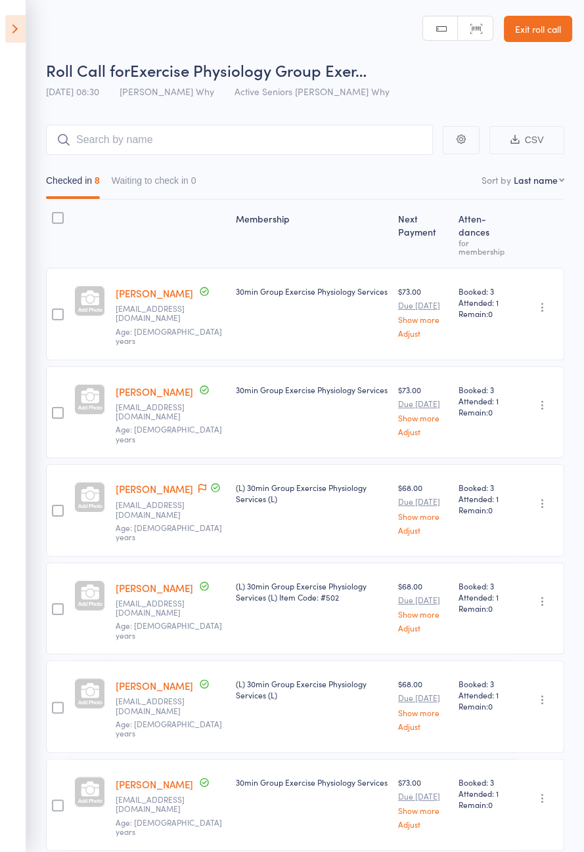
click at [8, 30] on icon at bounding box center [15, 29] width 20 height 28
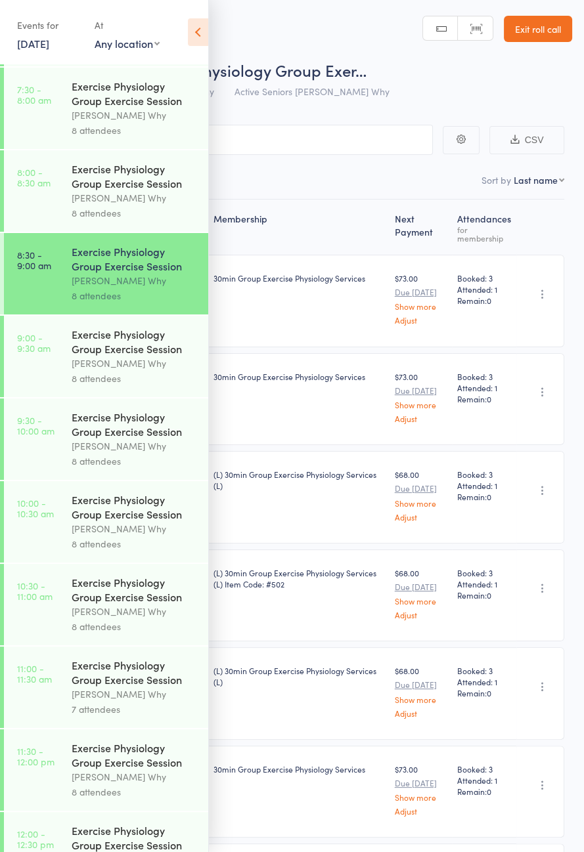
scroll to position [163, 0]
click at [57, 361] on link "9:00 - 9:30 am Exercise Physiology Group Exercise Session Dee Why 8 attendees" at bounding box center [106, 355] width 204 height 81
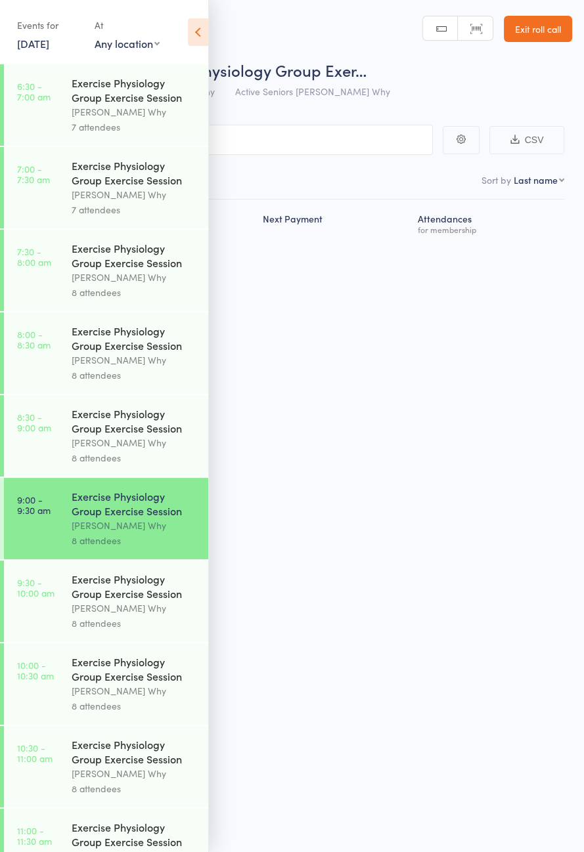
click at [202, 34] on icon at bounding box center [198, 32] width 20 height 28
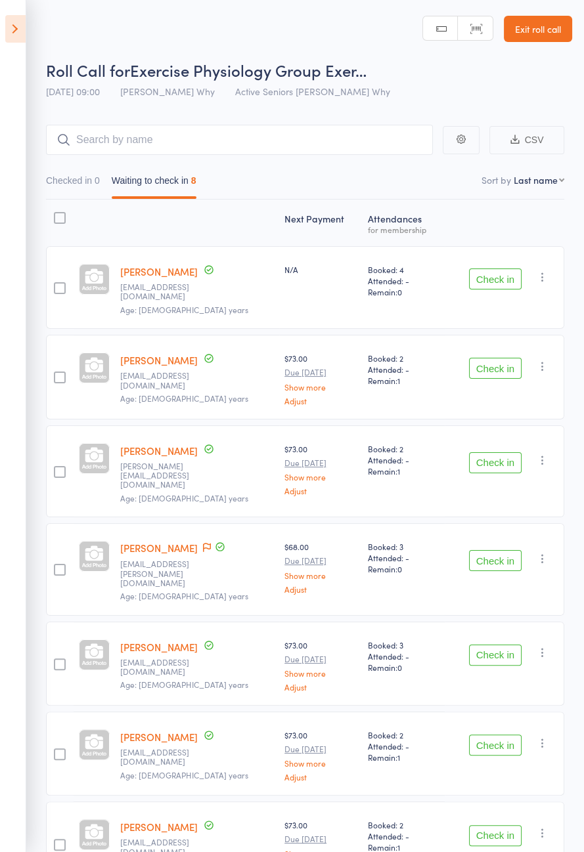
click at [508, 279] on button "Check in" at bounding box center [495, 279] width 53 height 21
click at [508, 274] on button "Check in" at bounding box center [495, 279] width 53 height 21
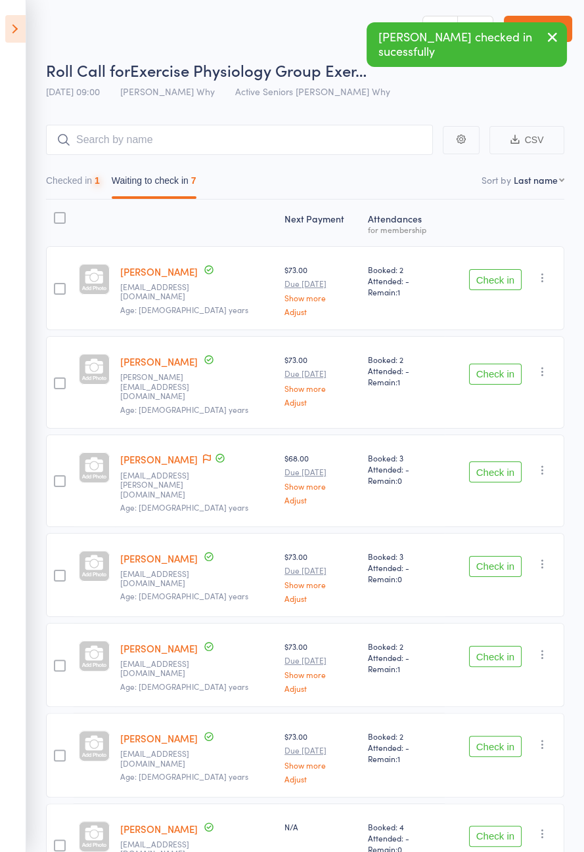
click at [204, 454] on icon at bounding box center [207, 458] width 8 height 9
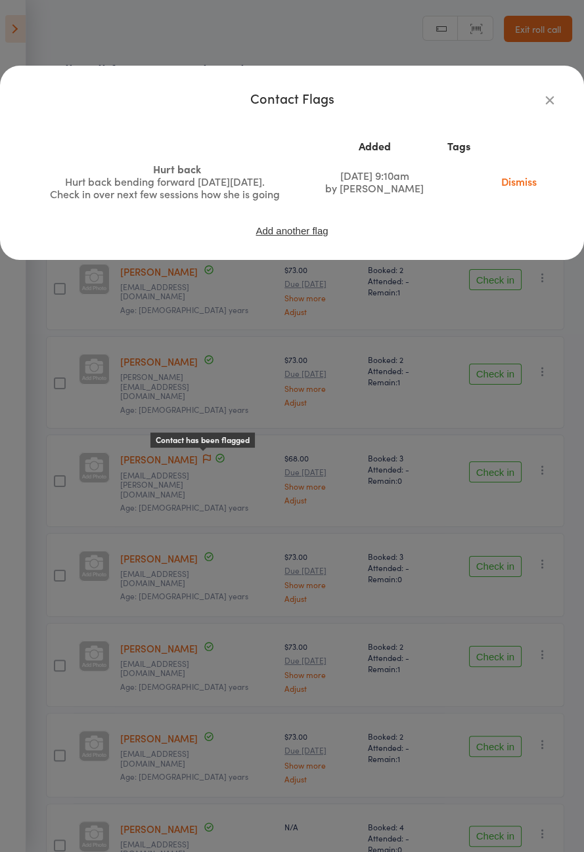
click at [407, 476] on div "Contact Flags Added Tags Hurt back Hurt back bending forward on Sunday 27/7. Ch…" at bounding box center [292, 426] width 584 height 852
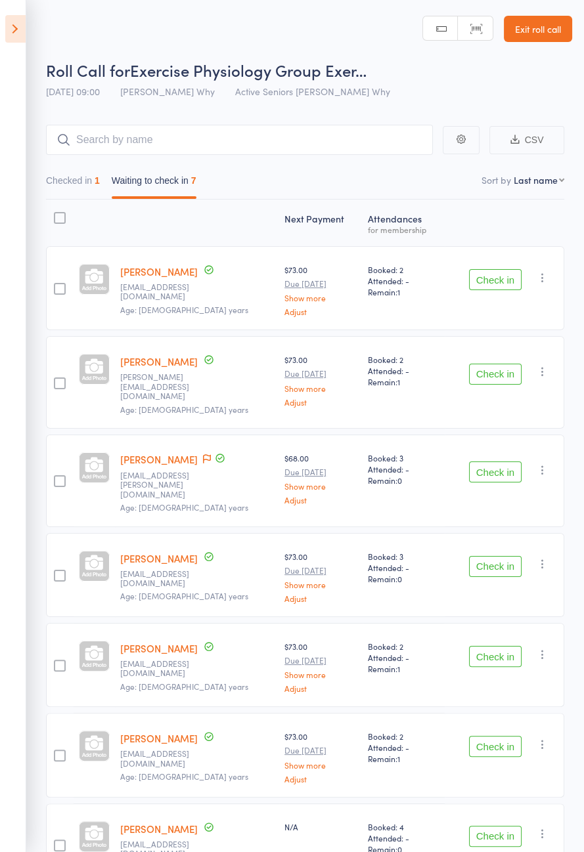
click at [506, 282] on button "Check in" at bounding box center [495, 279] width 53 height 21
click at [506, 364] on button "Check in" at bounding box center [495, 374] width 53 height 21
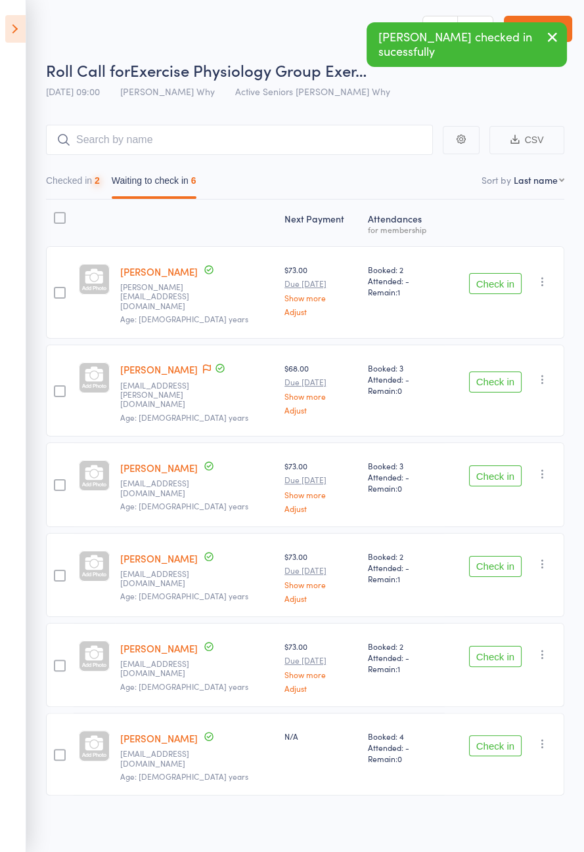
click at [502, 282] on button "Check in" at bounding box center [495, 283] width 53 height 21
click at [504, 372] on button "Check in" at bounding box center [495, 382] width 53 height 21
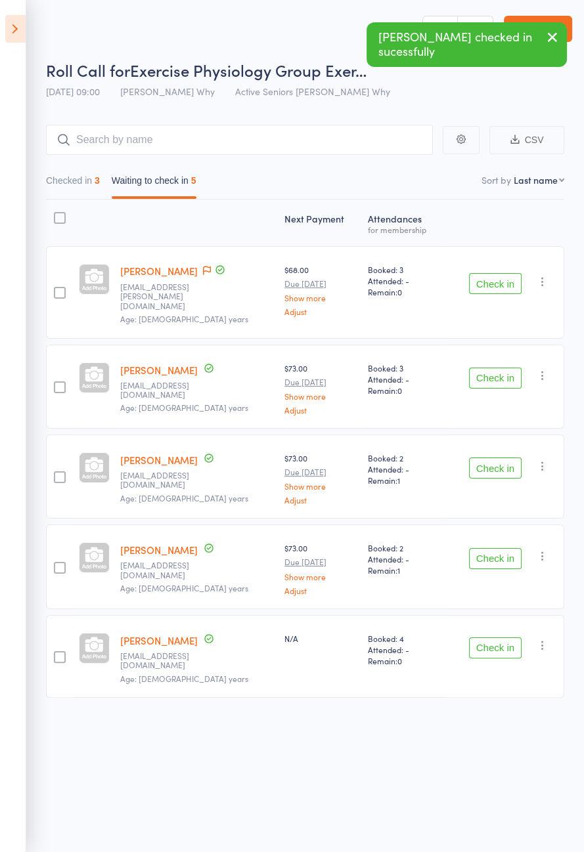
click at [500, 279] on button "Check in" at bounding box center [495, 283] width 53 height 21
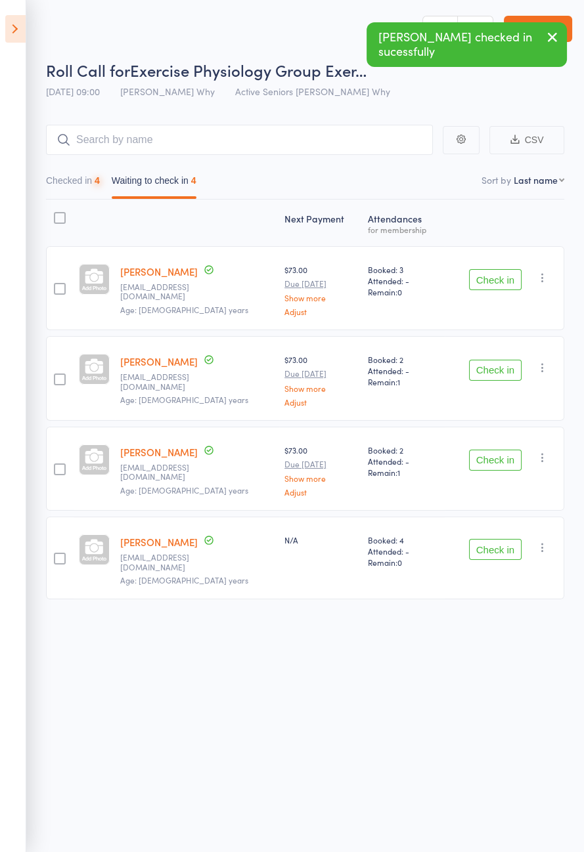
click at [499, 277] on button "Check in" at bounding box center [495, 279] width 53 height 21
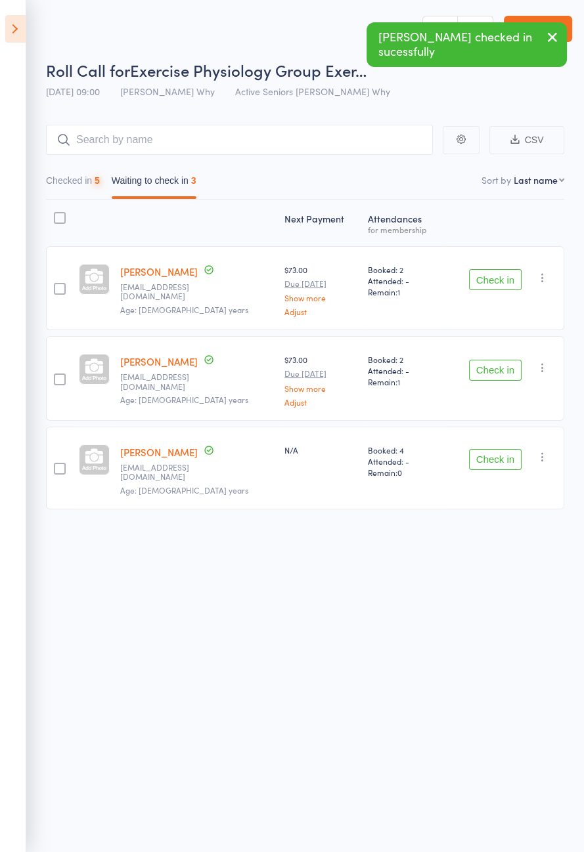
click at [498, 279] on button "Check in" at bounding box center [495, 279] width 53 height 21
click at [502, 275] on button "Check in" at bounding box center [495, 279] width 53 height 21
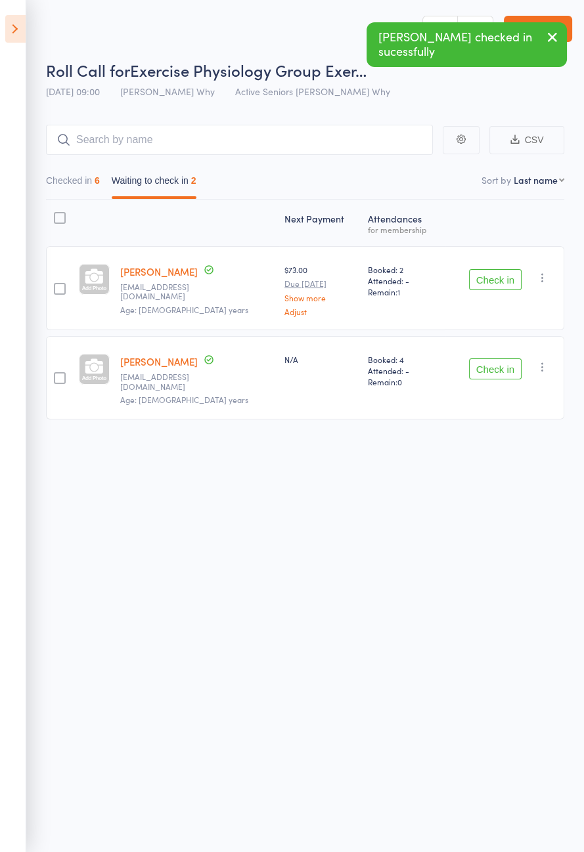
click at [501, 276] on button "Check in" at bounding box center [495, 279] width 53 height 21
click at [506, 273] on button "Check in" at bounding box center [495, 279] width 53 height 21
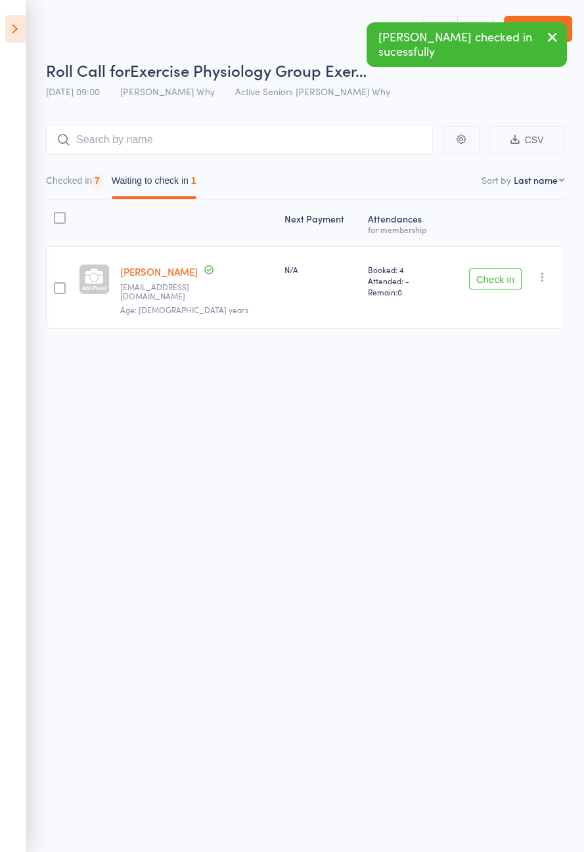
click at [504, 275] on button "Check in" at bounding box center [495, 279] width 53 height 21
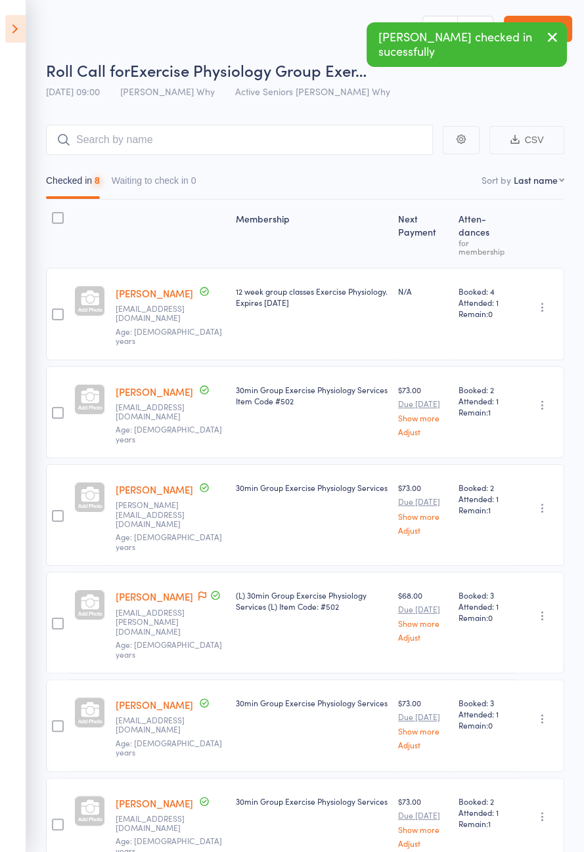
click at [13, 36] on icon at bounding box center [15, 29] width 20 height 28
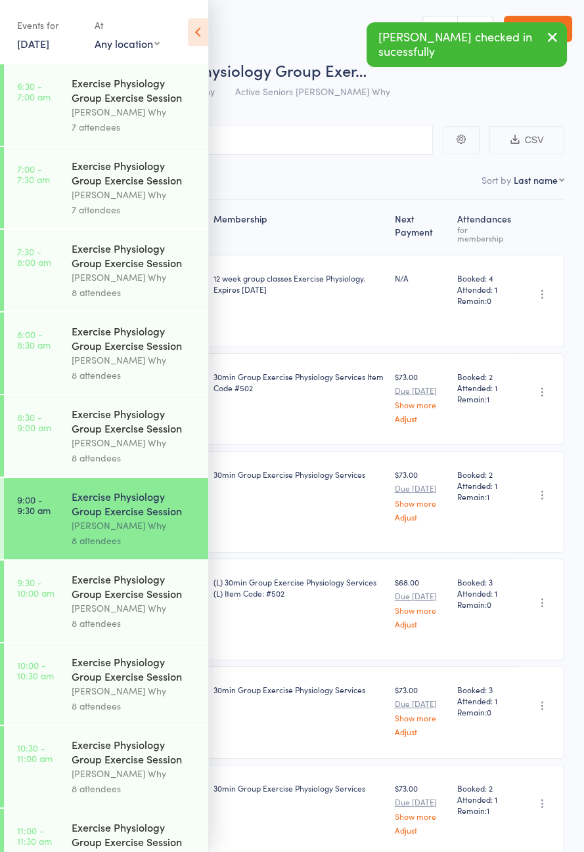
click at [93, 616] on div "[PERSON_NAME] Why" at bounding box center [134, 608] width 125 height 15
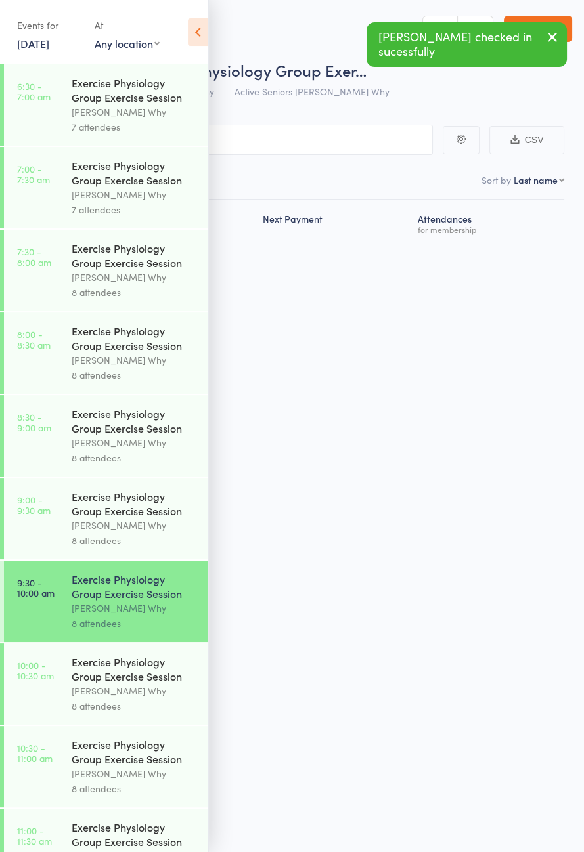
click at [190, 43] on icon at bounding box center [198, 32] width 20 height 28
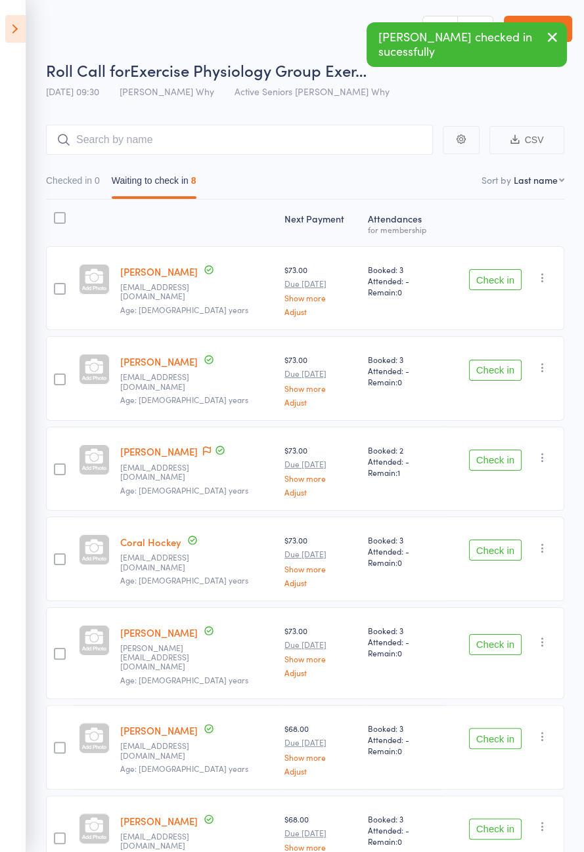
click at [203, 447] on icon at bounding box center [207, 451] width 8 height 9
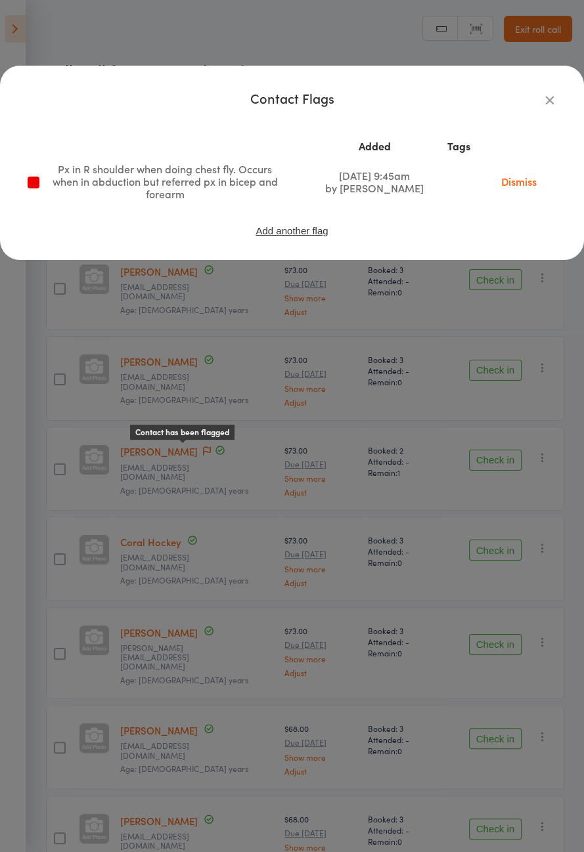
click at [121, 600] on div "Contact Flags Added Tags Px in R shoulder when doing chest fly. Occurs when in …" at bounding box center [292, 426] width 584 height 852
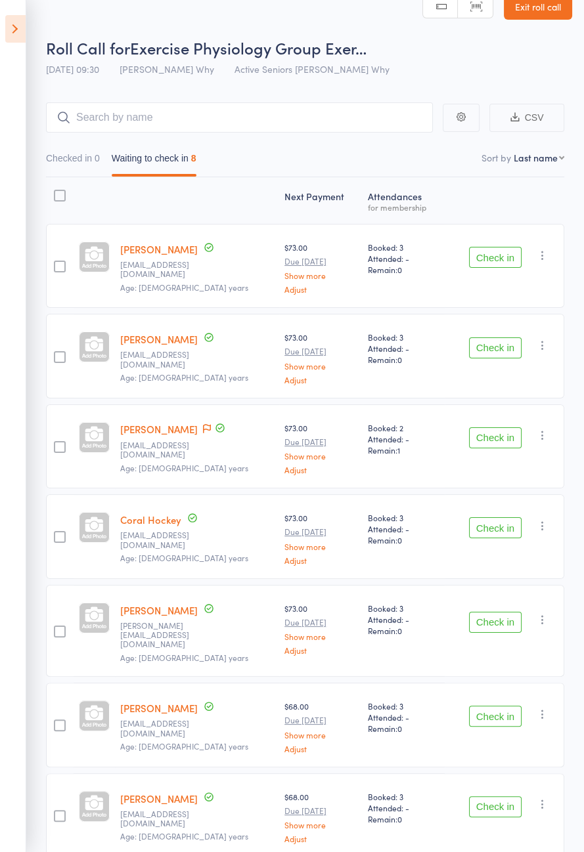
scroll to position [92, 0]
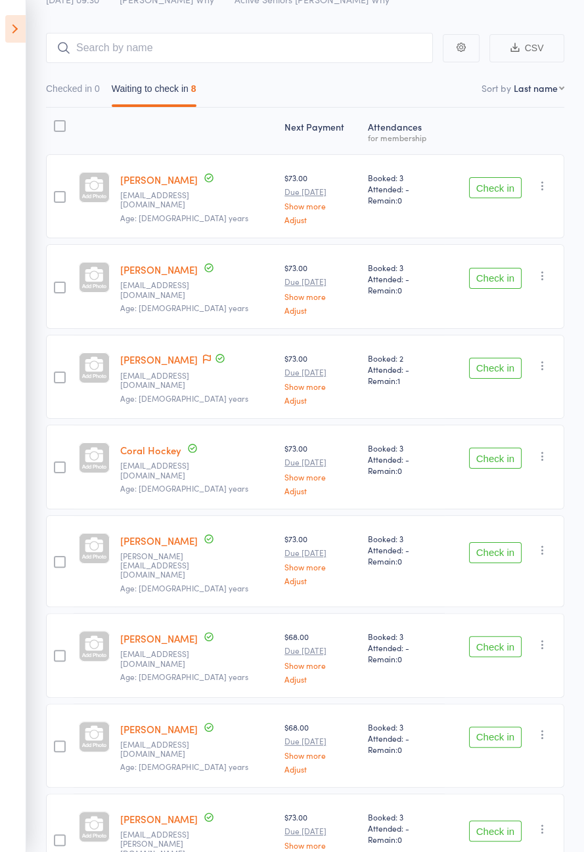
click at [92, 592] on div at bounding box center [94, 562] width 41 height 93
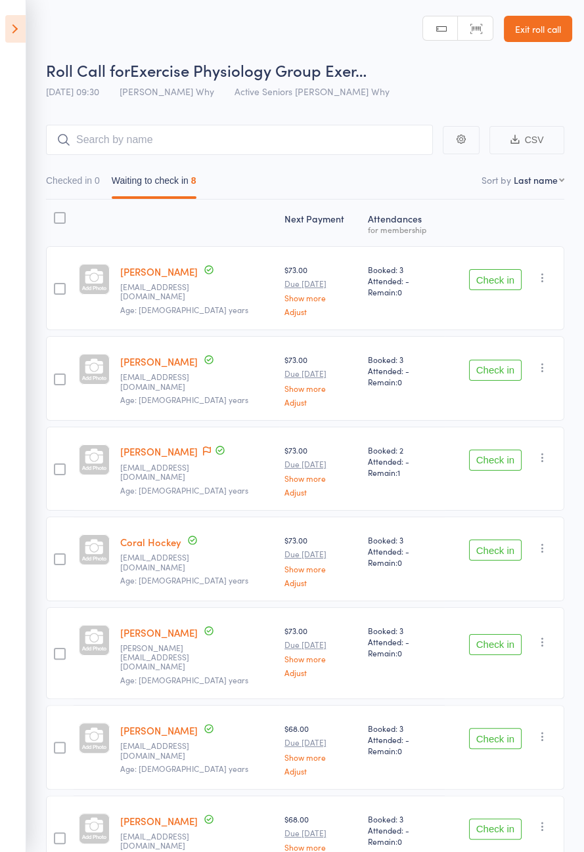
click at [7, 22] on icon at bounding box center [15, 29] width 20 height 28
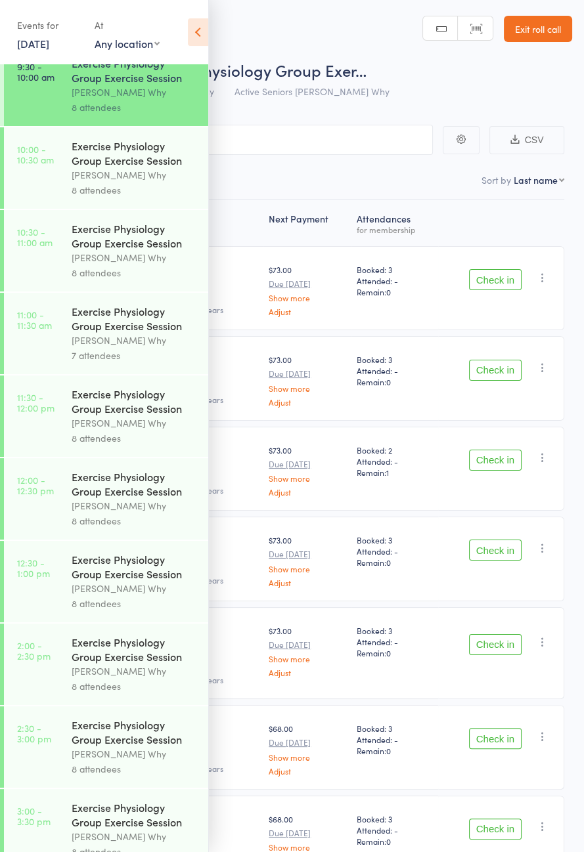
scroll to position [517, 0]
click at [194, 43] on icon at bounding box center [198, 32] width 20 height 28
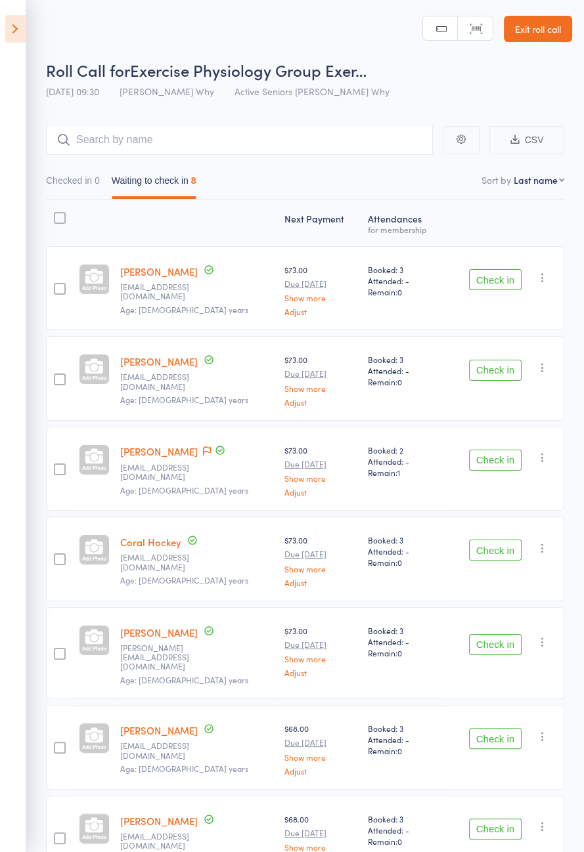
click at [496, 360] on button "Check in" at bounding box center [495, 370] width 53 height 21
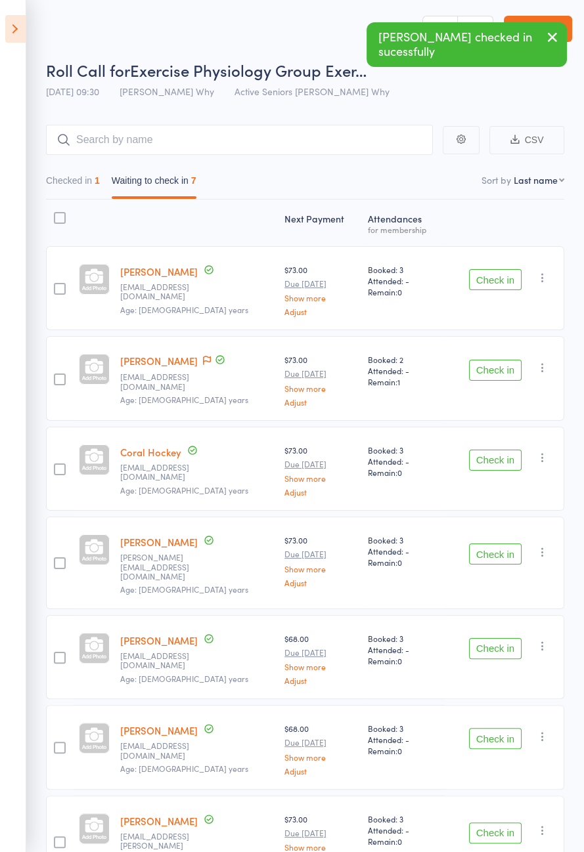
click at [479, 638] on button "Check in" at bounding box center [495, 648] width 53 height 21
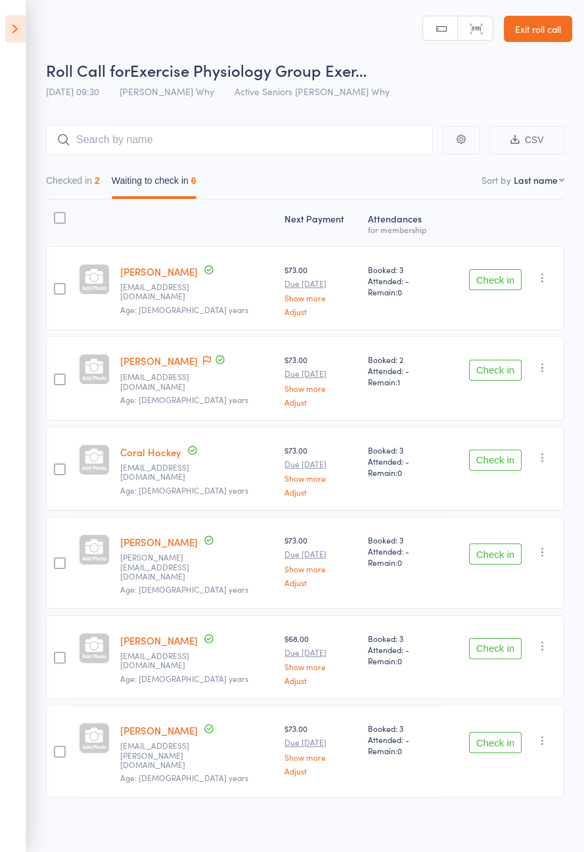
click at [10, 19] on icon at bounding box center [15, 29] width 20 height 28
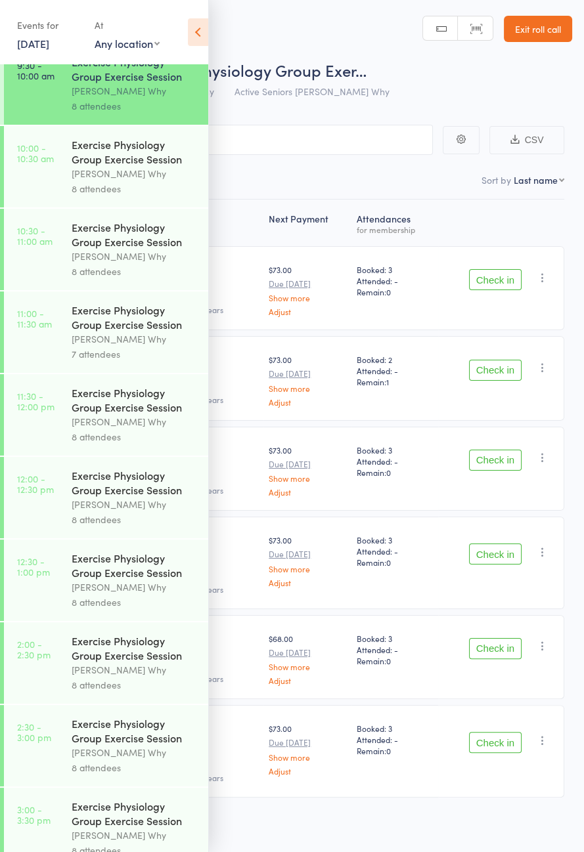
click at [199, 29] on icon at bounding box center [198, 32] width 20 height 28
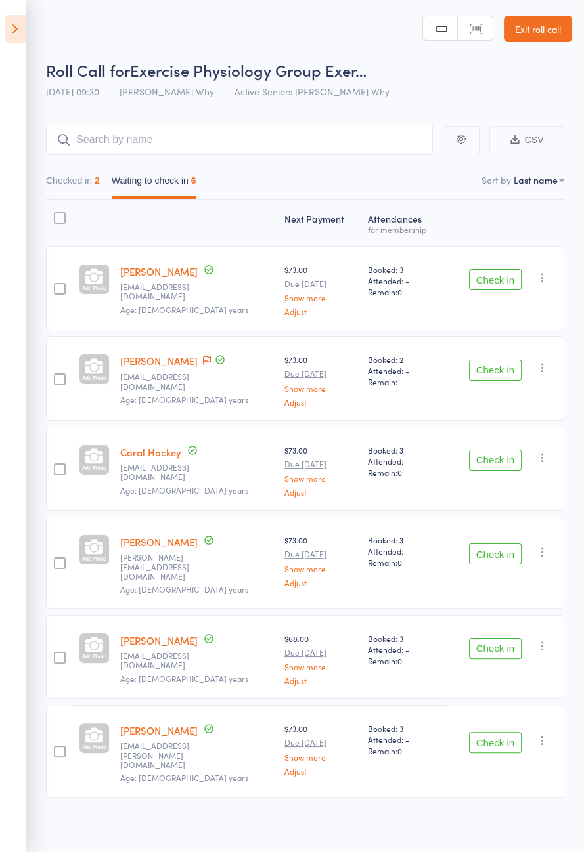
click at [492, 279] on button "Check in" at bounding box center [495, 279] width 53 height 21
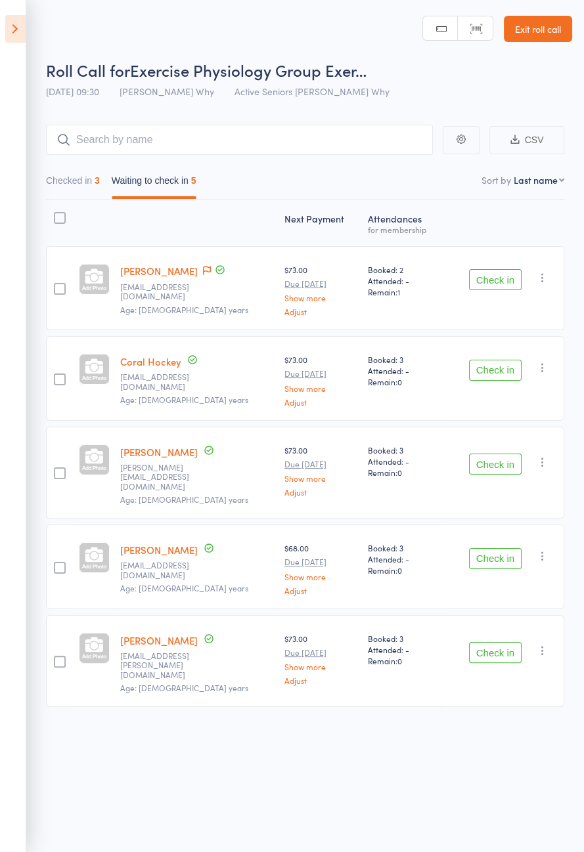
click at [203, 266] on icon at bounding box center [207, 270] width 8 height 9
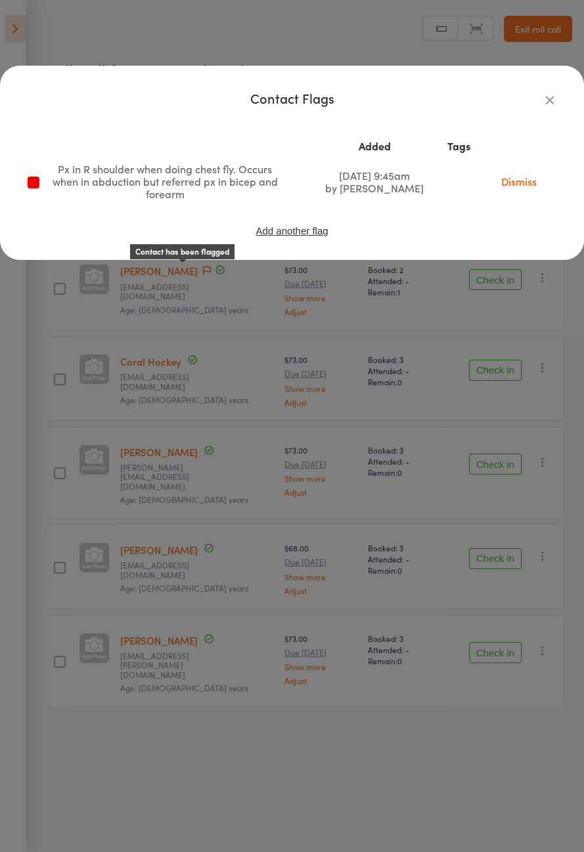
click at [81, 454] on div "Contact Flags Added Tags Px in R shoulder when doing chest fly. Occurs when in …" at bounding box center [292, 426] width 584 height 852
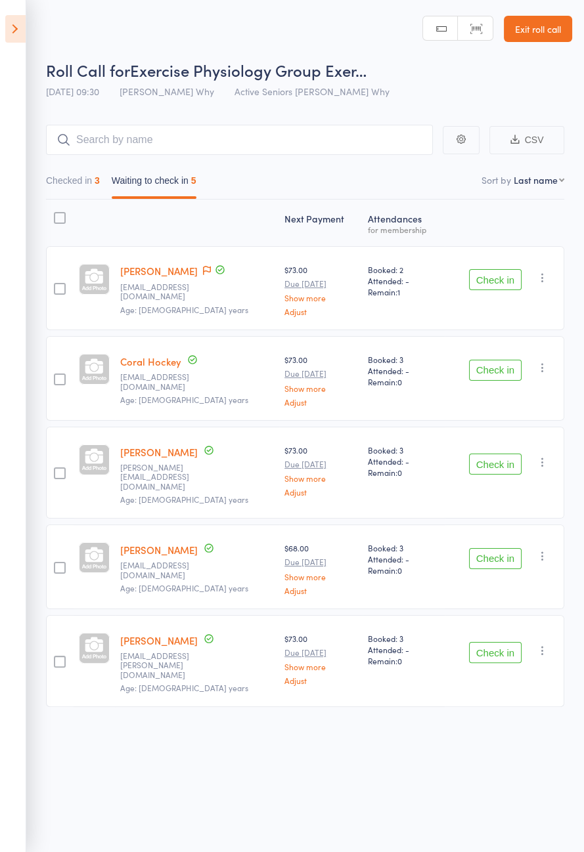
click at [203, 266] on icon at bounding box center [207, 270] width 8 height 9
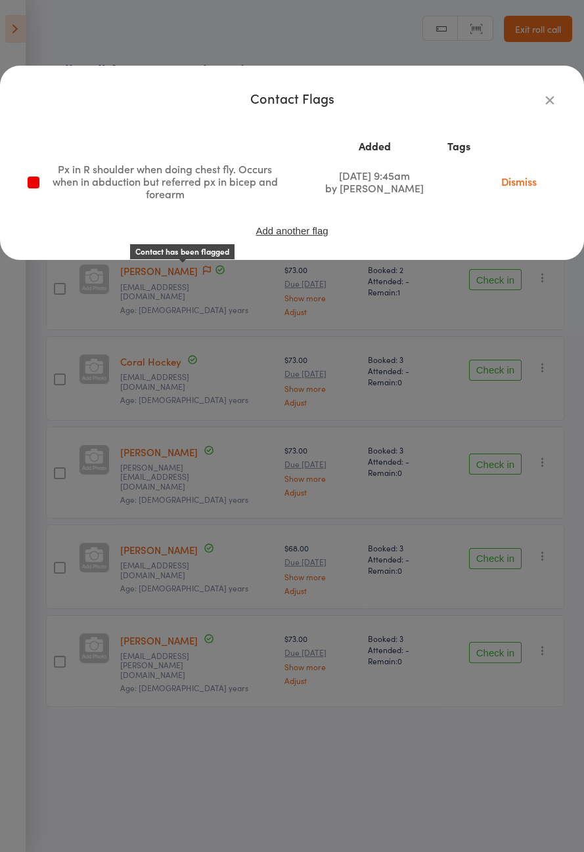
click at [421, 375] on div "Contact Flags Added Tags Px in R shoulder when doing chest fly. Occurs when in …" at bounding box center [292, 426] width 584 height 852
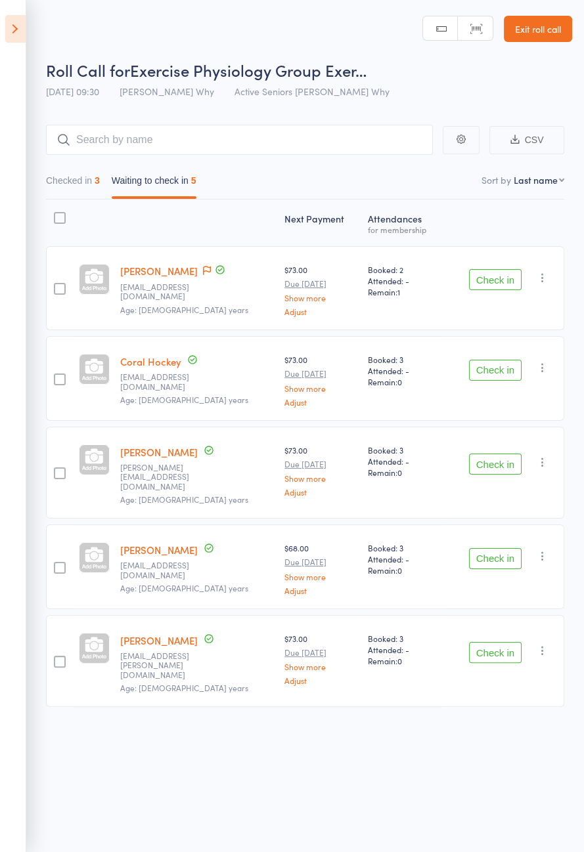
click at [492, 279] on button "Check in" at bounding box center [495, 279] width 53 height 21
click at [496, 279] on button "Check in" at bounding box center [495, 279] width 53 height 21
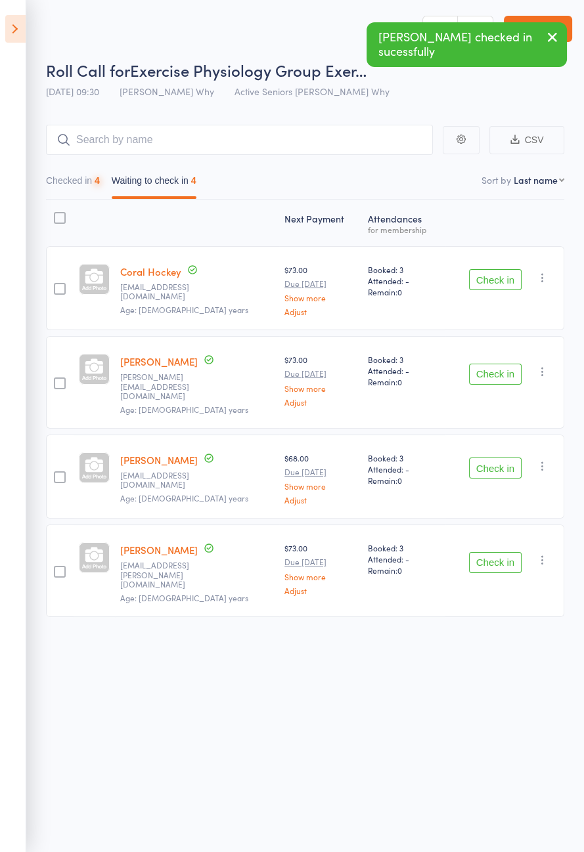
click at [496, 278] on button "Check in" at bounding box center [495, 279] width 53 height 21
click at [494, 364] on button "Check in" at bounding box center [495, 374] width 53 height 21
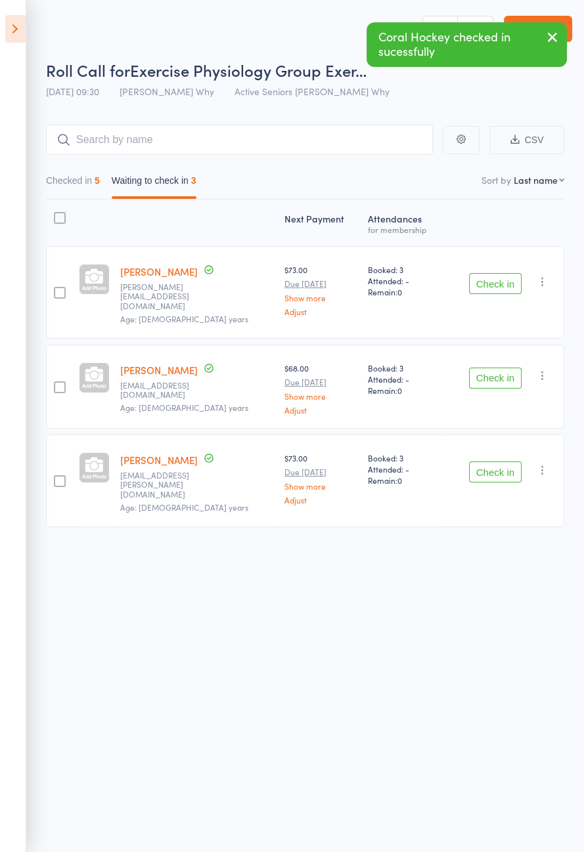
click at [500, 280] on button "Check in" at bounding box center [495, 283] width 53 height 21
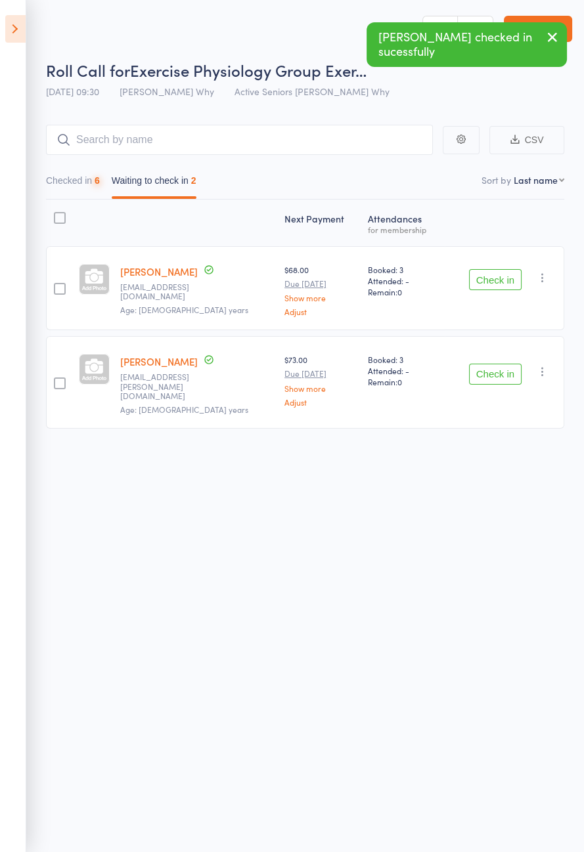
click at [502, 282] on button "Check in" at bounding box center [495, 279] width 53 height 21
click at [501, 288] on button "Check in" at bounding box center [495, 279] width 53 height 21
click at [500, 289] on button "Check in" at bounding box center [495, 279] width 53 height 21
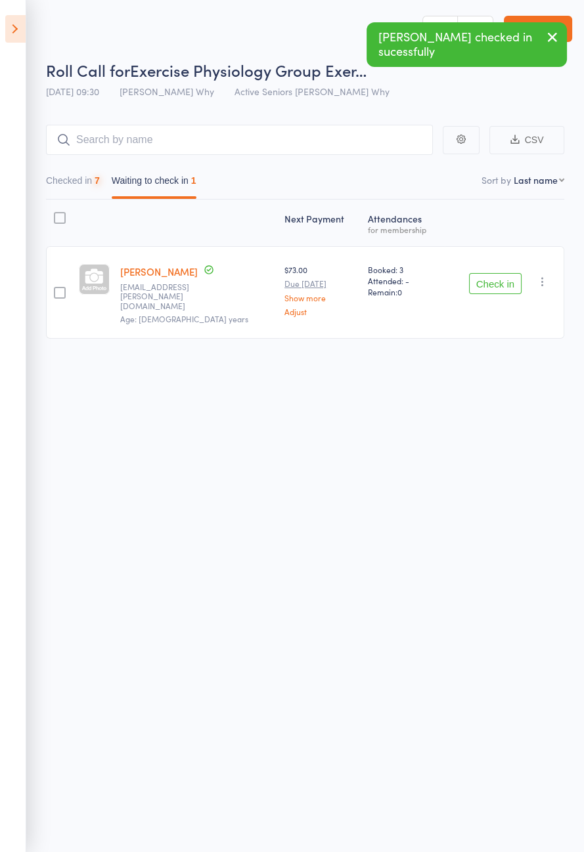
click at [501, 303] on div "Check in Check in Send message Add Note Add Task Add Flag Remove Mark absent" at bounding box center [505, 292] width 120 height 93
click at [491, 277] on button "Check in" at bounding box center [495, 283] width 53 height 21
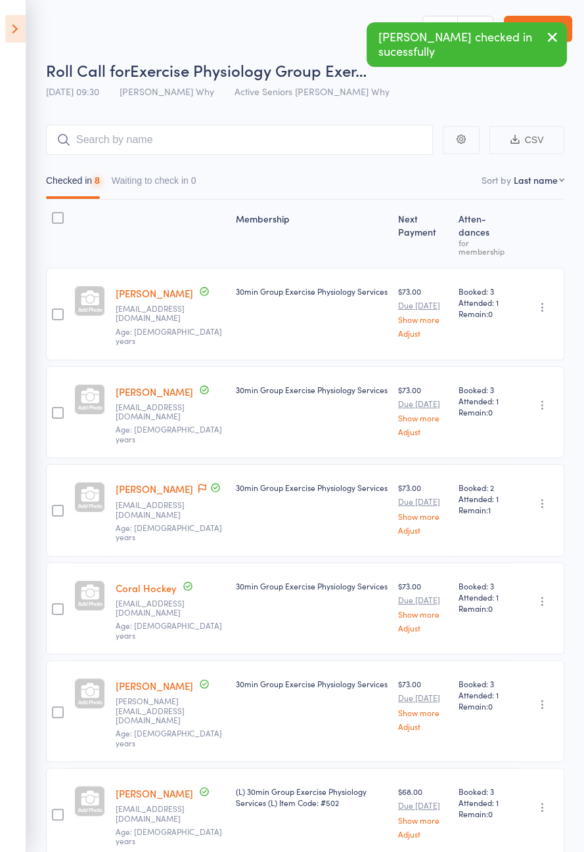
click at [24, 24] on icon at bounding box center [15, 29] width 20 height 28
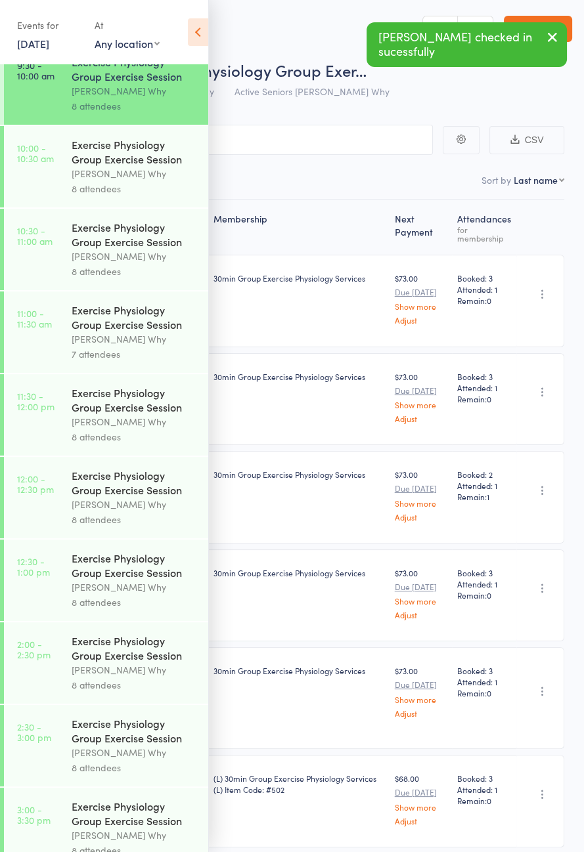
click at [68, 182] on link "10:00 - 10:30 am Exercise Physiology Group Exercise Session Dee Why 8 attendees" at bounding box center [106, 166] width 204 height 81
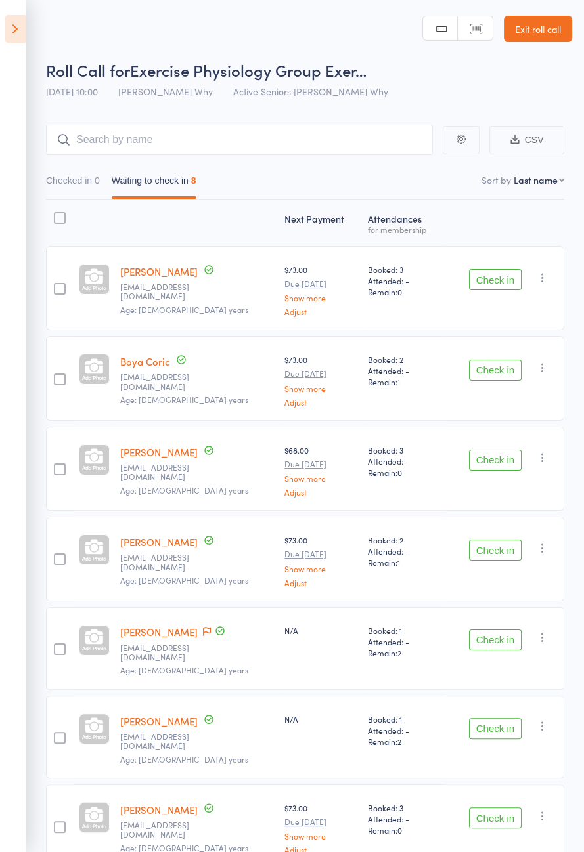
click at [22, 29] on icon at bounding box center [15, 29] width 20 height 28
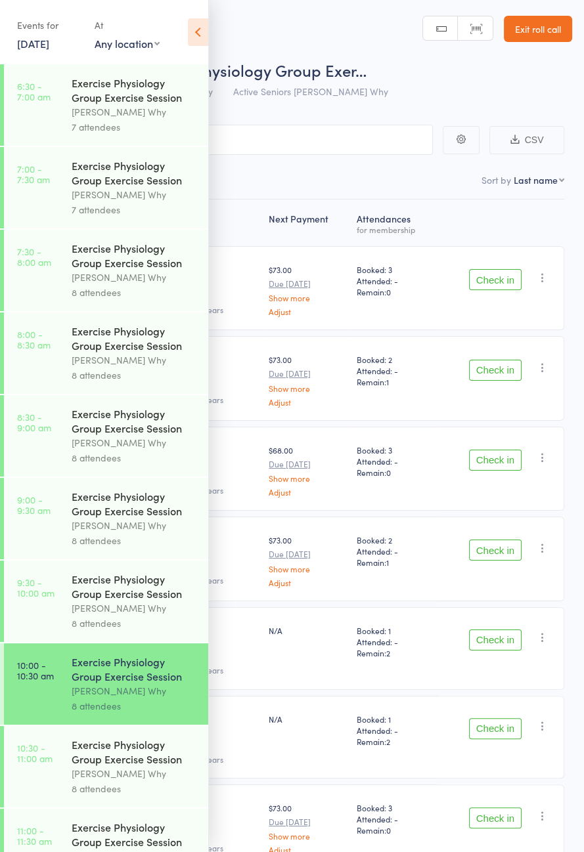
click at [202, 38] on icon at bounding box center [198, 32] width 20 height 28
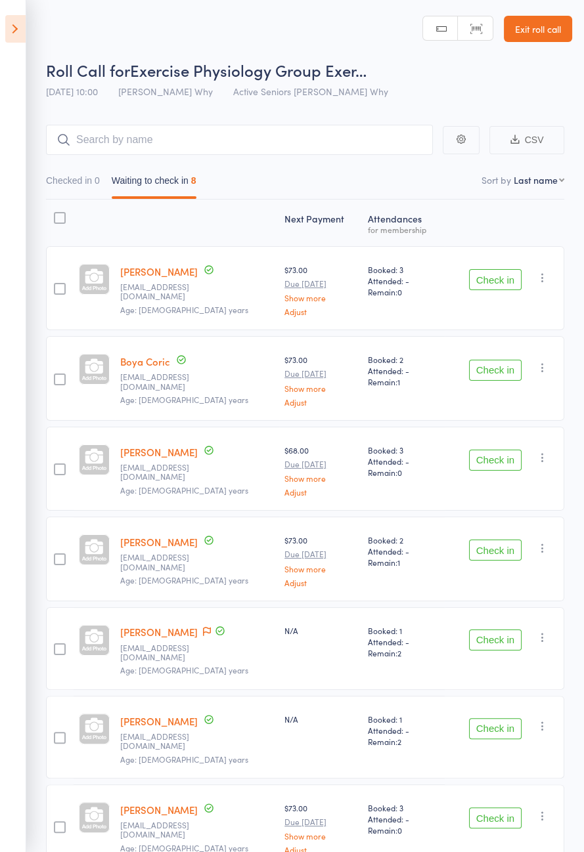
click at [498, 282] on button "Check in" at bounding box center [495, 279] width 53 height 21
click at [494, 278] on button "Check in" at bounding box center [495, 279] width 53 height 21
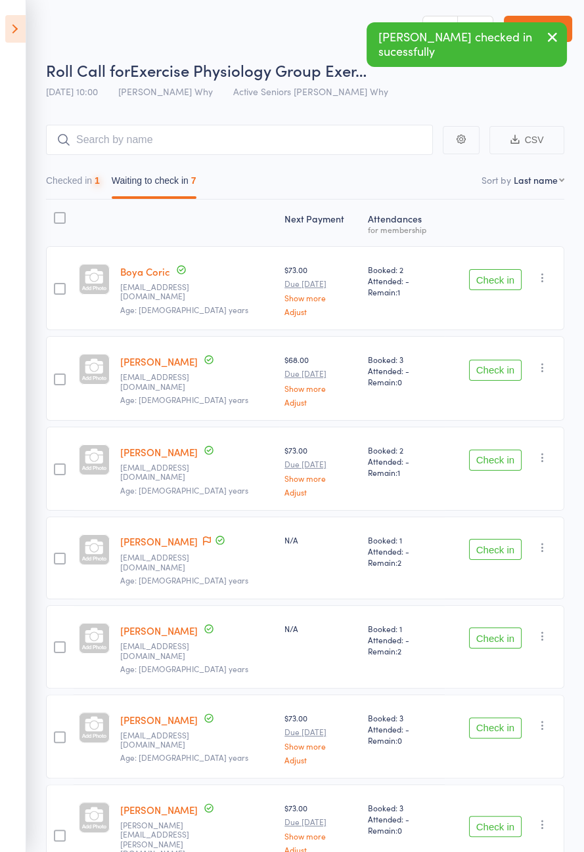
click at [488, 278] on button "Check in" at bounding box center [495, 279] width 53 height 21
click at [489, 360] on button "Check in" at bounding box center [495, 370] width 53 height 21
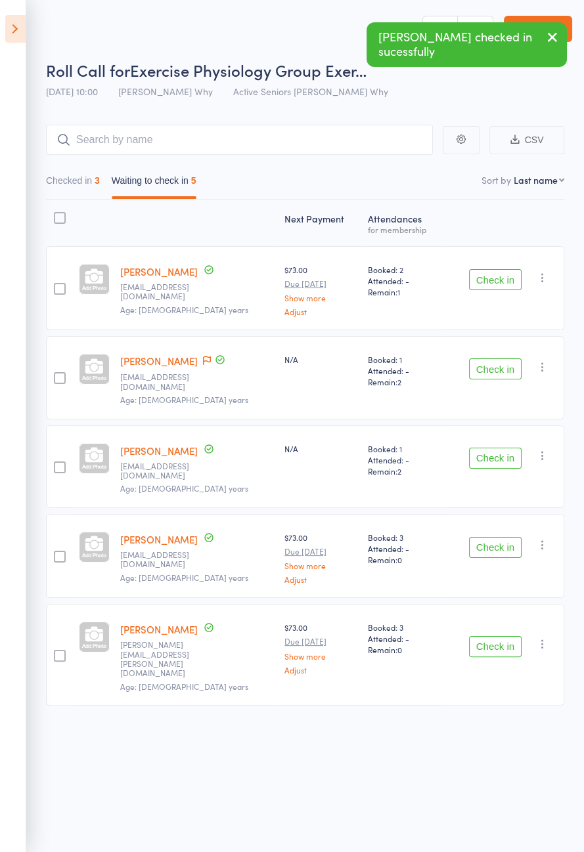
click at [503, 275] on button "Check in" at bounding box center [495, 279] width 53 height 21
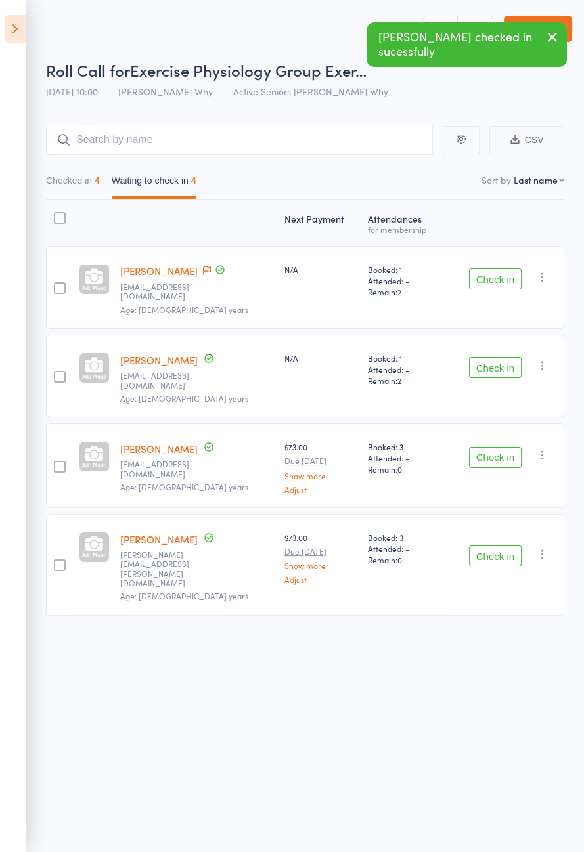
click at [499, 447] on button "Check in" at bounding box center [495, 457] width 53 height 21
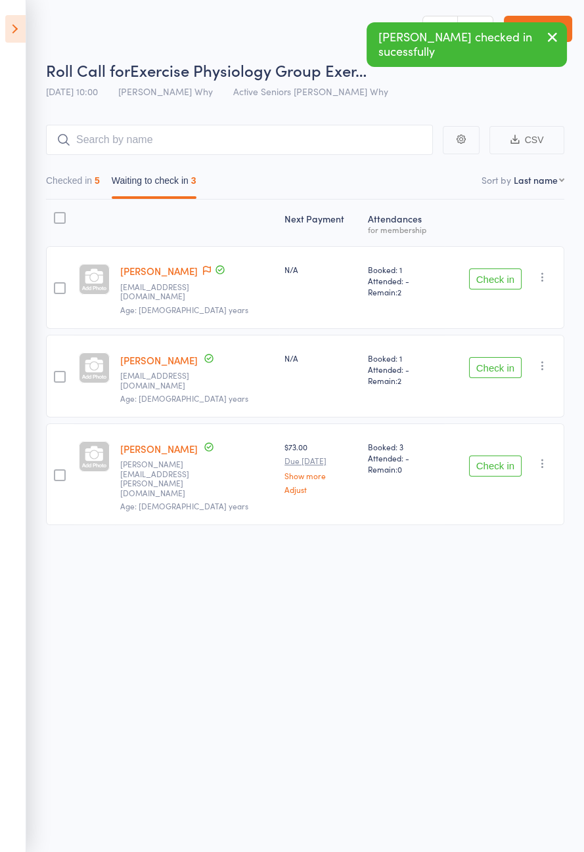
click at [506, 456] on button "Check in" at bounding box center [495, 466] width 53 height 21
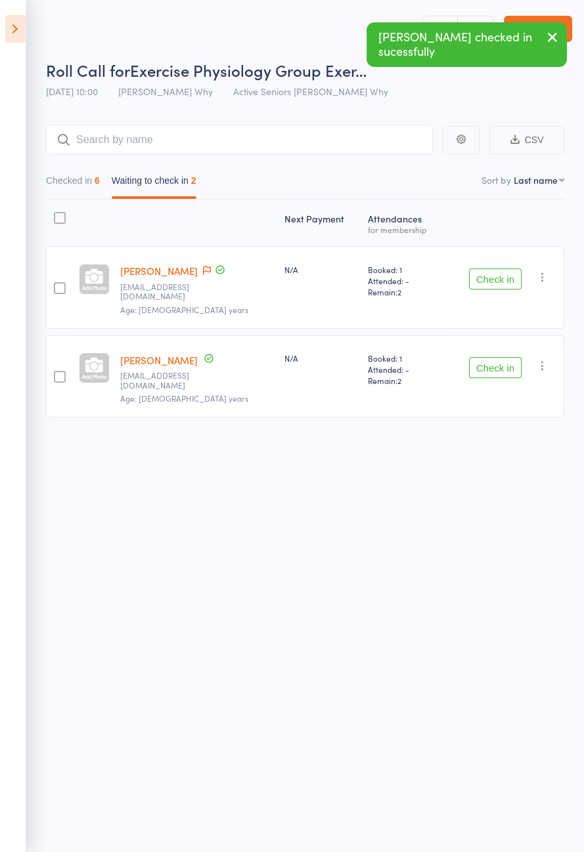
click at [217, 269] on icon at bounding box center [220, 270] width 12 height 12
click at [205, 269] on icon at bounding box center [207, 270] width 8 height 9
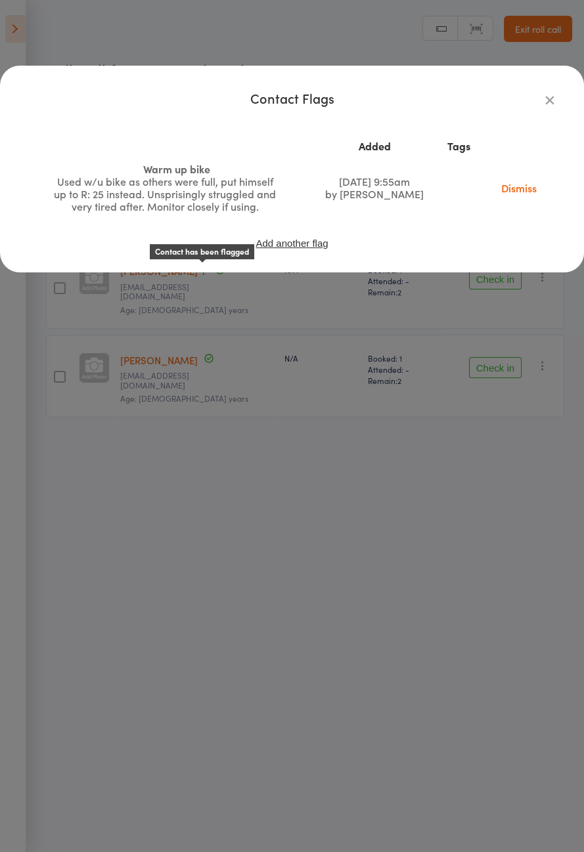
click at [121, 563] on div "Contact Flags Added Tags Warm up bike Used w/u bike as others were full, put hi…" at bounding box center [292, 426] width 584 height 852
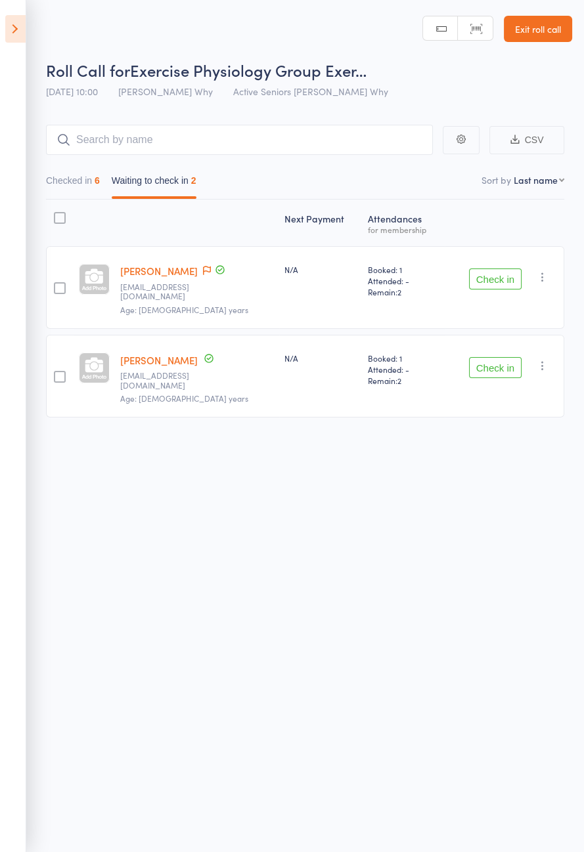
click at [204, 266] on icon at bounding box center [207, 270] width 8 height 9
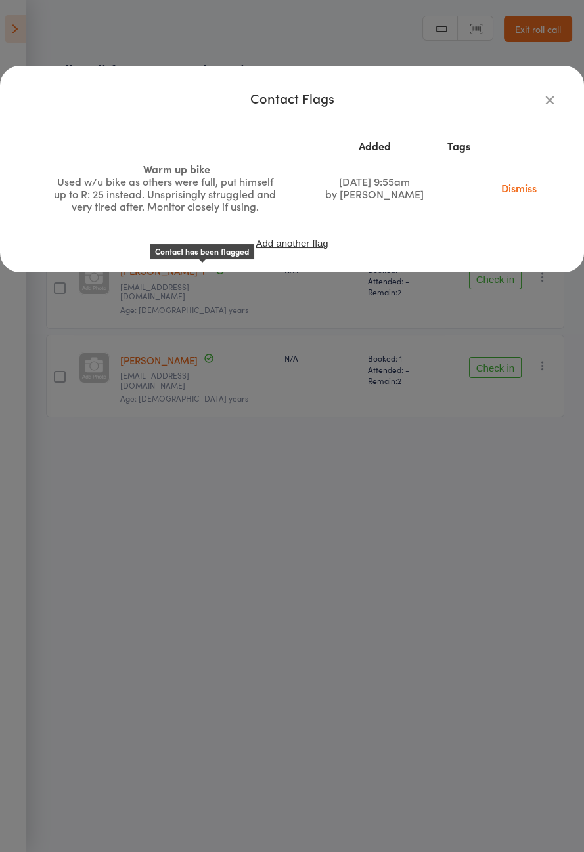
click at [109, 466] on div "Contact Flags Added Tags Warm up bike Used w/u bike as others were full, put hi…" at bounding box center [292, 426] width 584 height 852
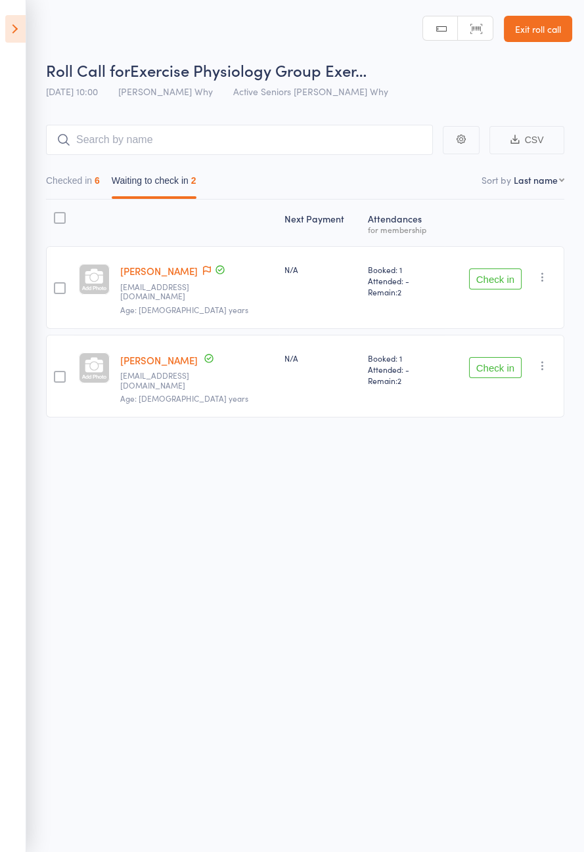
click at [490, 278] on button "Check in" at bounding box center [495, 279] width 53 height 21
click at [496, 357] on button "Check in" at bounding box center [495, 367] width 53 height 21
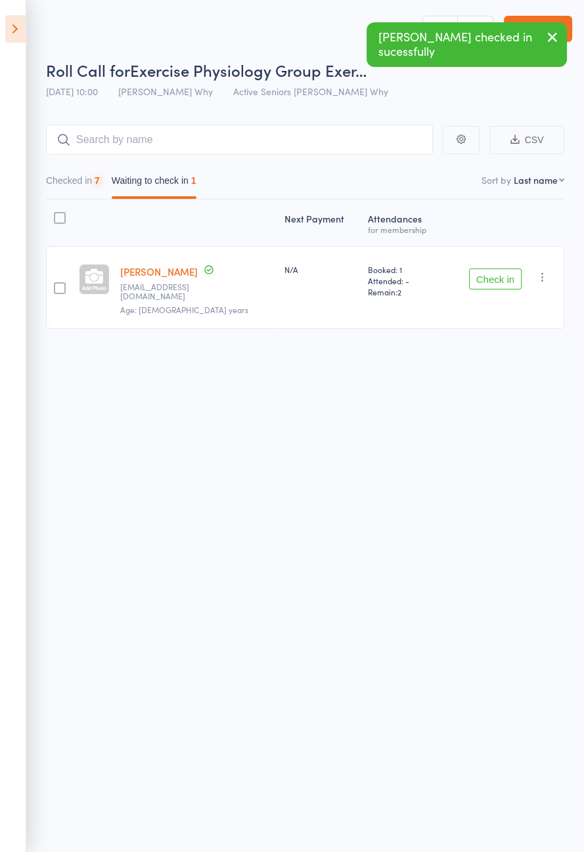
click at [495, 271] on button "Check in" at bounding box center [495, 279] width 53 height 21
click at [498, 270] on button "Check in" at bounding box center [495, 279] width 53 height 21
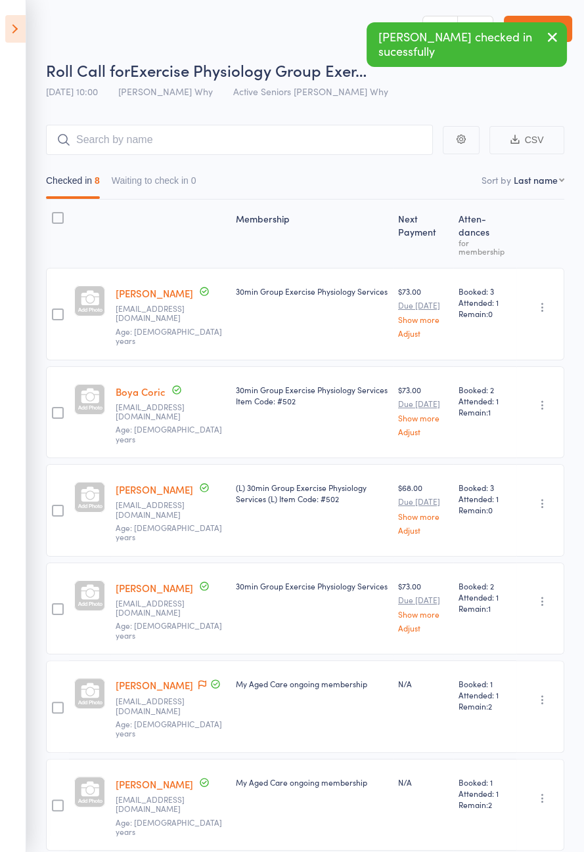
click at [0, 3] on aside "Events for 11 Aug, 2025 11 Aug, 2025 August 2025 Sun Mon Tue Wed Thu Fri Sat 31…" at bounding box center [13, 426] width 26 height 852
click at [13, 39] on icon at bounding box center [15, 29] width 20 height 28
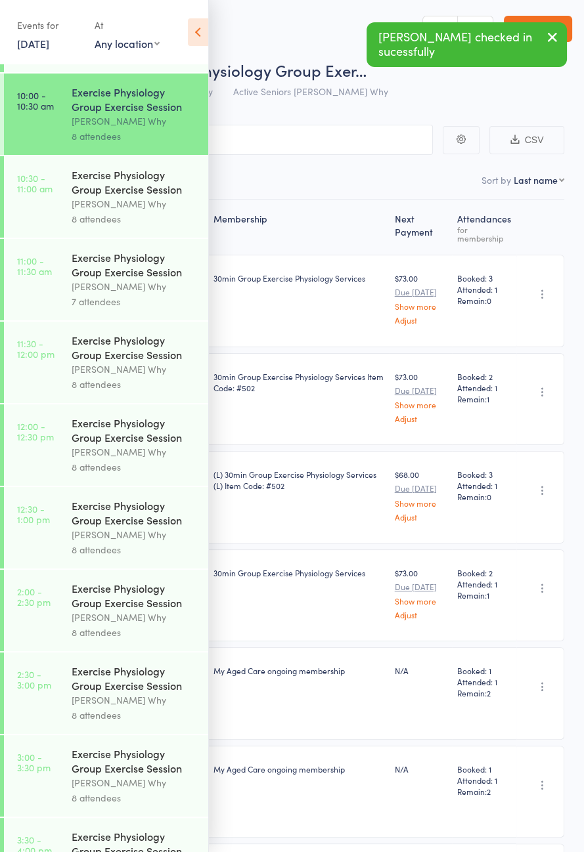
scroll to position [527, 0]
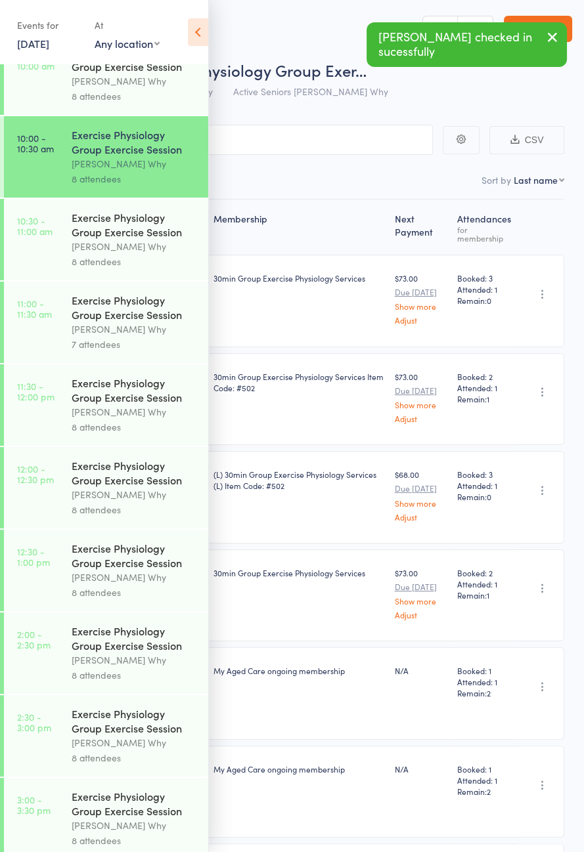
click at [69, 261] on link "10:30 - 11:00 am Exercise Physiology Group Exercise Session Dee Why 8 attendees" at bounding box center [106, 239] width 204 height 81
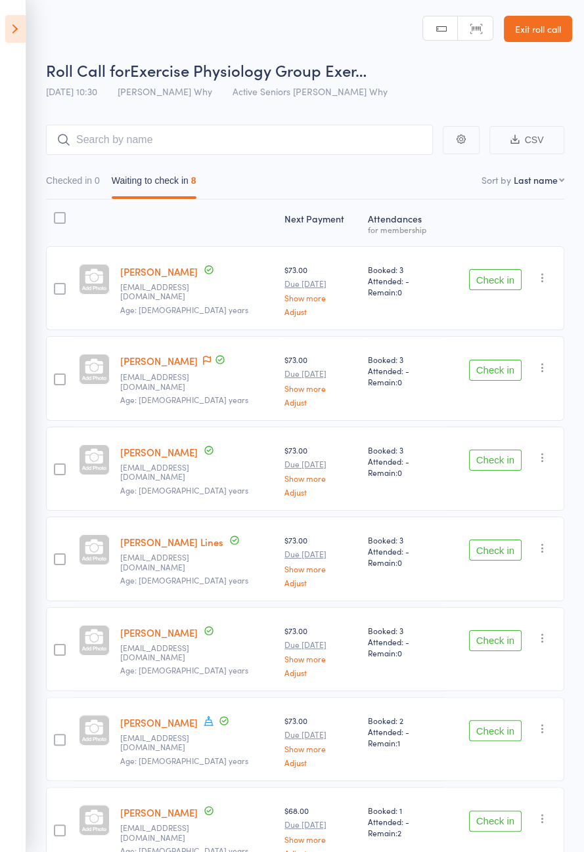
click at [508, 371] on button "Check in" at bounding box center [495, 370] width 53 height 21
click at [18, 39] on icon at bounding box center [15, 29] width 20 height 28
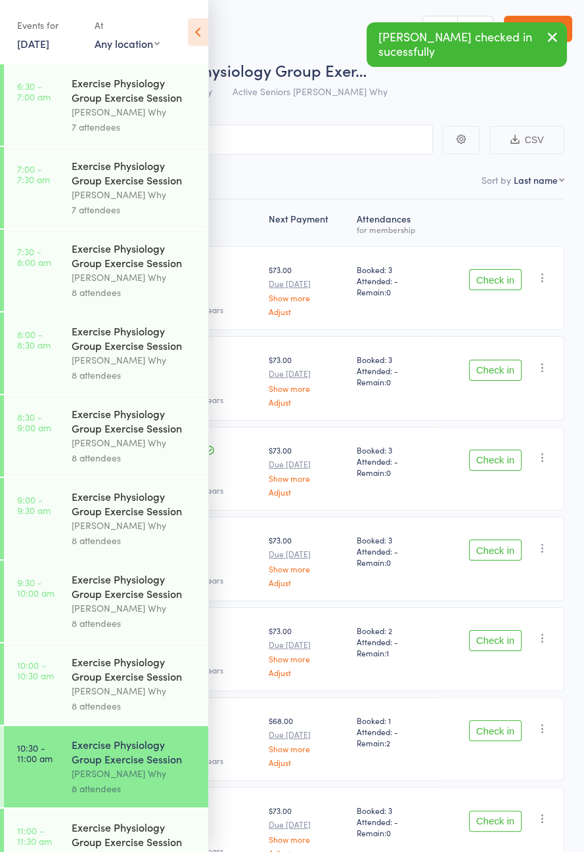
click at [116, 714] on div "8 attendees" at bounding box center [134, 706] width 125 height 15
click at [203, 30] on icon at bounding box center [198, 32] width 20 height 28
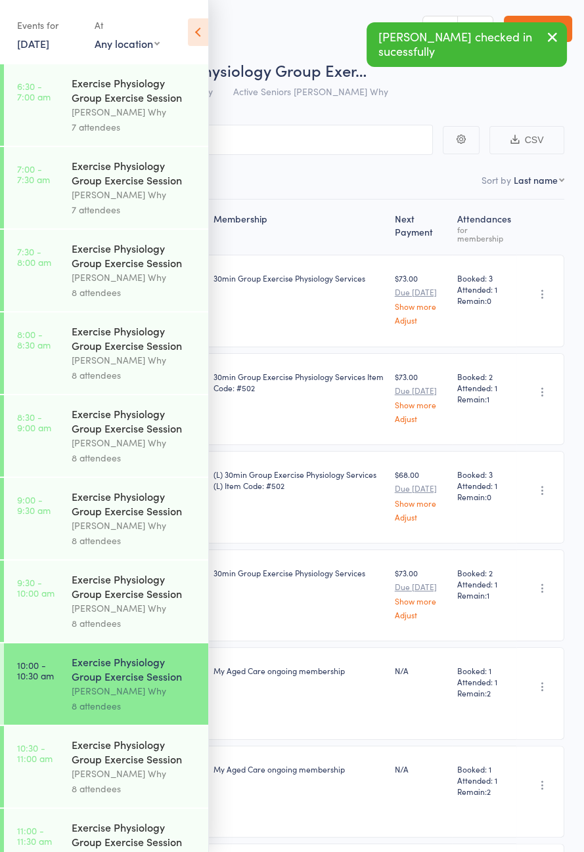
click at [194, 39] on icon at bounding box center [198, 32] width 20 height 28
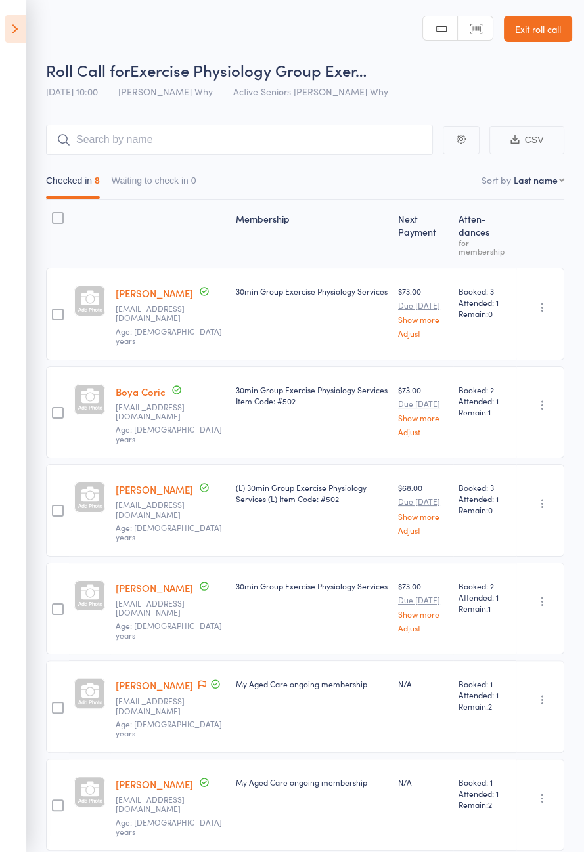
click at [198, 680] on icon at bounding box center [202, 684] width 8 height 9
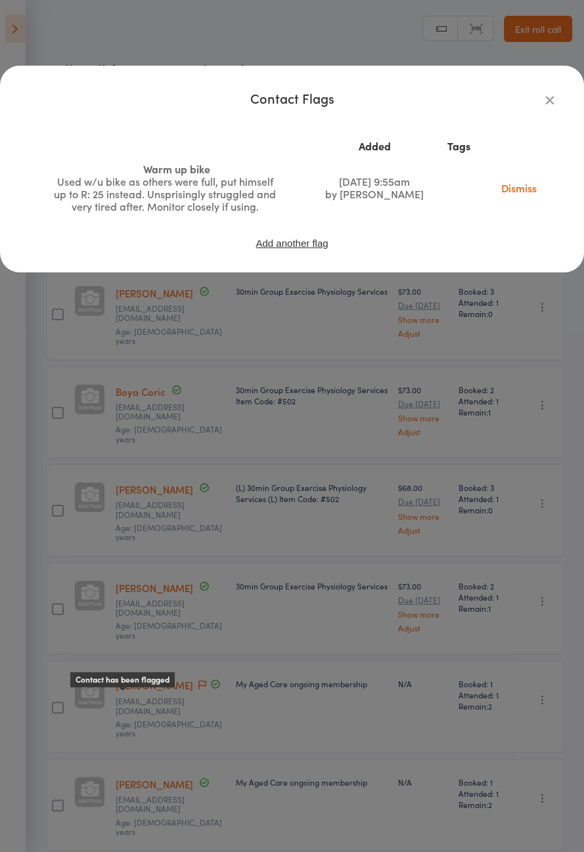
click at [547, 105] on icon "button" at bounding box center [549, 100] width 14 height 14
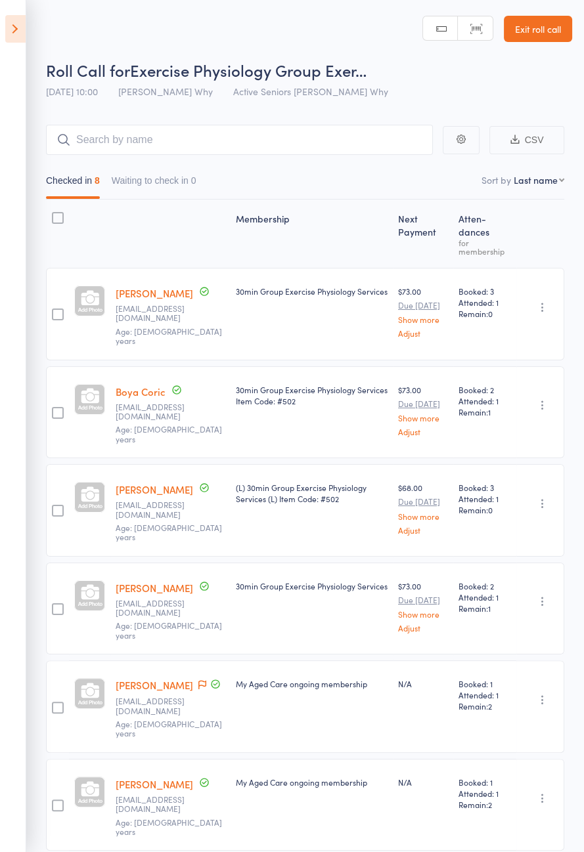
click at [19, 35] on icon at bounding box center [15, 29] width 20 height 28
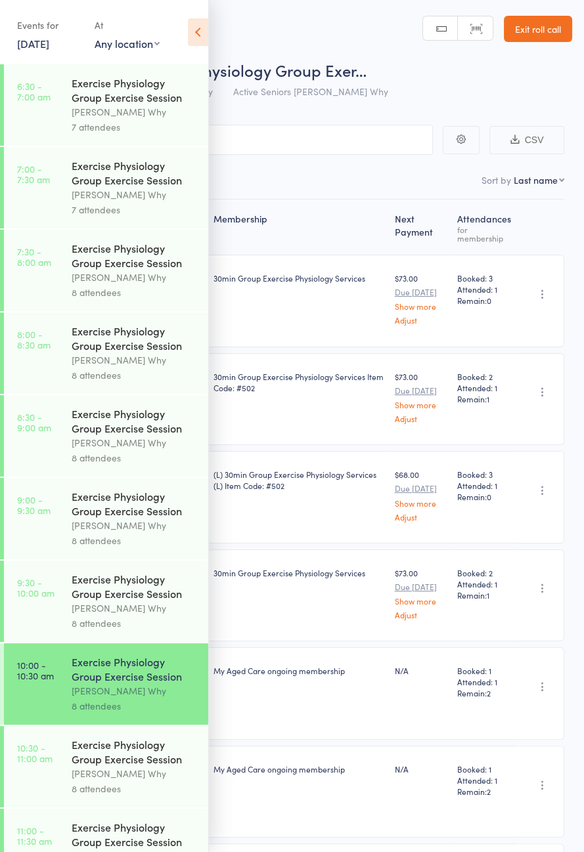
click at [105, 781] on div "[PERSON_NAME] Why" at bounding box center [134, 773] width 125 height 15
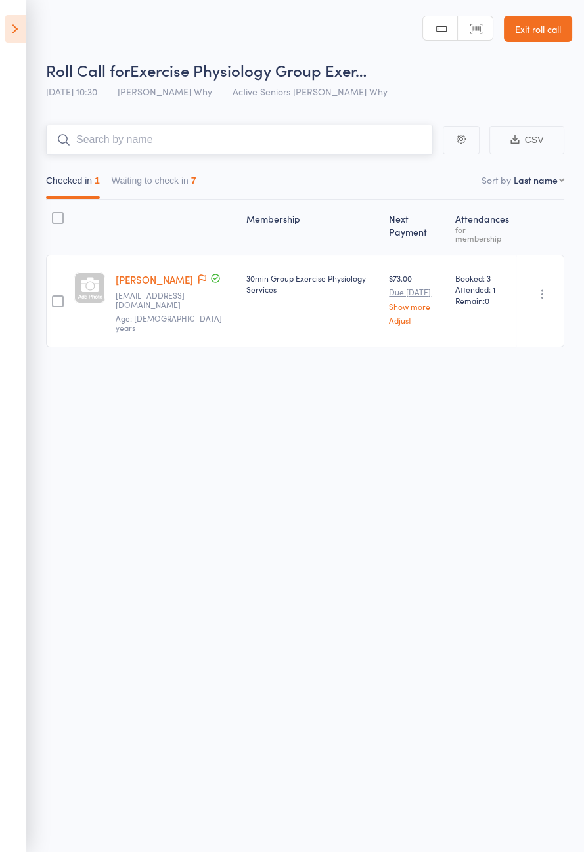
click at [172, 194] on button "Waiting to check in 7" at bounding box center [154, 184] width 85 height 30
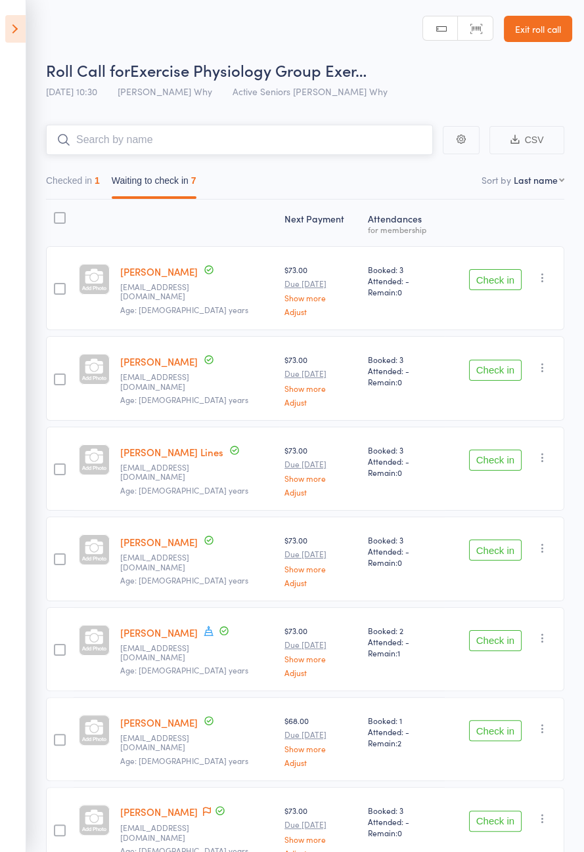
click at [86, 183] on button "Checked in 1" at bounding box center [73, 184] width 54 height 30
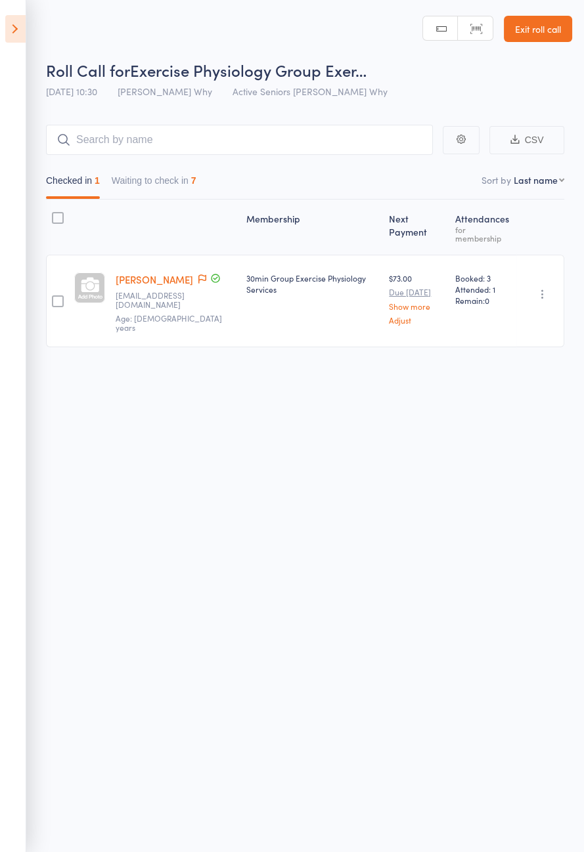
click at [198, 275] on icon at bounding box center [202, 279] width 8 height 9
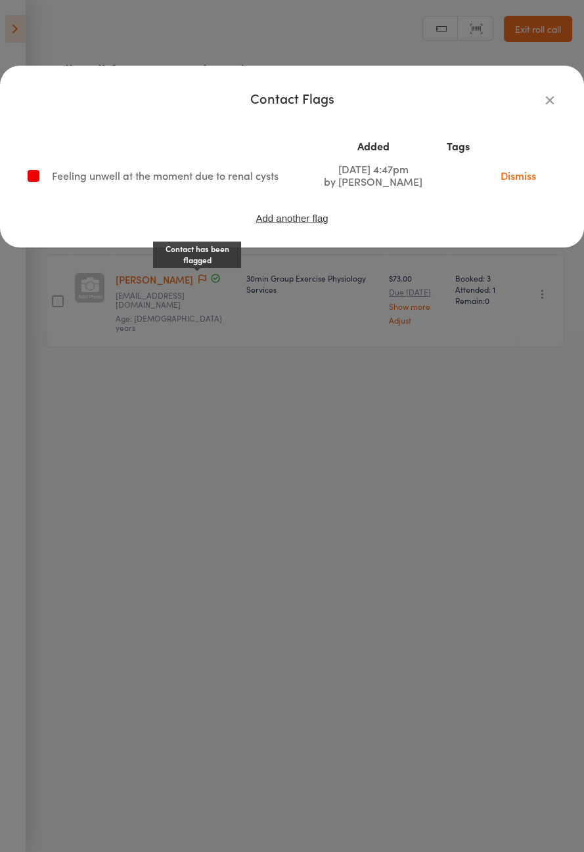
click at [548, 100] on icon "button" at bounding box center [549, 100] width 14 height 14
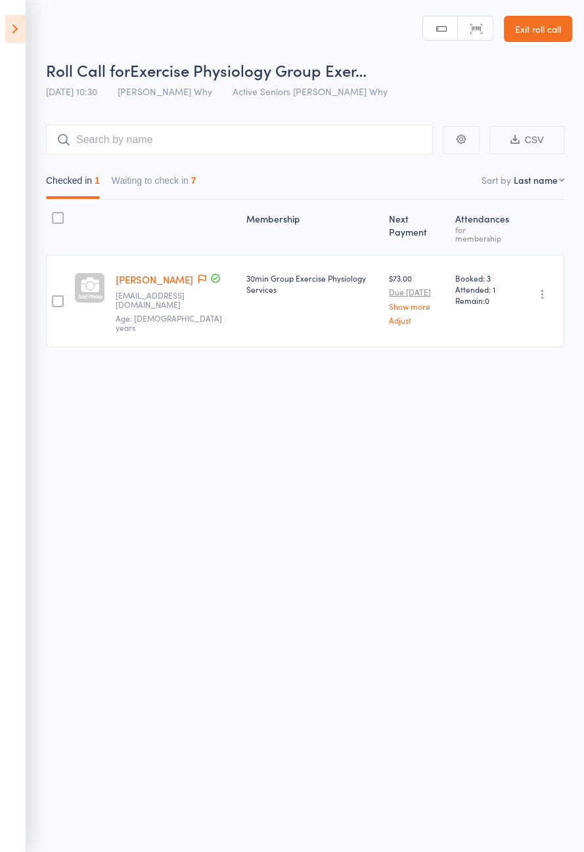
click at [184, 183] on button "Waiting to check in 7" at bounding box center [154, 184] width 85 height 30
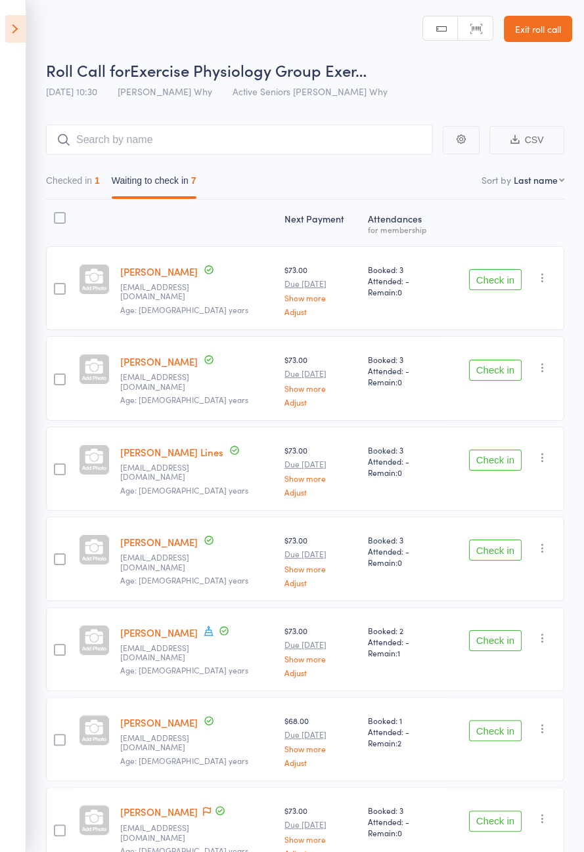
scroll to position [3, 0]
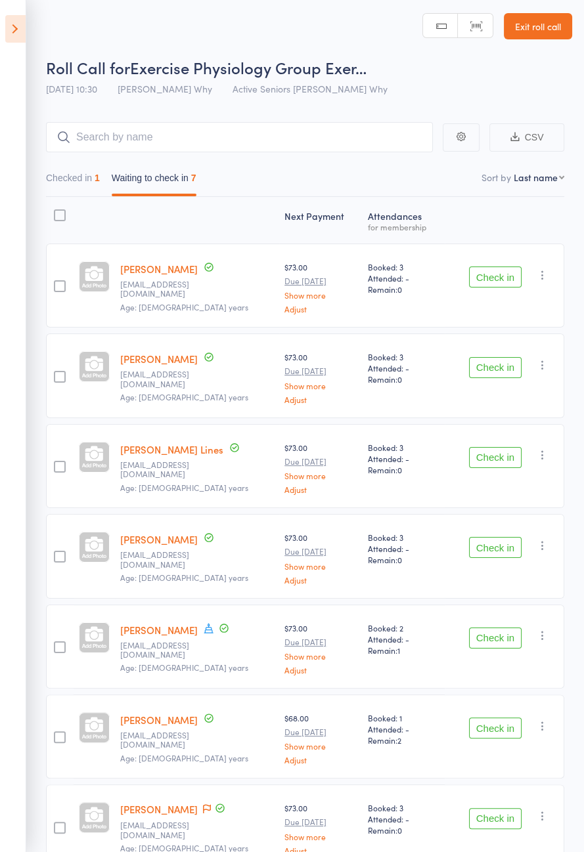
click at [502, 635] on button "Check in" at bounding box center [495, 638] width 53 height 21
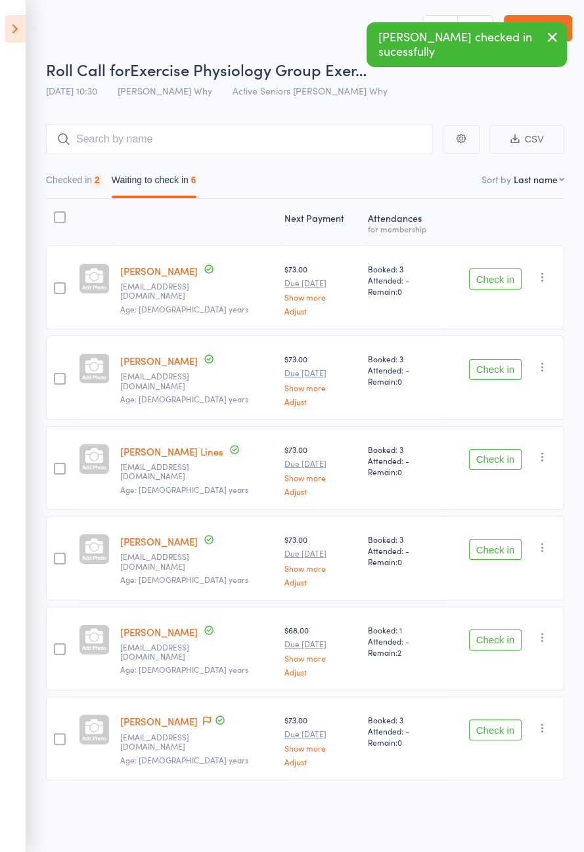
scroll to position [0, 0]
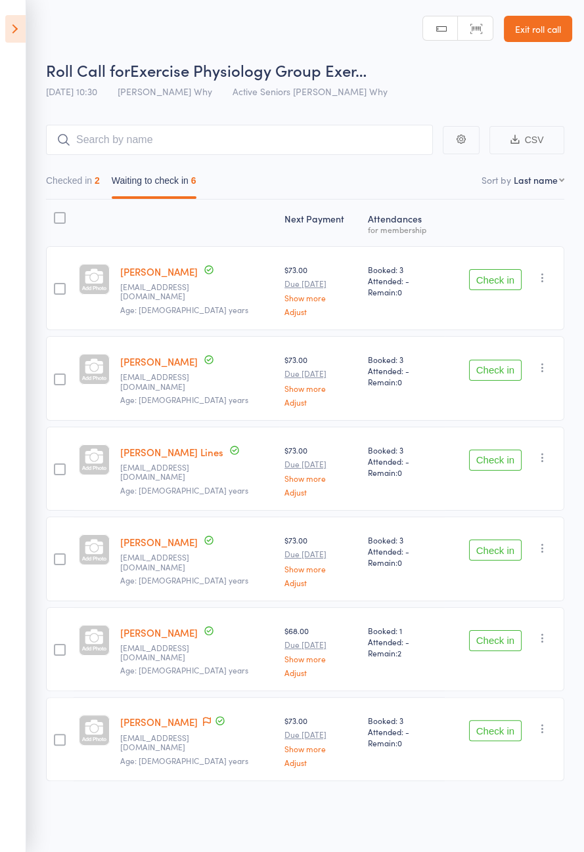
click at [24, 37] on icon at bounding box center [15, 29] width 20 height 28
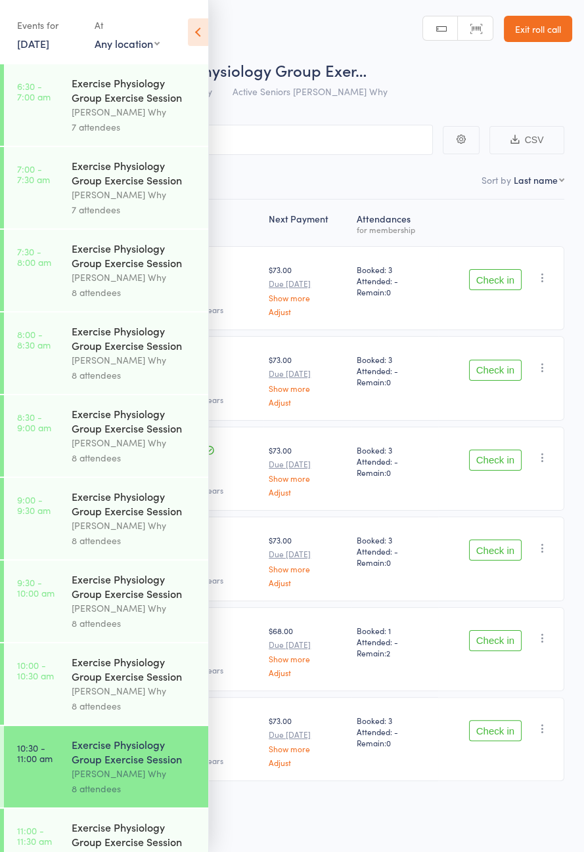
click at [49, 49] on link "[DATE]" at bounding box center [33, 43] width 32 height 14
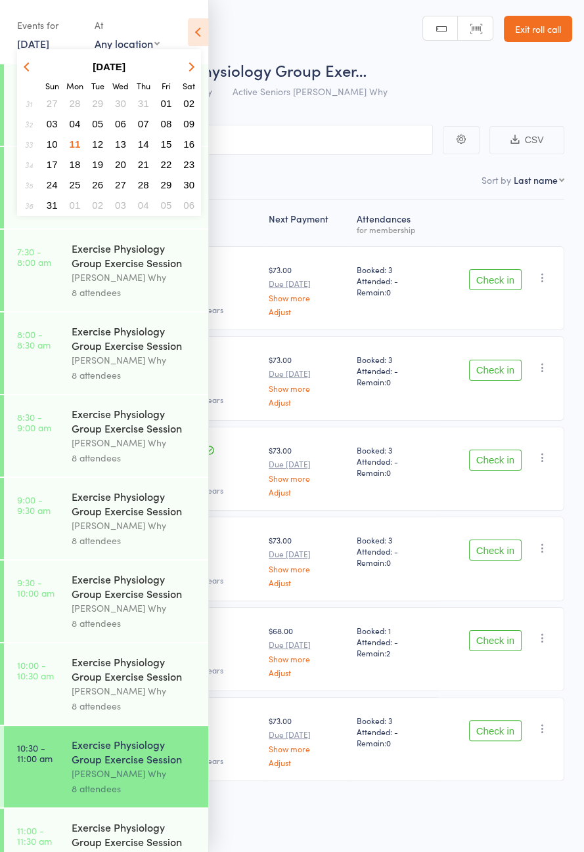
click at [102, 170] on button "19" at bounding box center [97, 165] width 20 height 18
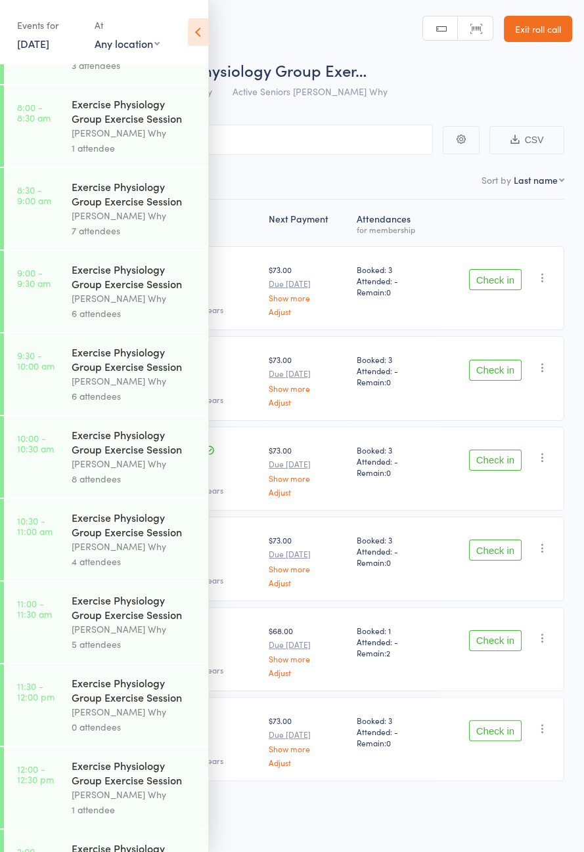
scroll to position [244, 0]
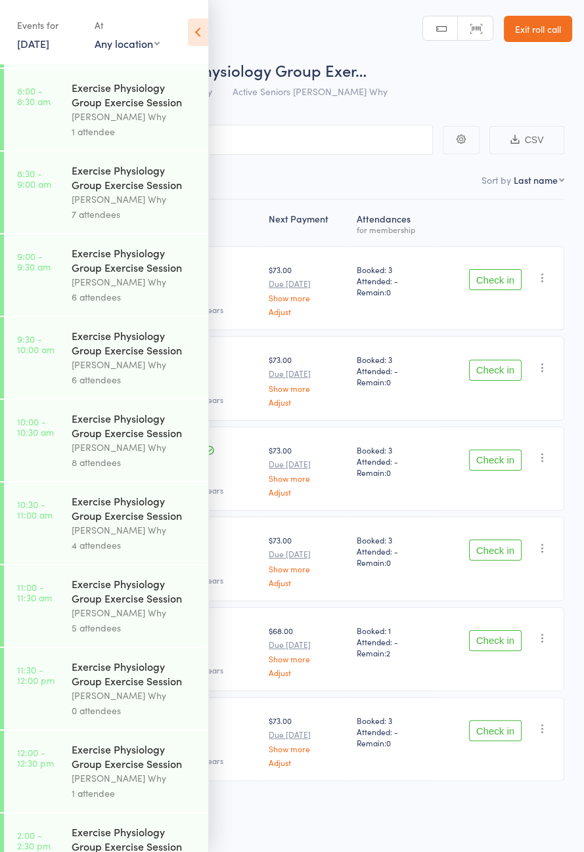
click at [158, 538] on div "[PERSON_NAME] Why" at bounding box center [134, 530] width 125 height 15
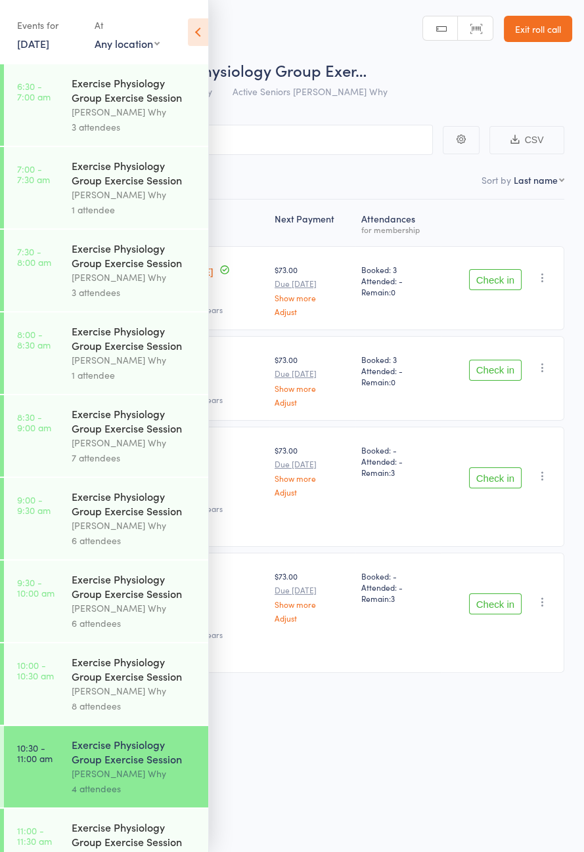
click at [200, 45] on icon at bounding box center [198, 32] width 20 height 28
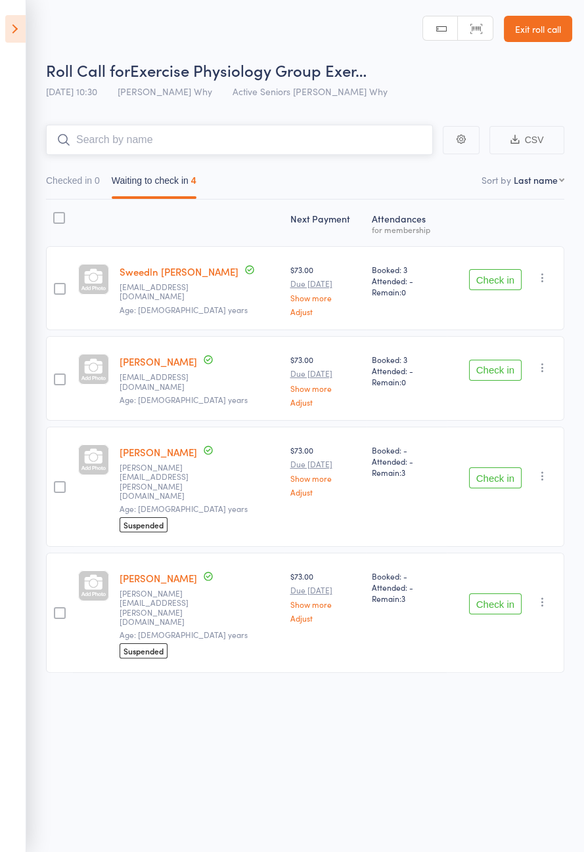
click at [215, 145] on input "search" at bounding box center [239, 140] width 387 height 30
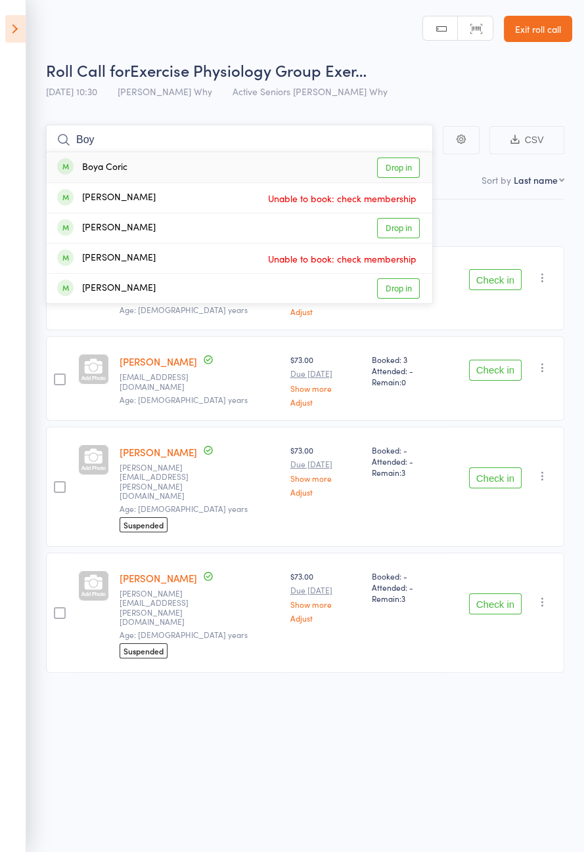
type input "Boy"
click at [405, 169] on link "Drop in" at bounding box center [398, 168] width 43 height 20
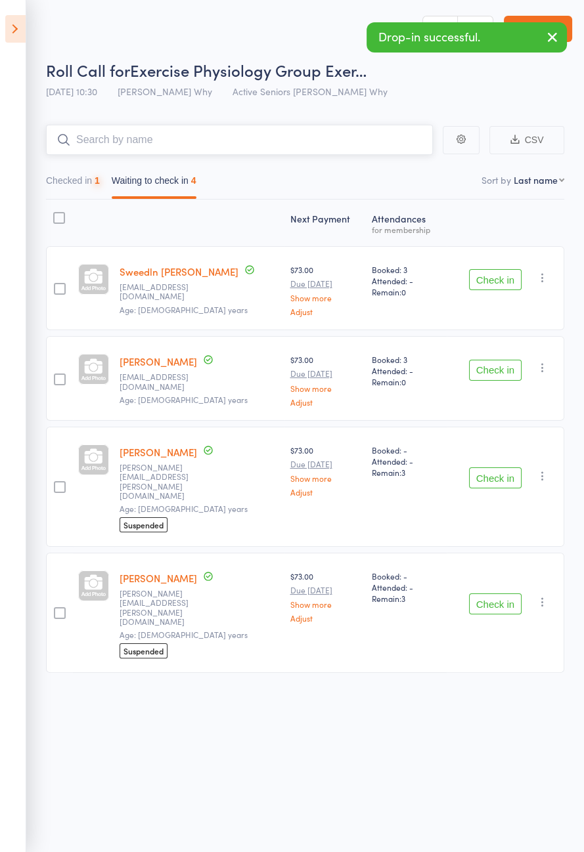
click at [86, 185] on button "Checked in 1" at bounding box center [73, 184] width 54 height 30
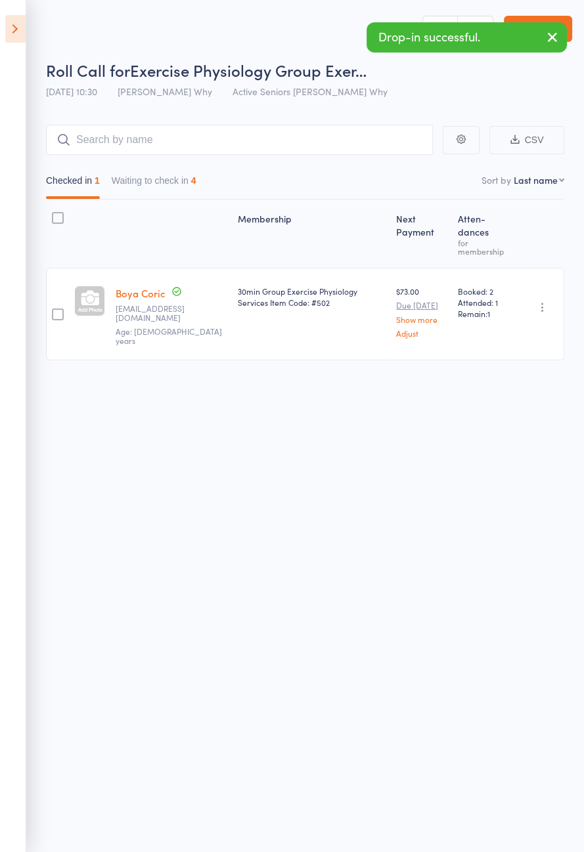
click at [548, 301] on icon "button" at bounding box center [542, 307] width 13 height 13
click at [500, 325] on li "Undo check-in" at bounding box center [495, 333] width 108 height 16
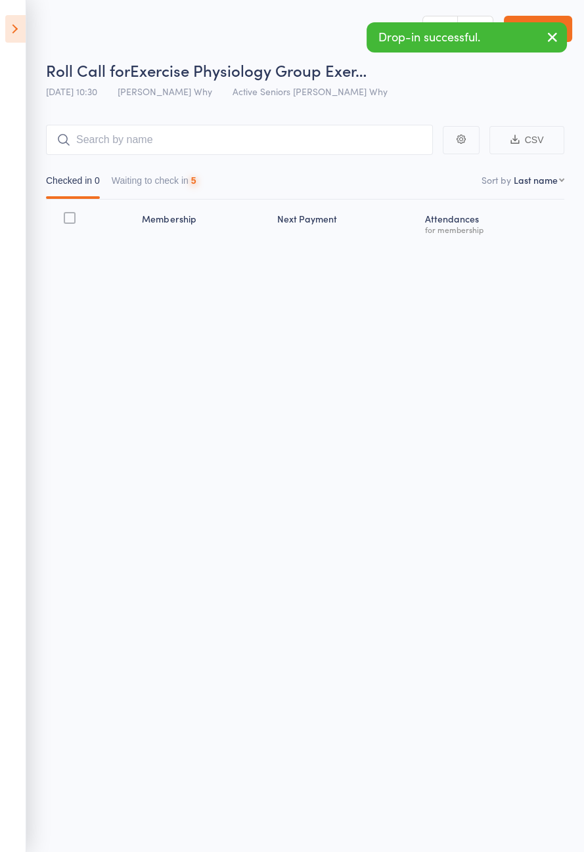
click at [187, 193] on button "Waiting to check in 5" at bounding box center [154, 184] width 85 height 30
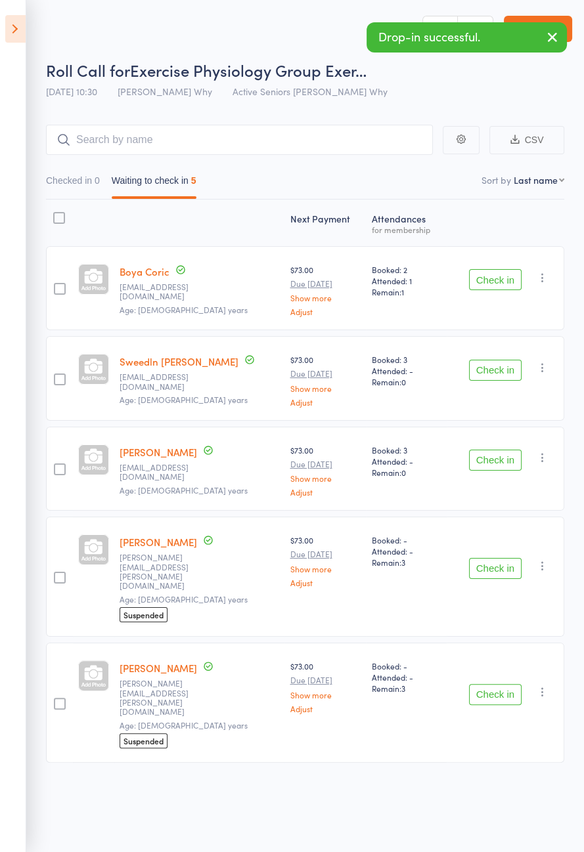
click at [152, 277] on link "Boya Coric" at bounding box center [145, 272] width 50 height 14
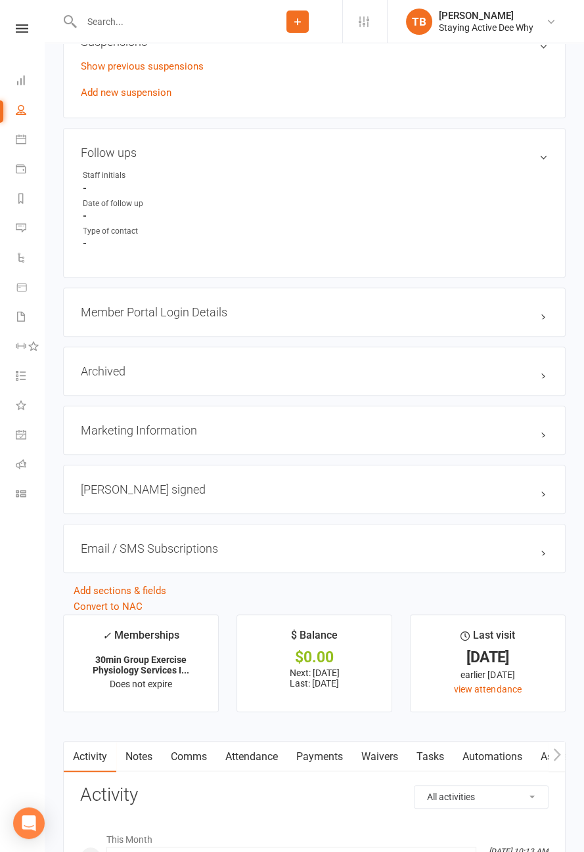
scroll to position [1144, 0]
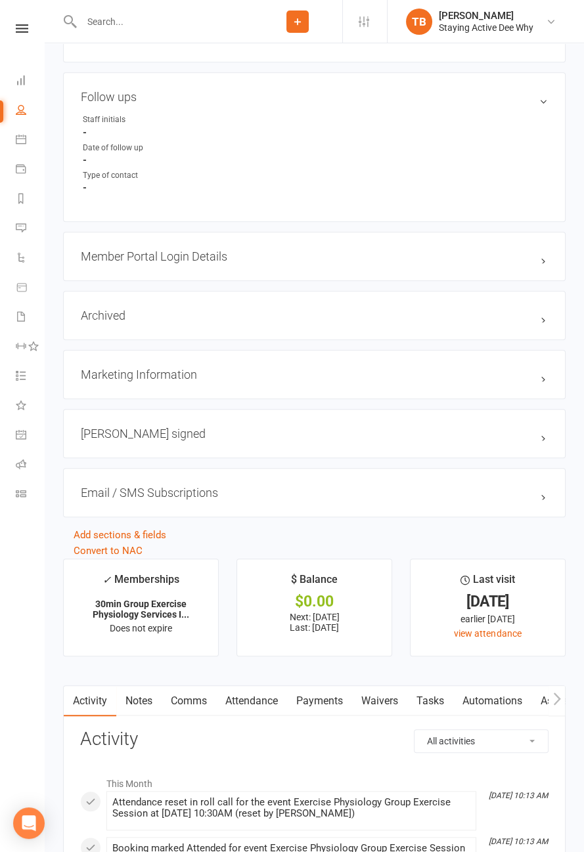
click at [262, 686] on link "Attendance" at bounding box center [251, 701] width 71 height 30
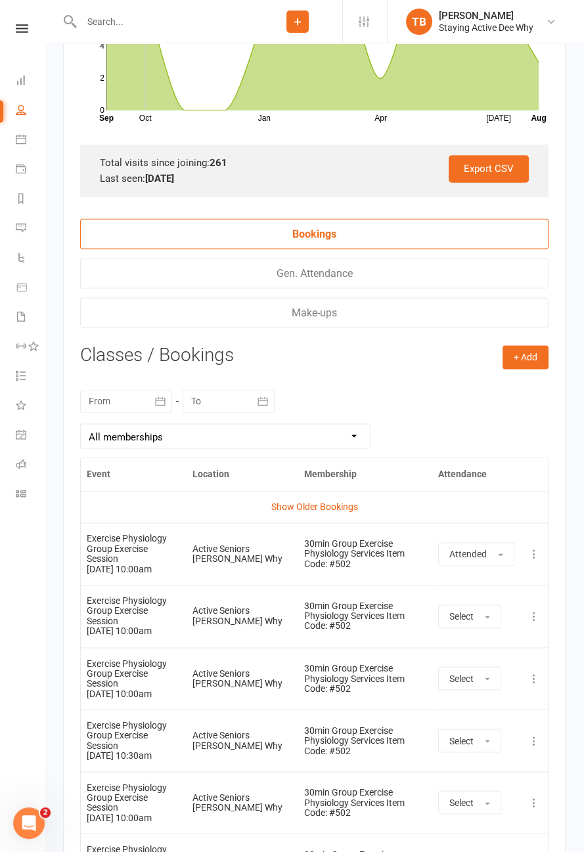
scroll to position [2218, 0]
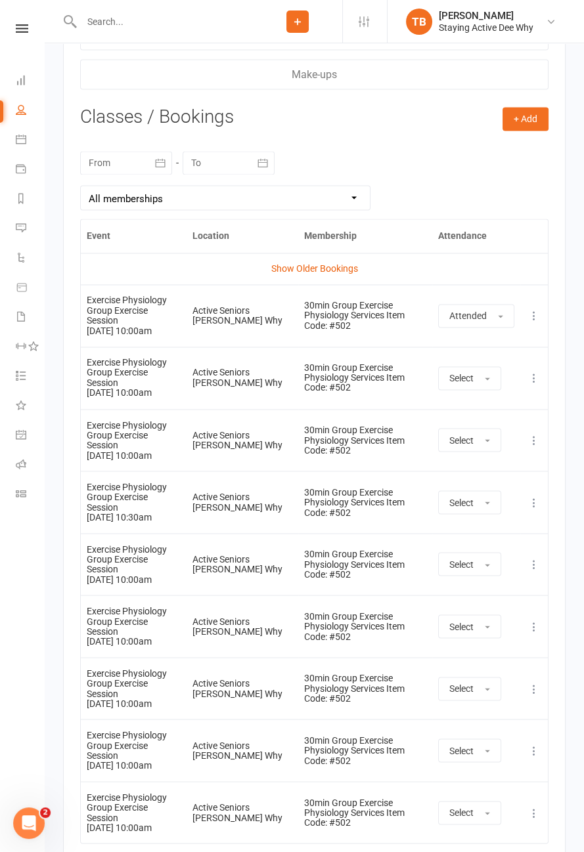
click at [536, 433] on icon at bounding box center [533, 439] width 13 height 13
click at [492, 505] on link "Remove booking" at bounding box center [476, 518] width 130 height 26
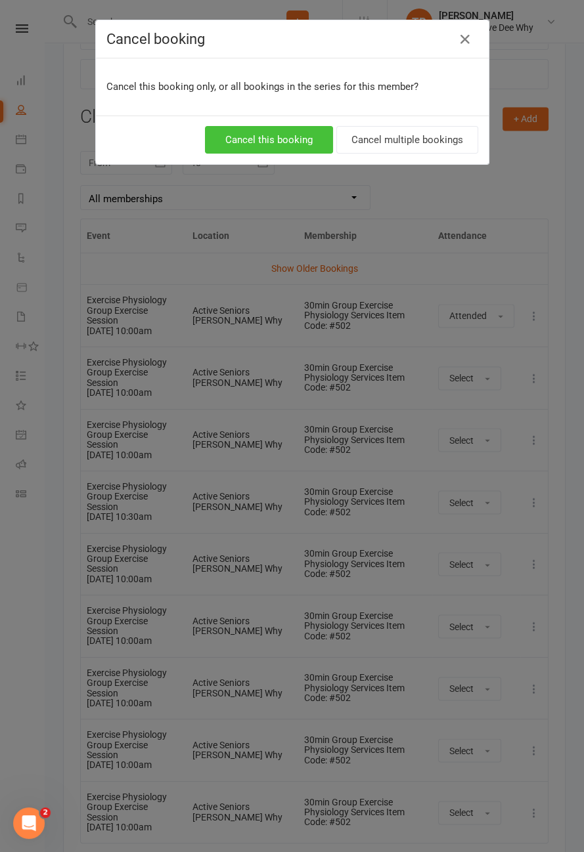
click at [283, 143] on button "Cancel this booking" at bounding box center [269, 140] width 128 height 28
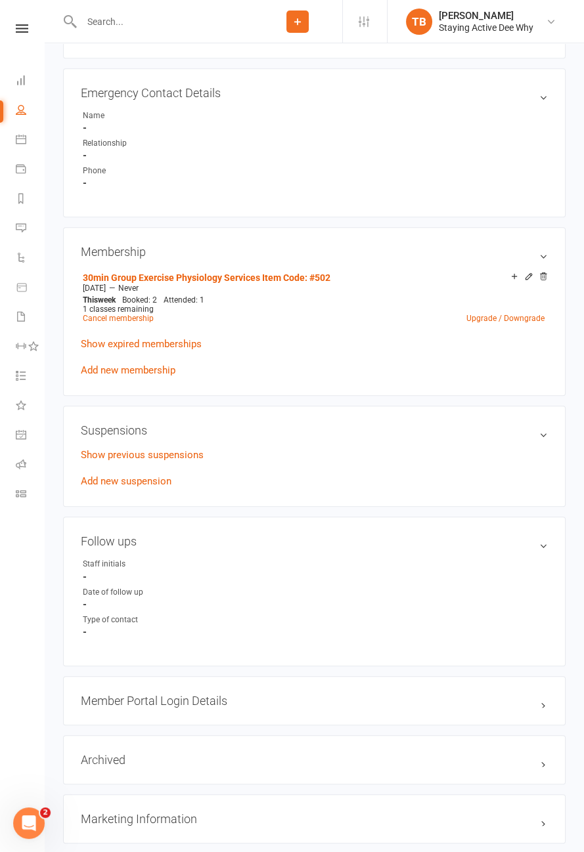
scroll to position [697, 0]
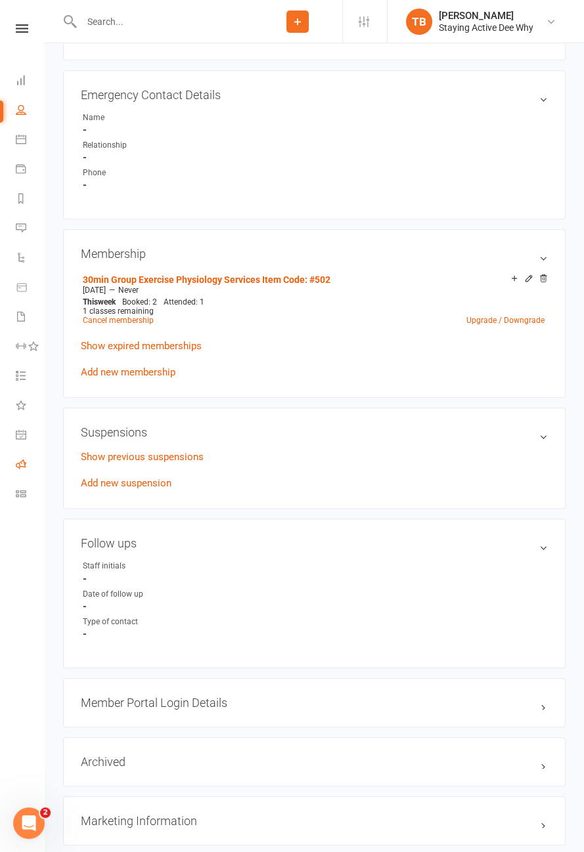
click at [22, 465] on icon at bounding box center [21, 464] width 11 height 11
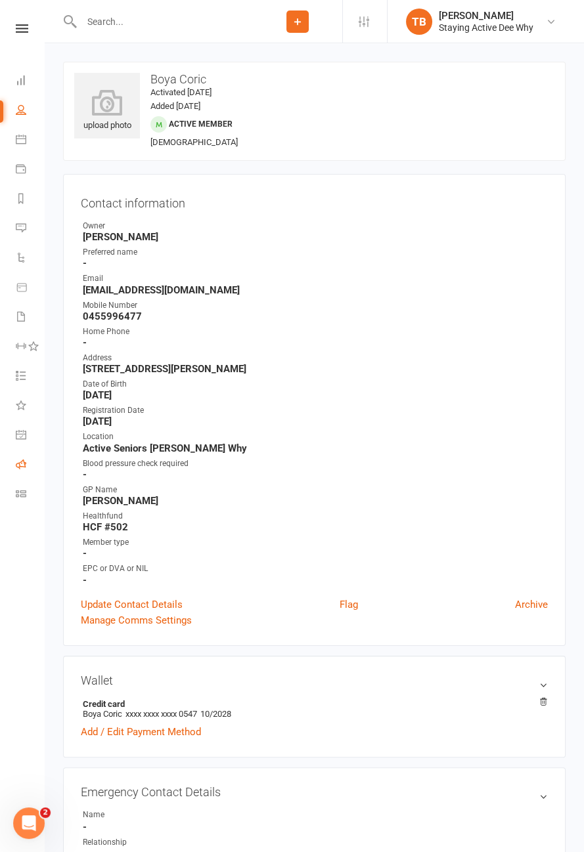
scroll to position [68, 0]
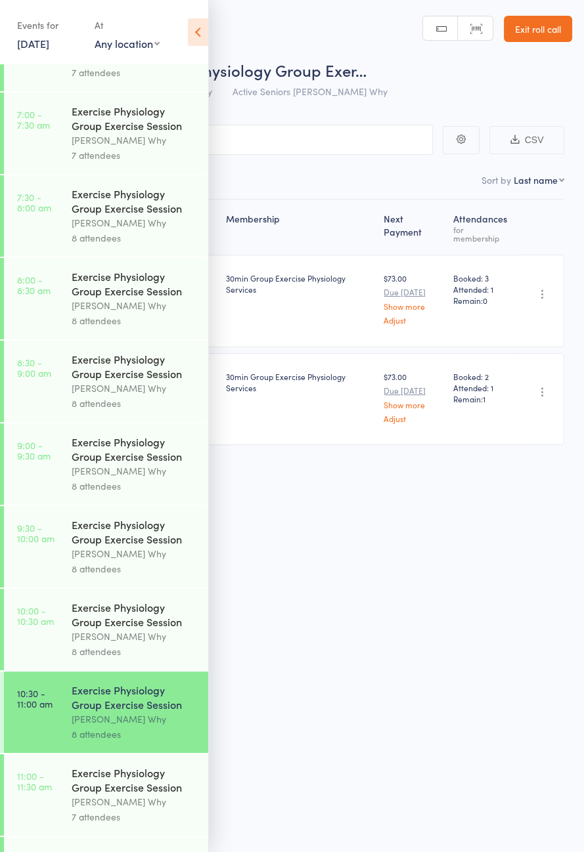
scroll to position [190, 0]
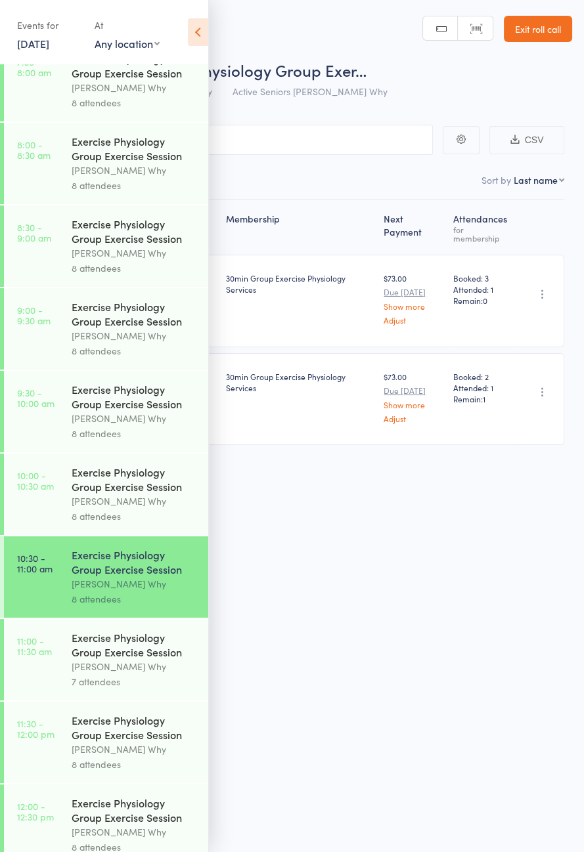
click at [202, 37] on icon at bounding box center [198, 32] width 20 height 28
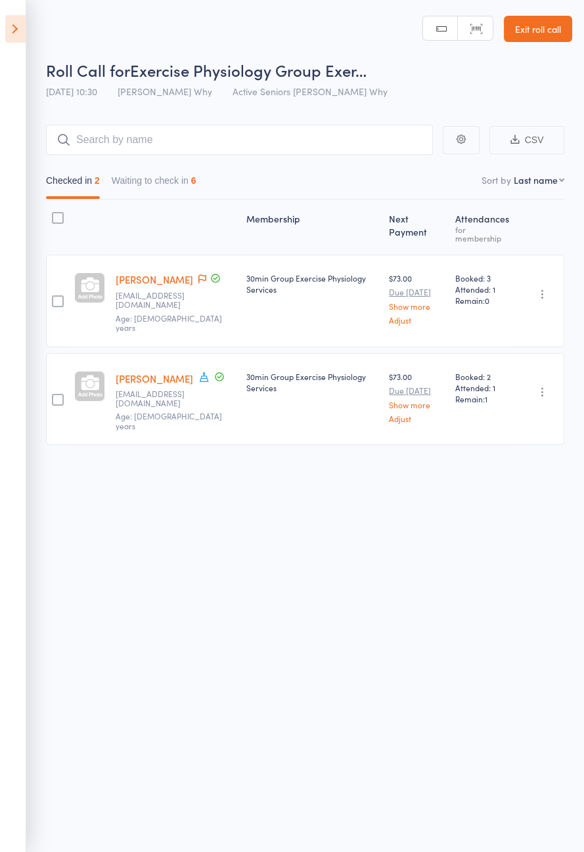
click at [163, 185] on button "Waiting to check in 6" at bounding box center [154, 184] width 85 height 30
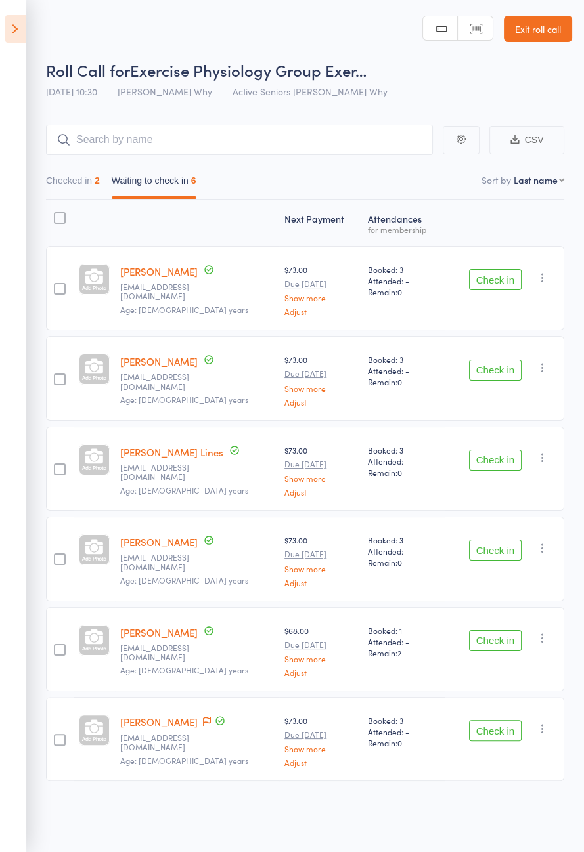
click at [502, 283] on button "Check in" at bounding box center [495, 279] width 53 height 21
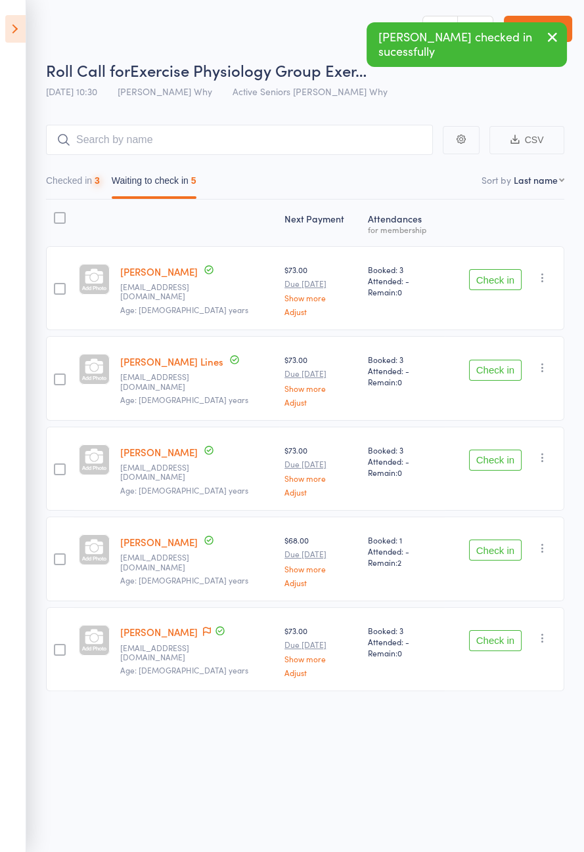
click at [496, 281] on button "Check in" at bounding box center [495, 279] width 53 height 21
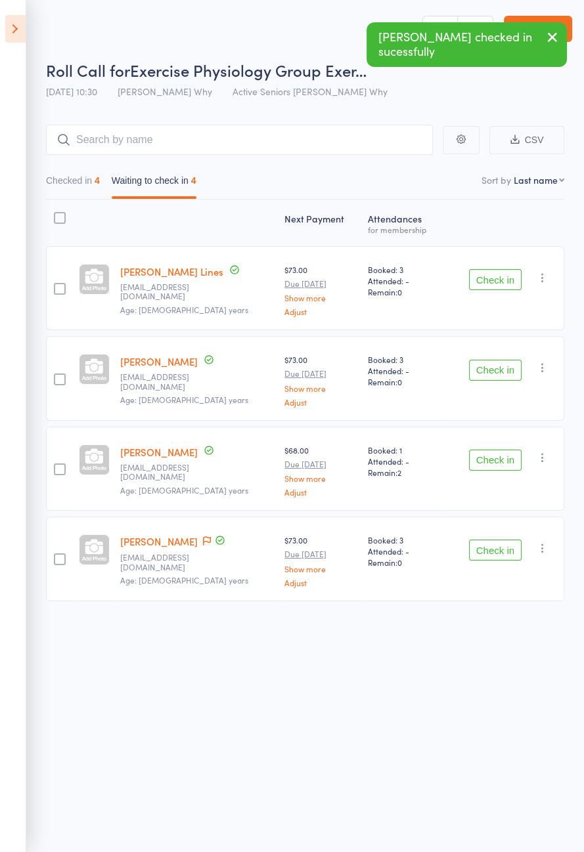
click at [487, 547] on button "Check in" at bounding box center [495, 550] width 53 height 21
click at [498, 452] on button "Check in" at bounding box center [495, 460] width 53 height 21
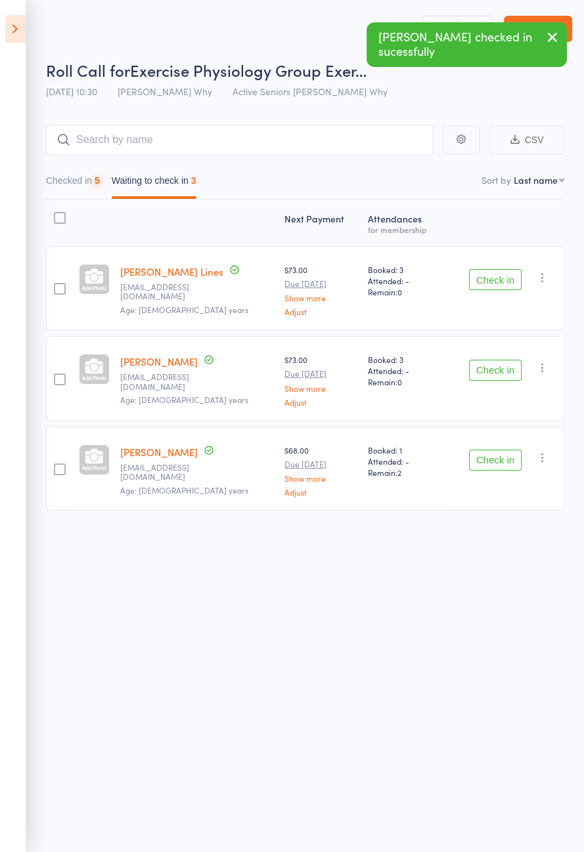
click at [508, 366] on button "Check in" at bounding box center [495, 370] width 53 height 21
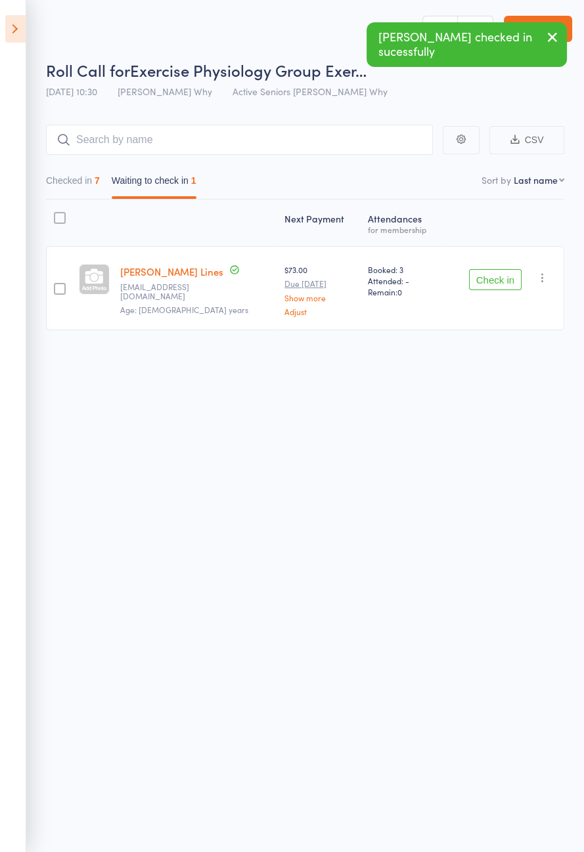
click at [510, 282] on button "Check in" at bounding box center [495, 279] width 53 height 21
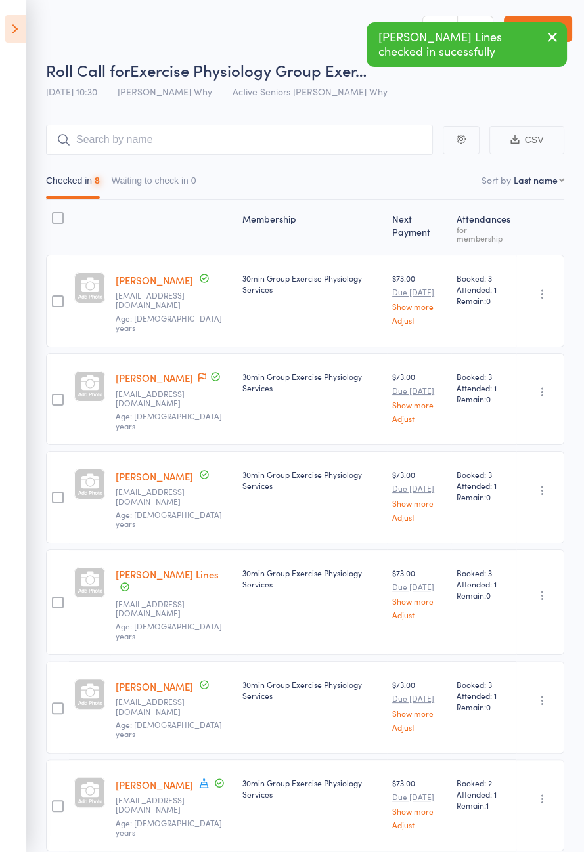
click at [80, 184] on button "Checked in 8" at bounding box center [73, 184] width 54 height 30
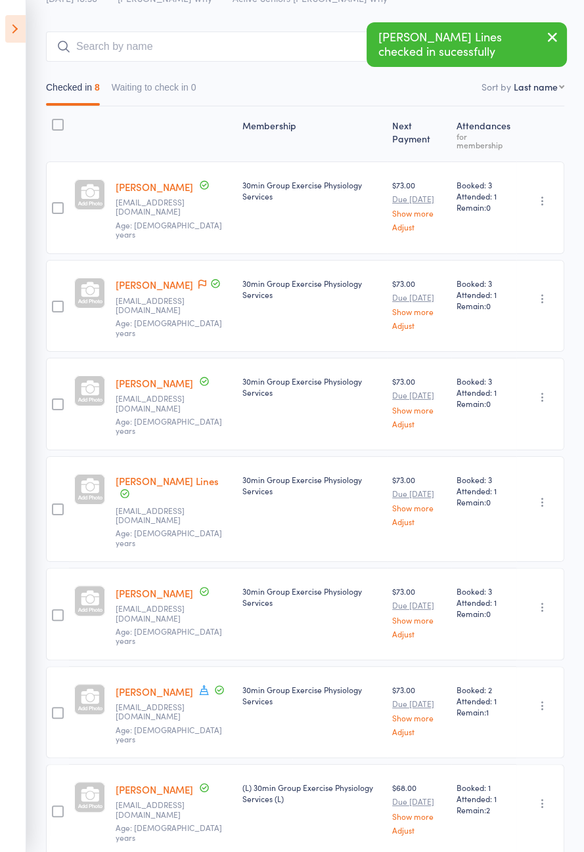
scroll to position [95, 0]
click at [542, 600] on icon "button" at bounding box center [542, 606] width 13 height 13
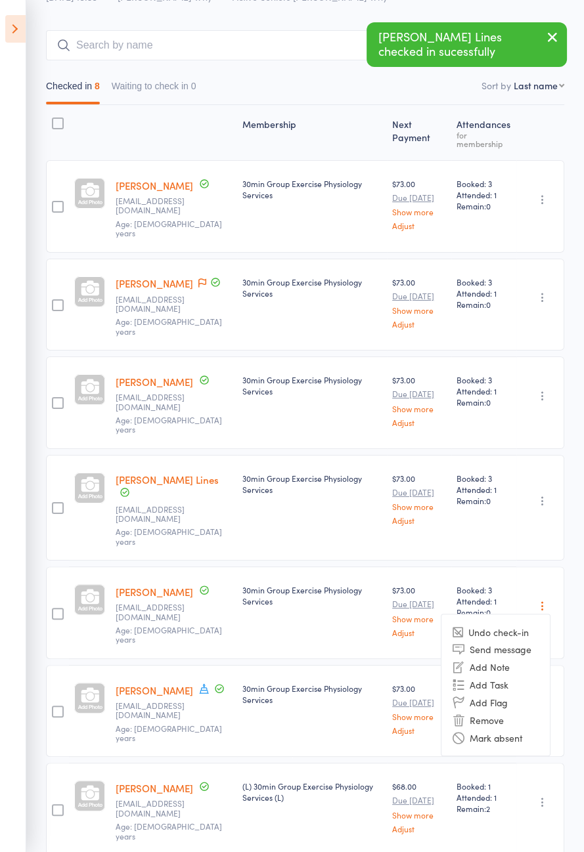
click at [502, 711] on li "Remove" at bounding box center [495, 720] width 108 height 18
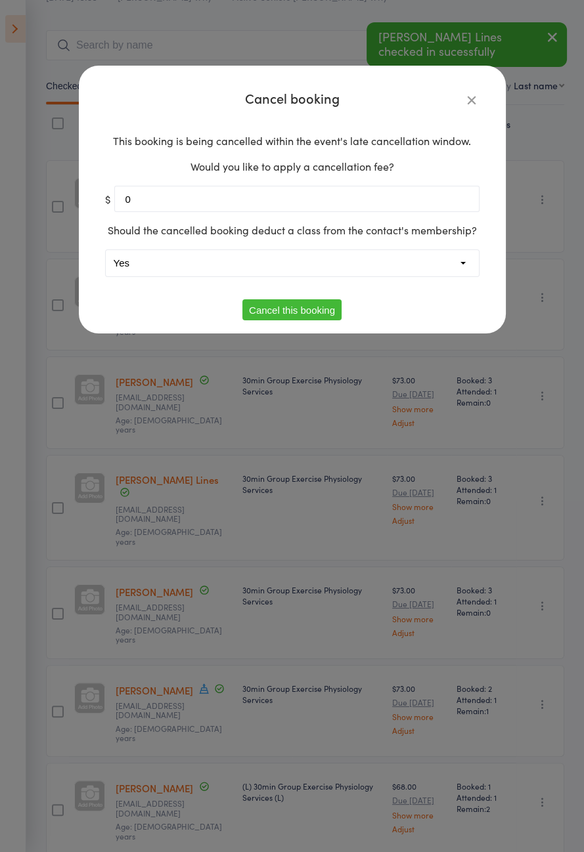
click at [311, 276] on select "Yes No" at bounding box center [292, 263] width 373 height 26
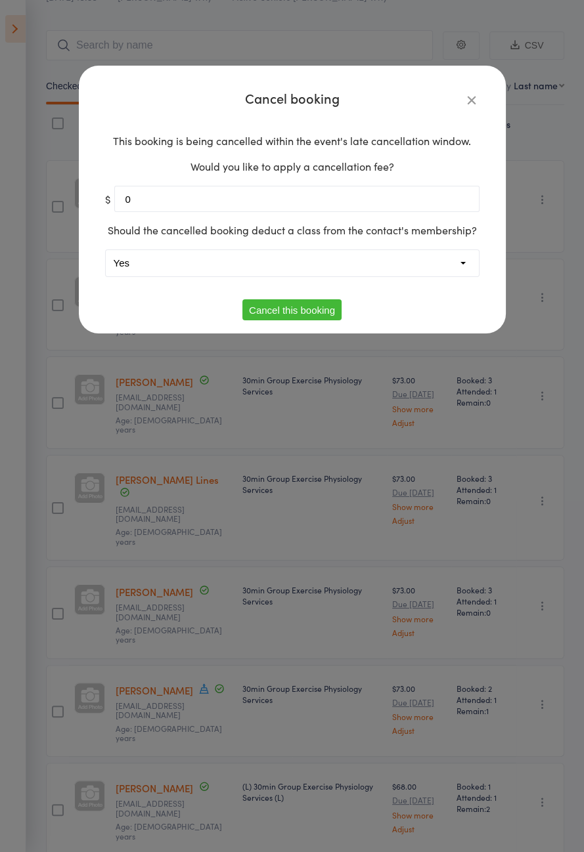
select select "1"
click at [296, 320] on button "Cancel this booking" at bounding box center [291, 309] width 99 height 21
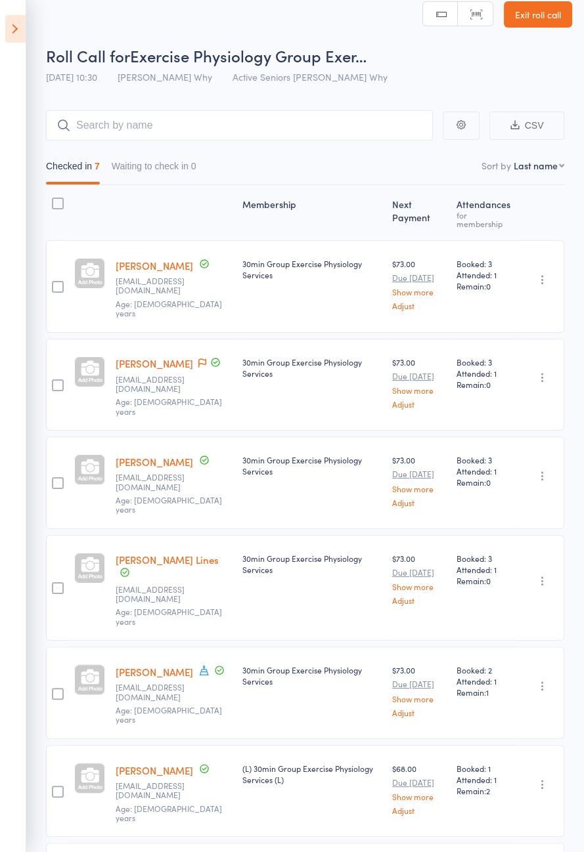
click at [12, 26] on icon at bounding box center [15, 29] width 20 height 28
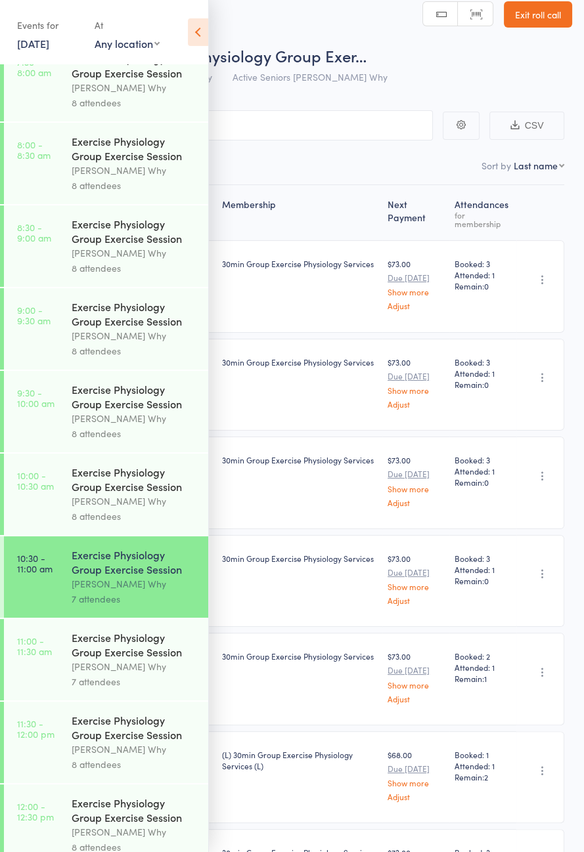
click at [93, 659] on div "Exercise Physiology Group Exercise Session" at bounding box center [134, 644] width 125 height 29
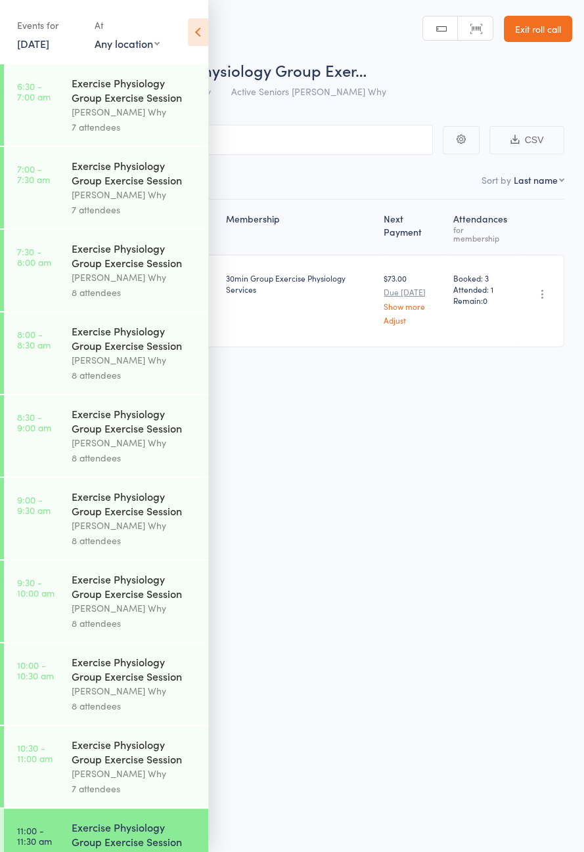
click at [198, 43] on icon at bounding box center [198, 32] width 20 height 28
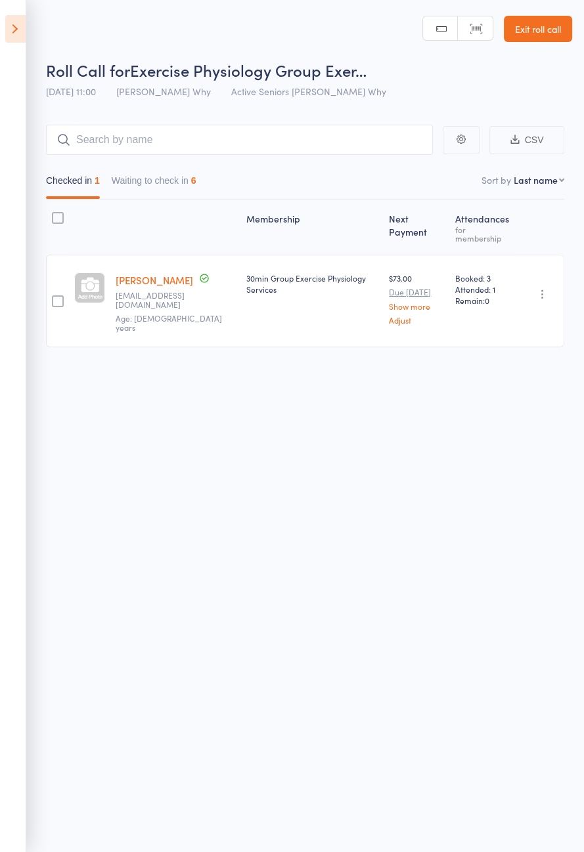
click at [180, 198] on button "Waiting to check in 6" at bounding box center [154, 184] width 85 height 30
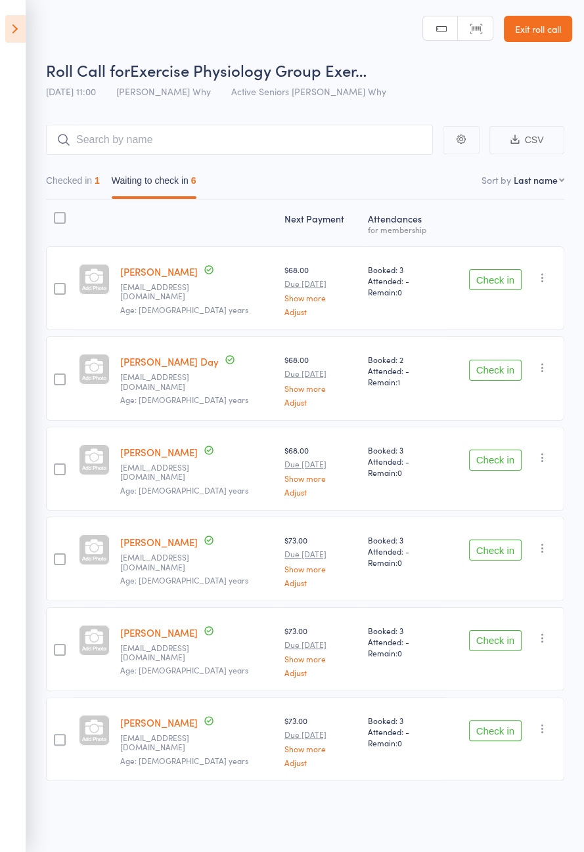
click at [91, 181] on button "Checked in 1" at bounding box center [73, 184] width 54 height 30
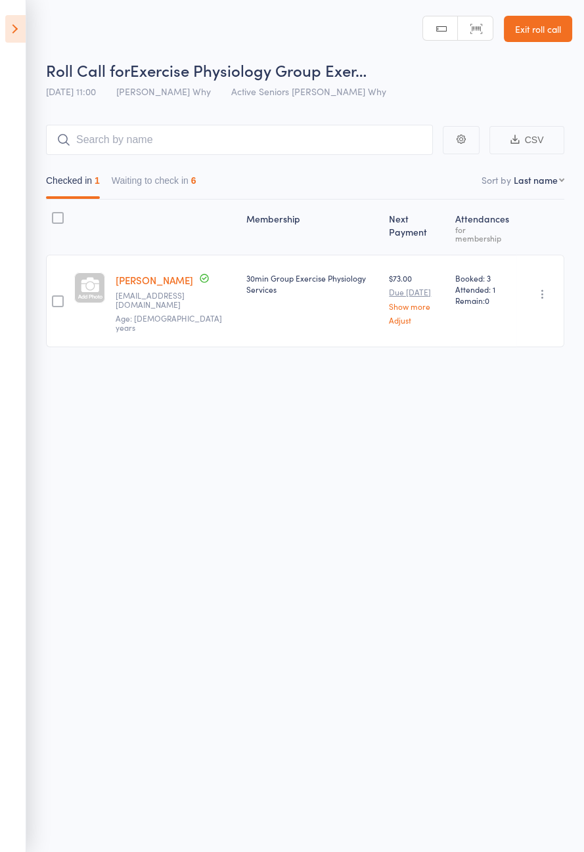
click at [24, 41] on icon at bounding box center [15, 29] width 20 height 28
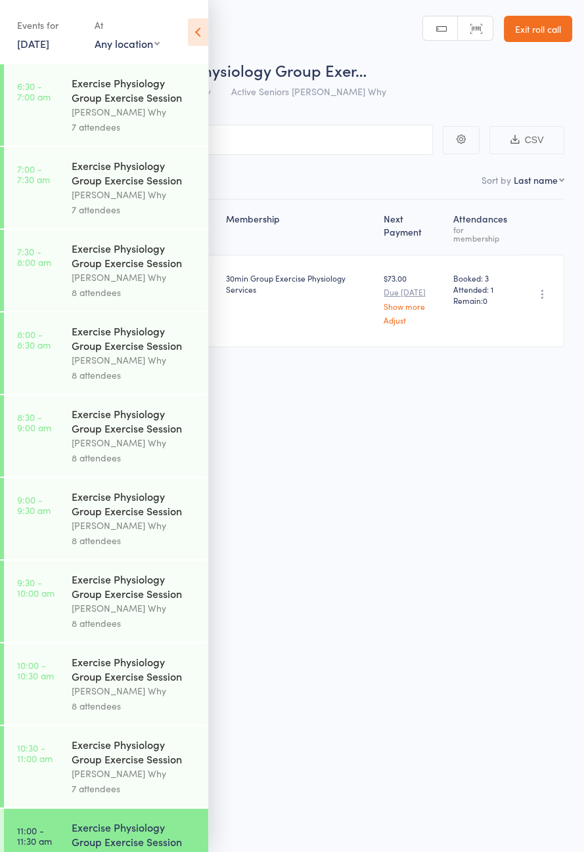
click at [143, 781] on div "[PERSON_NAME] Why" at bounding box center [134, 773] width 125 height 15
click at [208, 35] on icon at bounding box center [198, 32] width 20 height 28
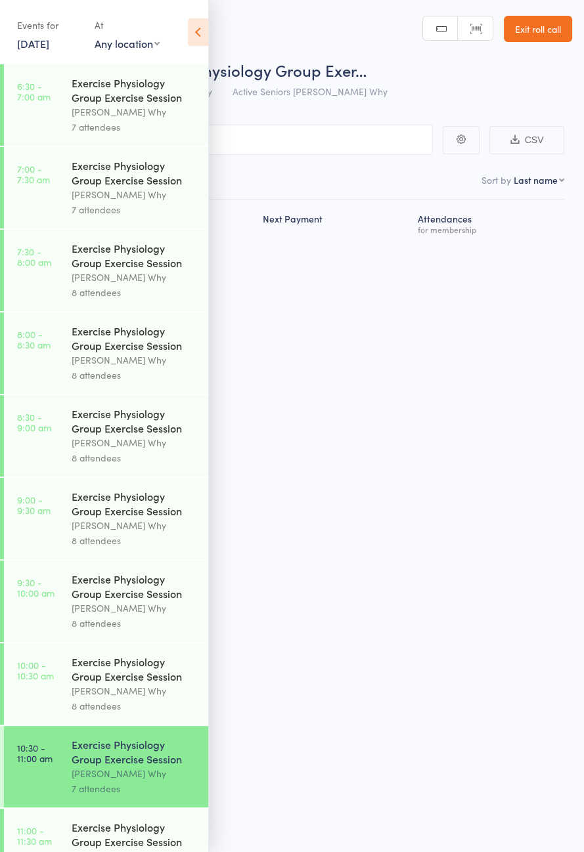
click at [198, 38] on icon at bounding box center [198, 32] width 20 height 28
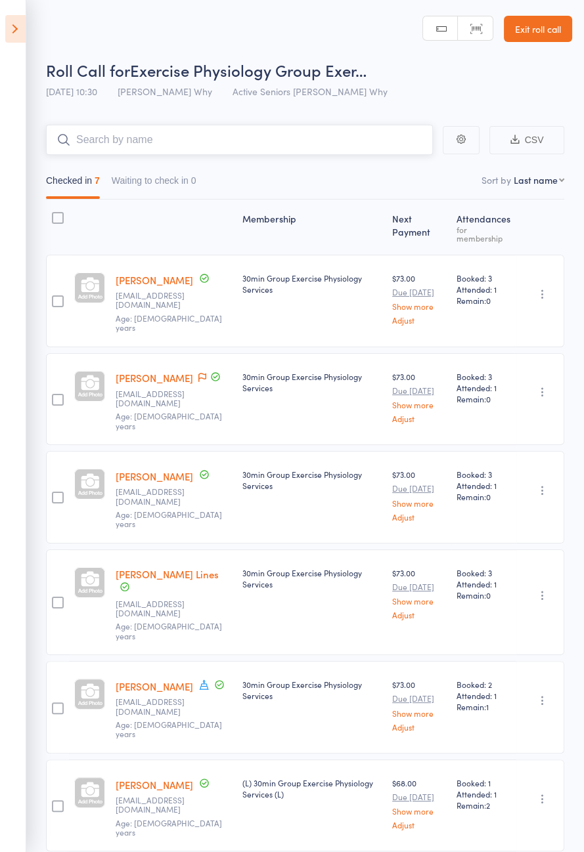
click at [187, 144] on input "search" at bounding box center [239, 140] width 387 height 30
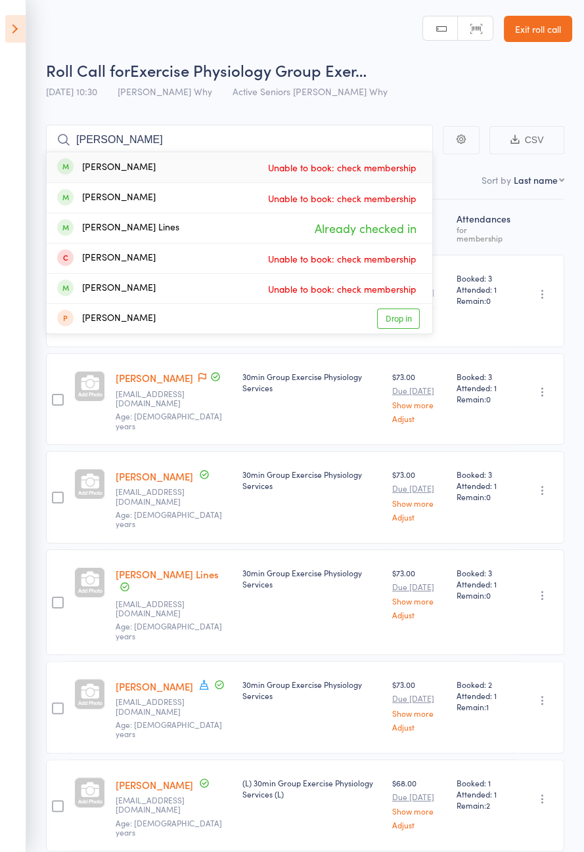
click at [473, 105] on main "Kay Kay Clark Unable to book: check membership Kaye Lewis Unable to book: check…" at bounding box center [292, 557] width 584 height 904
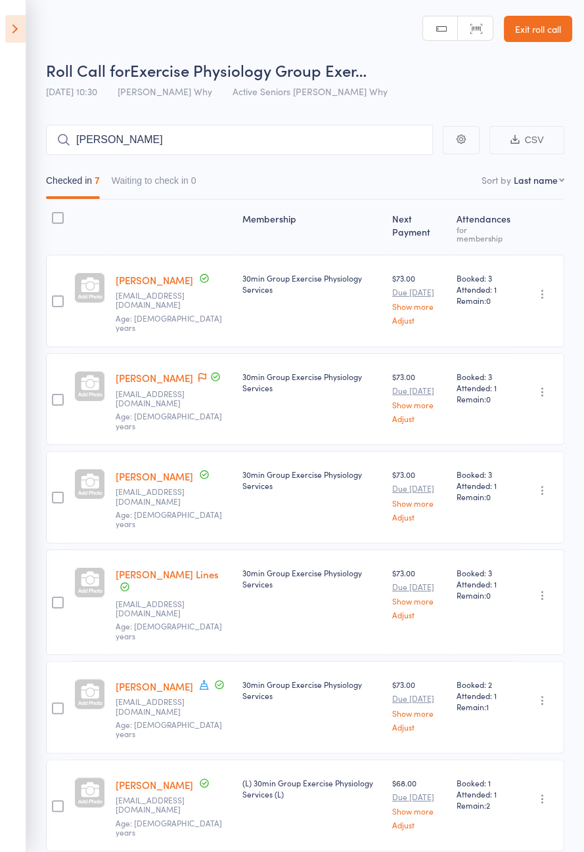
scroll to position [14, 0]
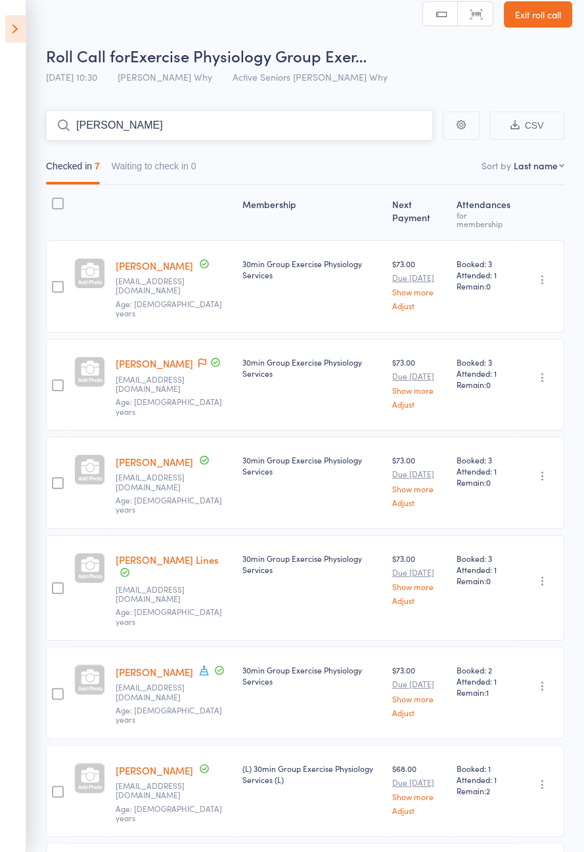
click at [187, 129] on input "Kay" at bounding box center [239, 125] width 387 height 30
type input "K"
type input "J"
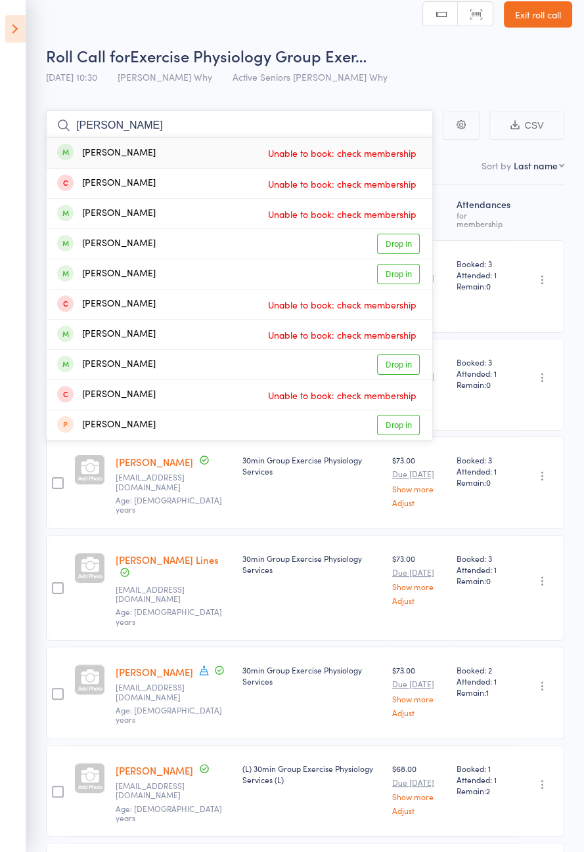
type input "Brian m"
click at [336, 64] on span "Exercise Physiology Group Exer…" at bounding box center [248, 56] width 236 height 22
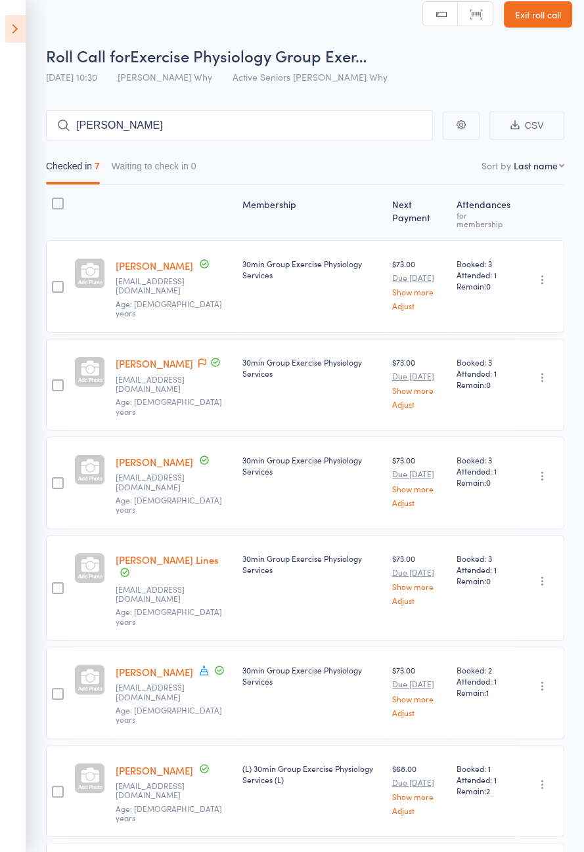
scroll to position [0, 0]
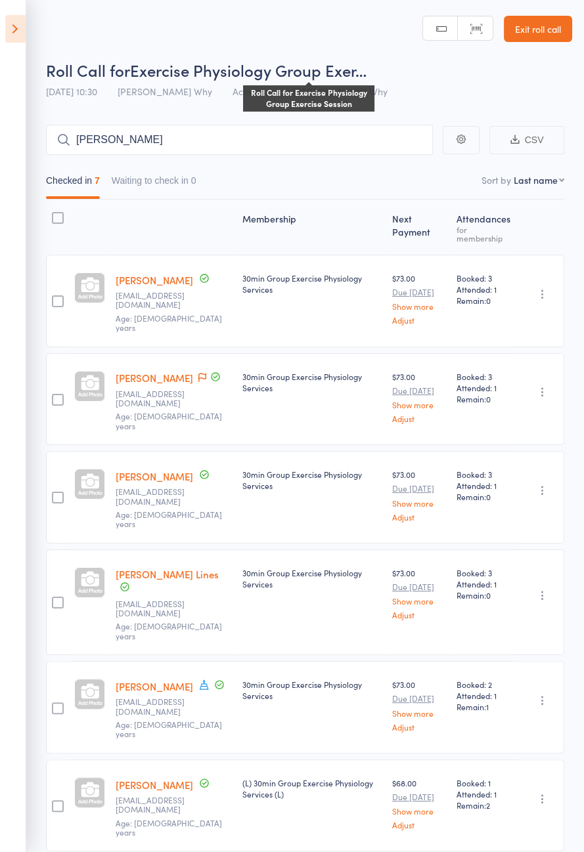
click at [13, 37] on icon at bounding box center [15, 29] width 20 height 28
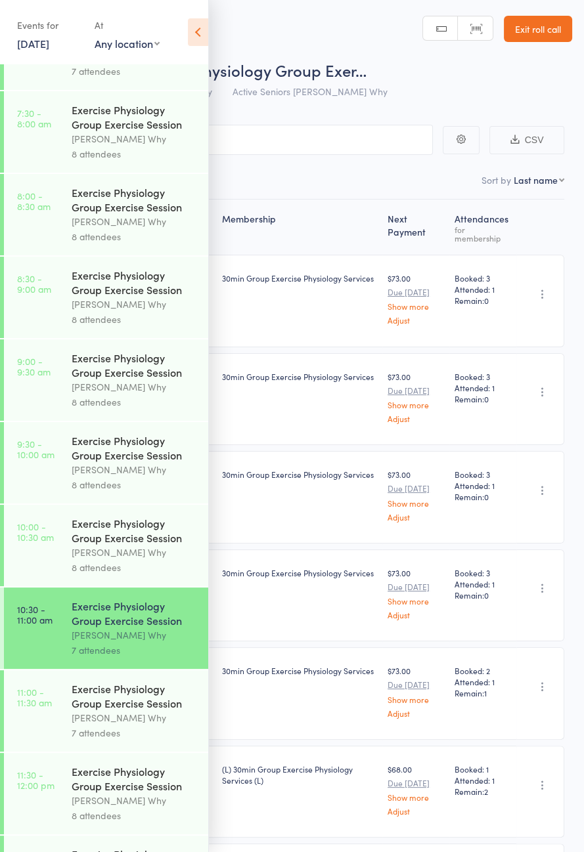
scroll to position [173, 0]
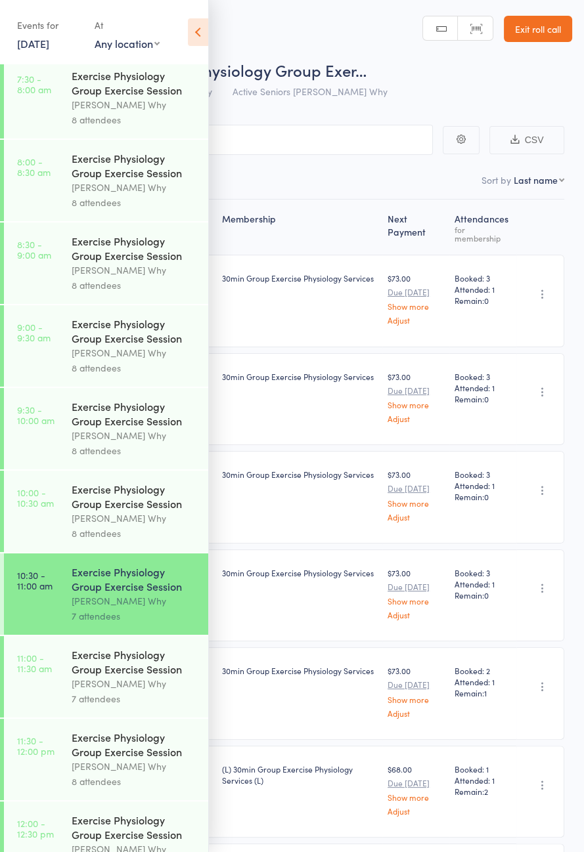
click at [141, 692] on div "[PERSON_NAME] Why" at bounding box center [134, 683] width 125 height 15
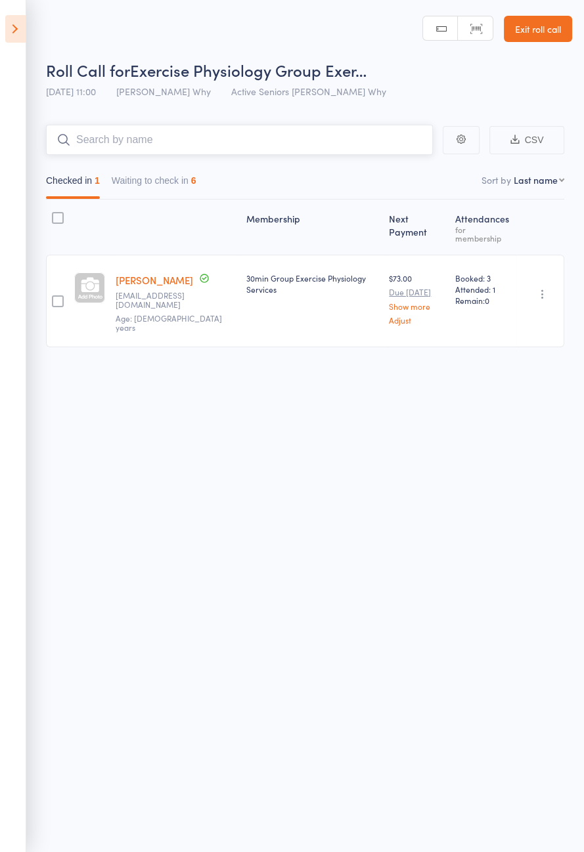
click at [184, 195] on button "Waiting to check in 6" at bounding box center [154, 184] width 85 height 30
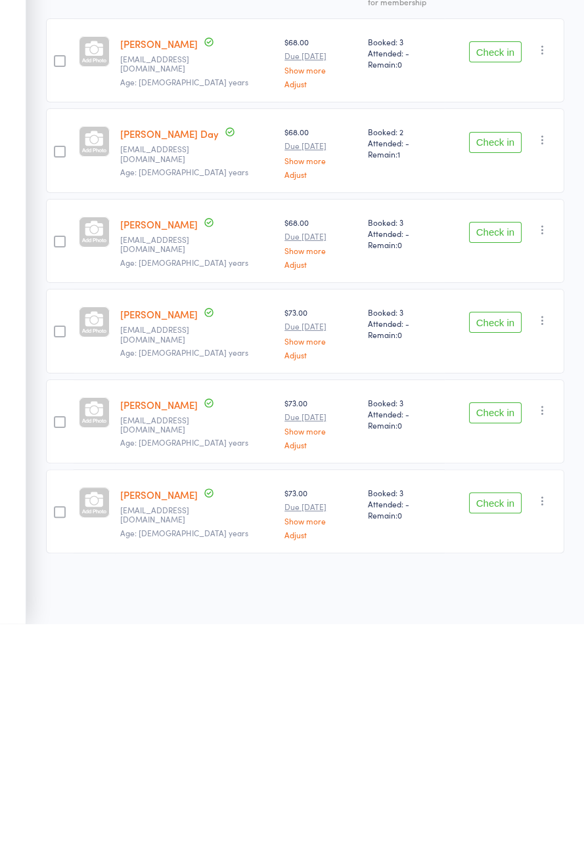
click at [500, 462] on button "Check in" at bounding box center [495, 460] width 53 height 21
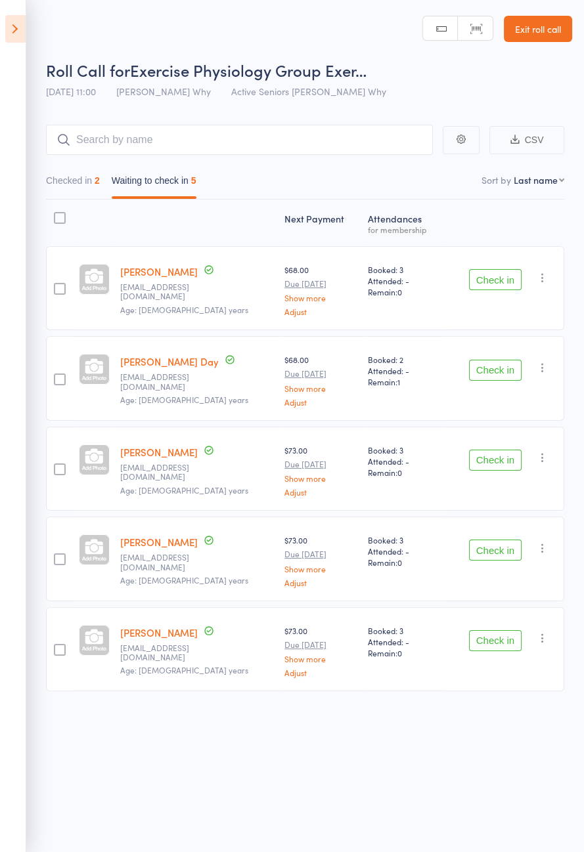
click at [507, 374] on button "Check in" at bounding box center [495, 370] width 53 height 21
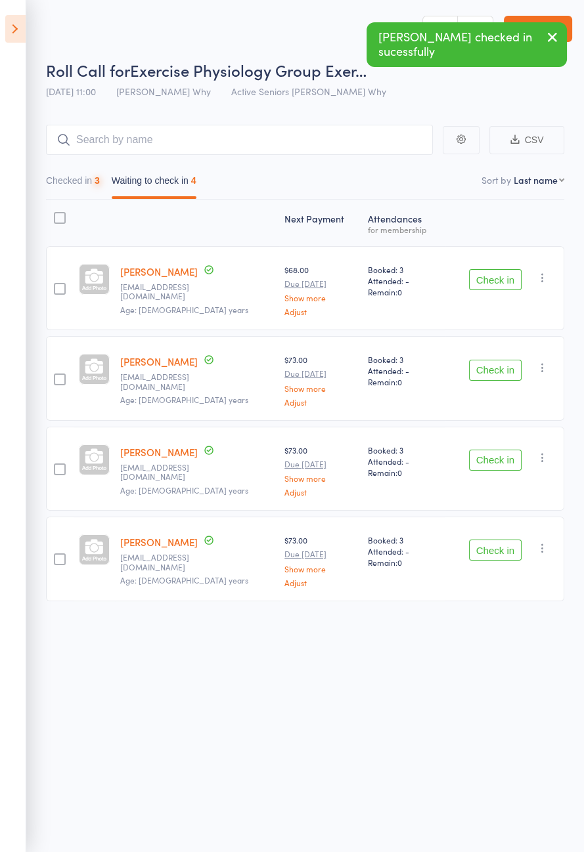
click at [504, 281] on button "Check in" at bounding box center [495, 279] width 53 height 21
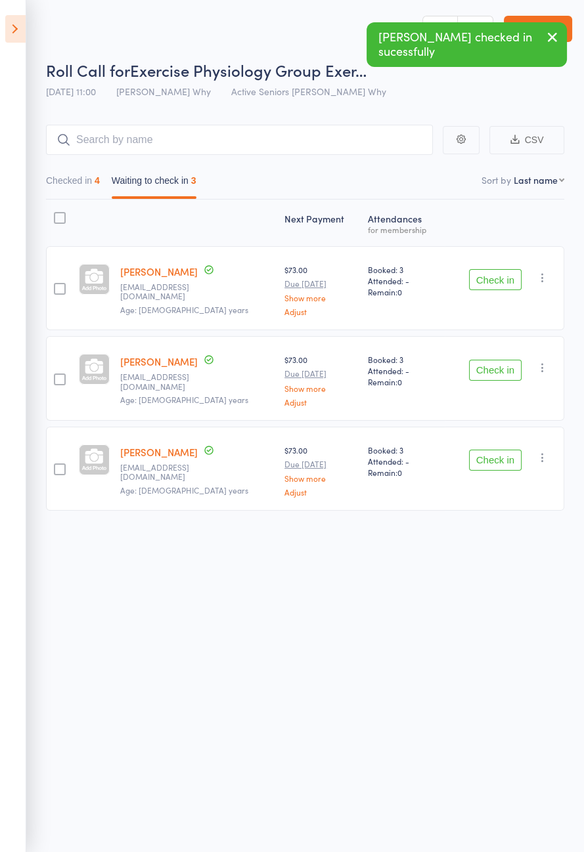
click at [510, 476] on div "Check in Check in Send message Add Note Add Task Add Flag Remove Mark absent" at bounding box center [505, 469] width 120 height 84
click at [506, 368] on button "Check in" at bounding box center [495, 370] width 53 height 21
click at [499, 279] on button "Check in" at bounding box center [495, 279] width 53 height 21
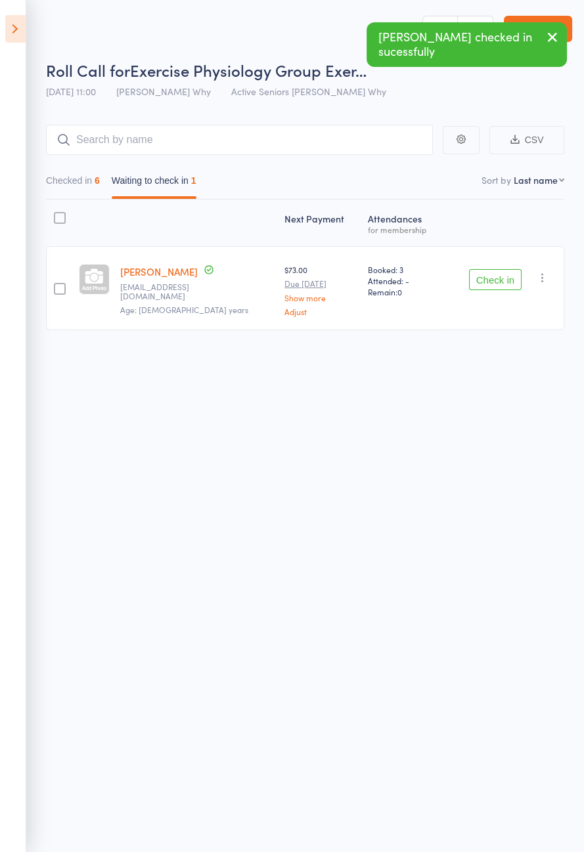
click at [506, 279] on button "Check in" at bounding box center [495, 279] width 53 height 21
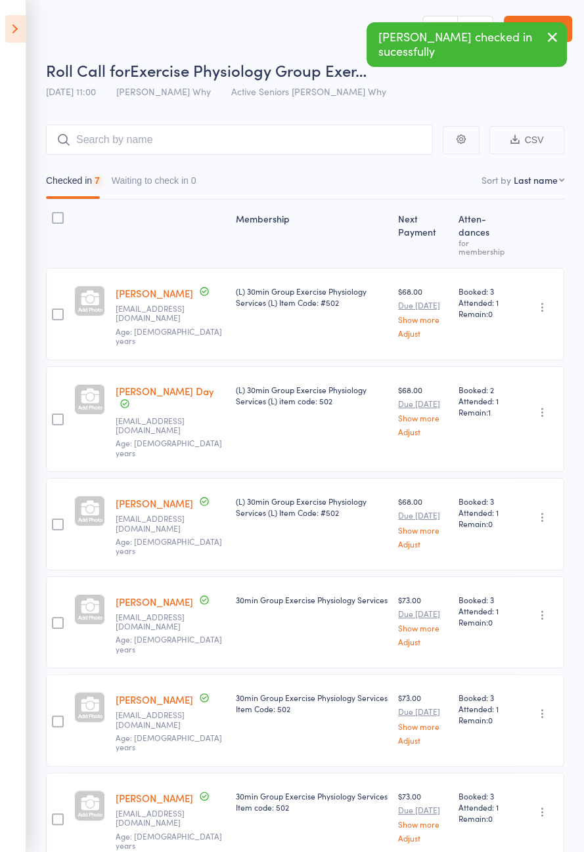
click at [12, 28] on icon at bounding box center [15, 29] width 20 height 28
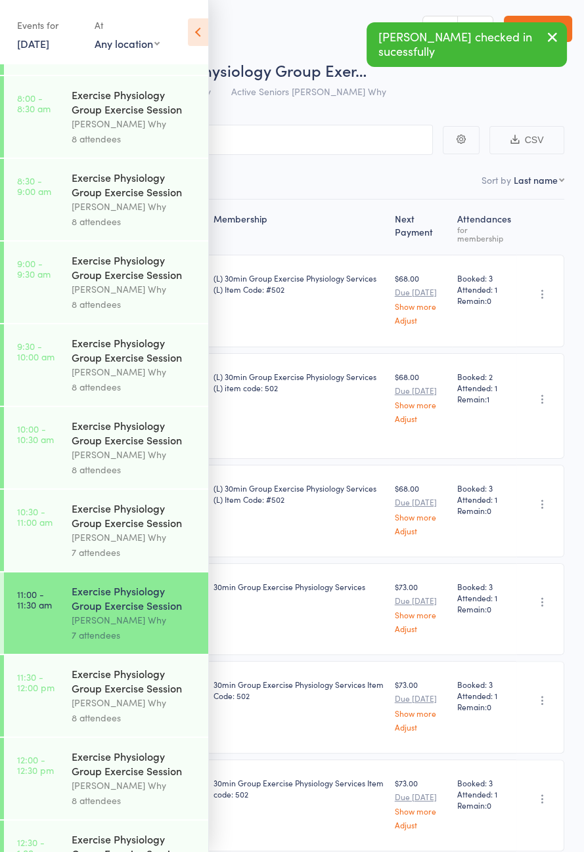
scroll to position [234, 0]
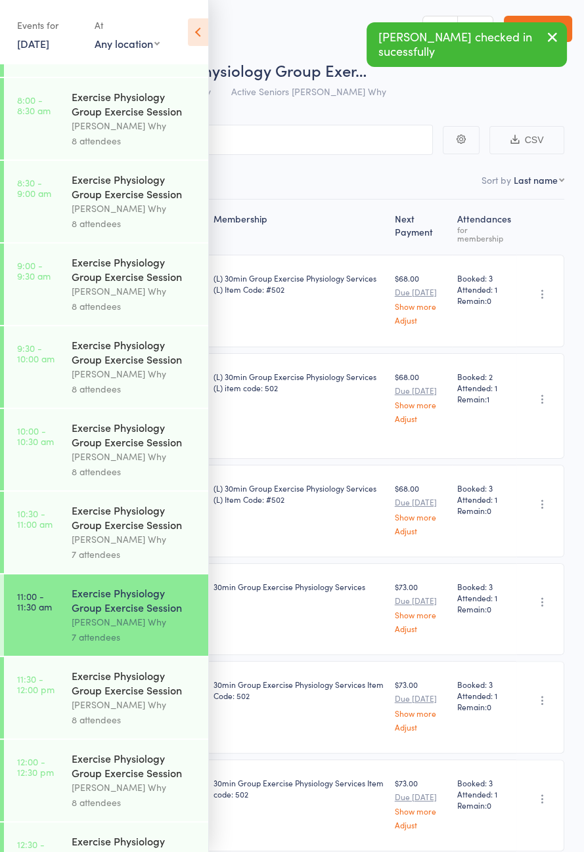
click at [121, 697] on div "Exercise Physiology Group Exercise Session" at bounding box center [134, 683] width 125 height 29
click at [201, 31] on icon at bounding box center [198, 32] width 20 height 28
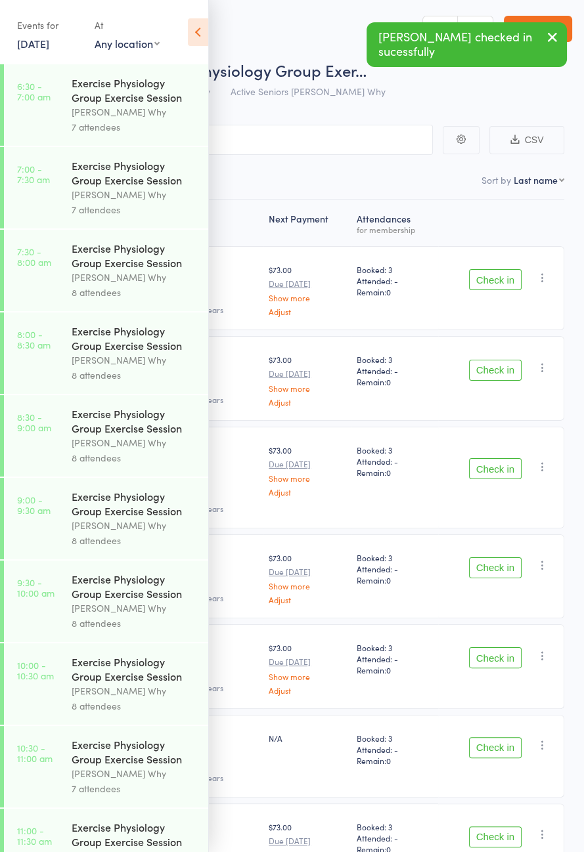
click at [191, 39] on icon at bounding box center [198, 32] width 20 height 28
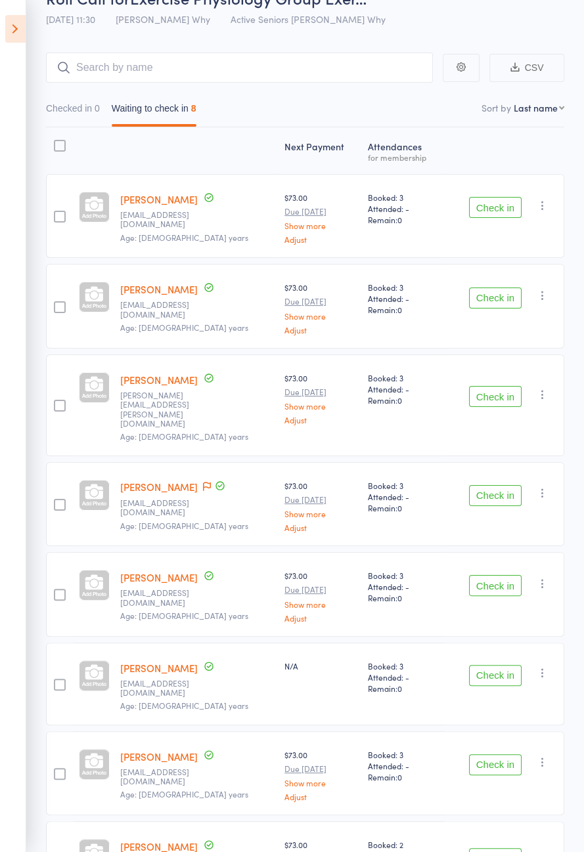
scroll to position [82, 0]
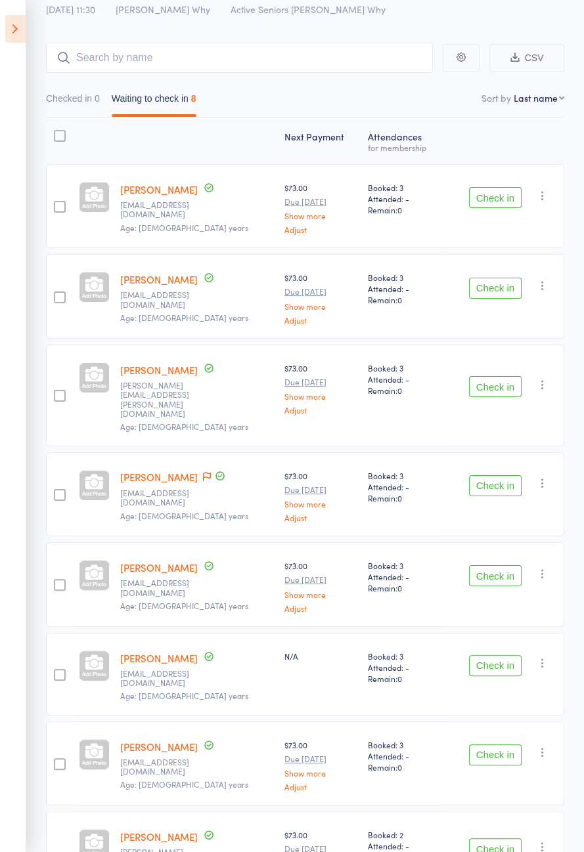
click at [493, 290] on button "Check in" at bounding box center [495, 288] width 53 height 21
click at [499, 208] on button "Check in" at bounding box center [495, 197] width 53 height 21
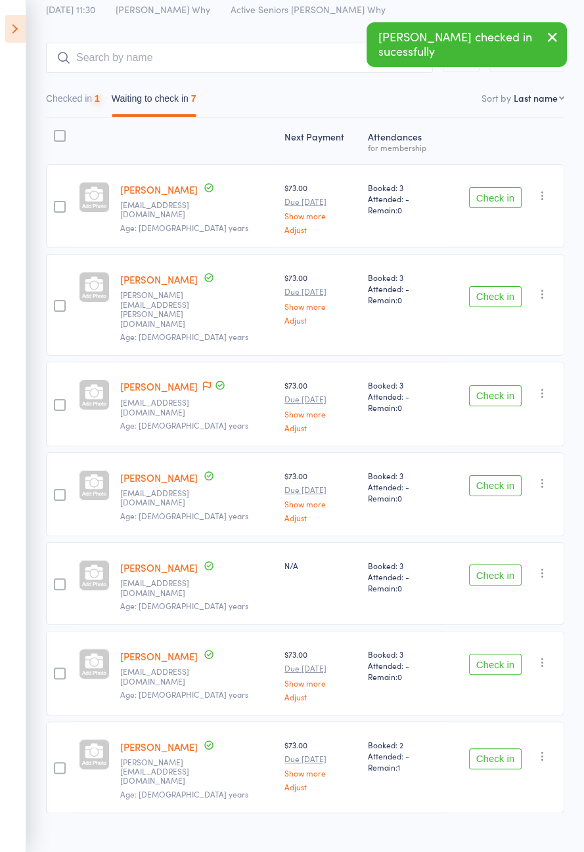
scroll to position [0, 0]
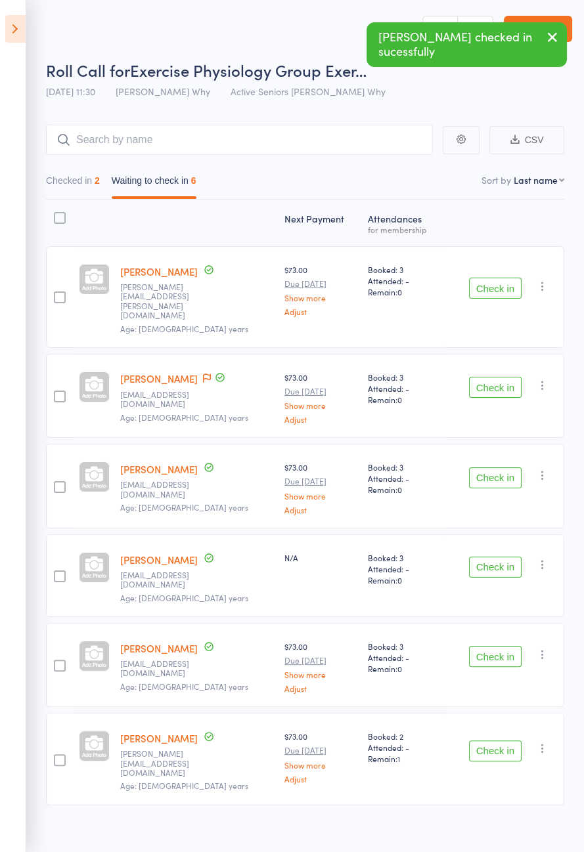
click at [90, 184] on button "Checked in 2" at bounding box center [73, 184] width 54 height 30
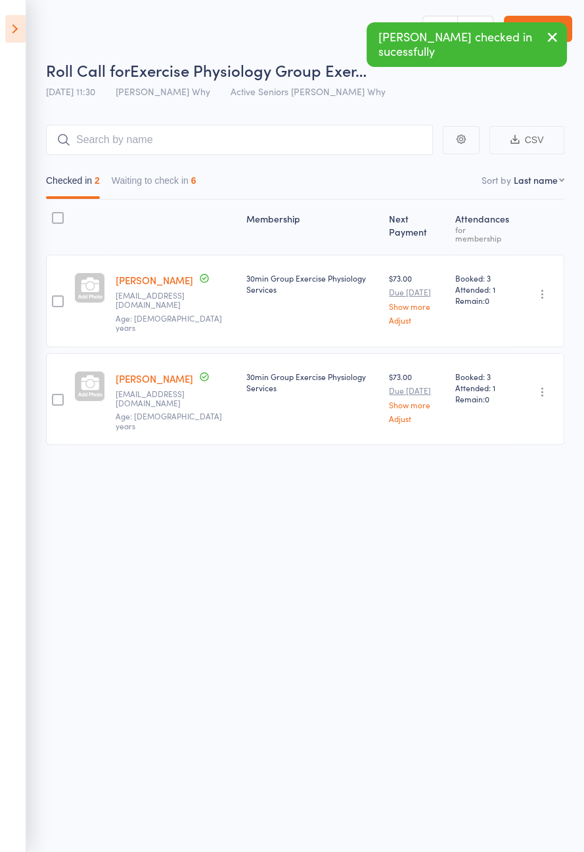
click at [535, 286] on button "button" at bounding box center [543, 294] width 16 height 16
click at [504, 312] on li "Undo check-in" at bounding box center [495, 320] width 108 height 16
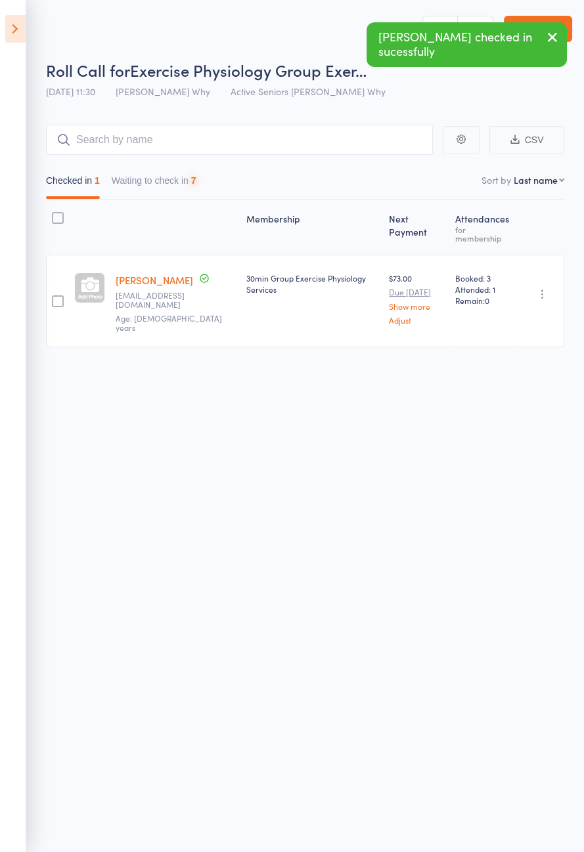
click at [177, 183] on button "Waiting to check in 7" at bounding box center [154, 184] width 85 height 30
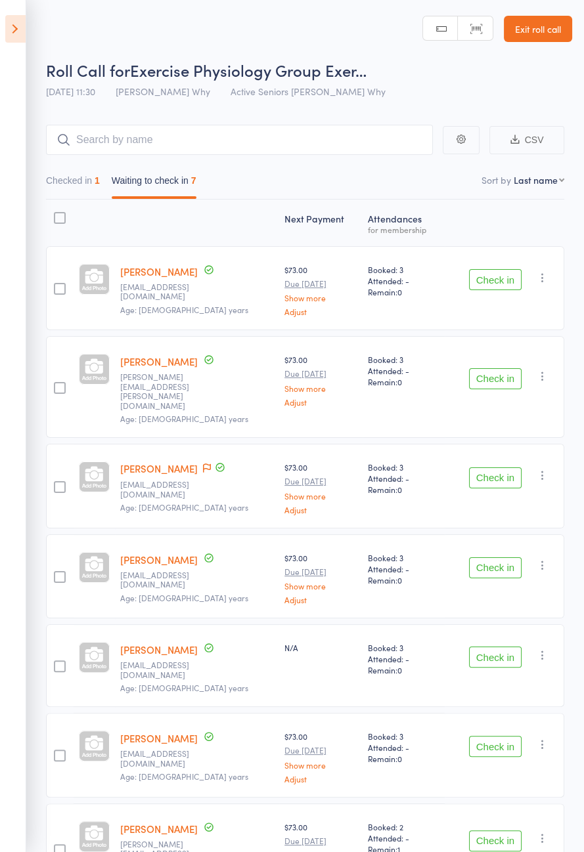
click at [510, 373] on button "Check in" at bounding box center [495, 378] width 53 height 21
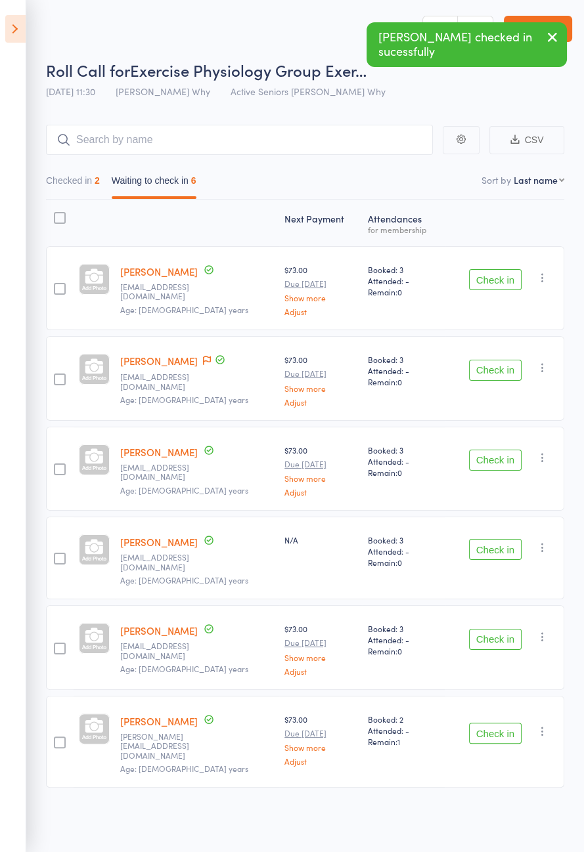
click at [508, 460] on button "Check in" at bounding box center [495, 460] width 53 height 21
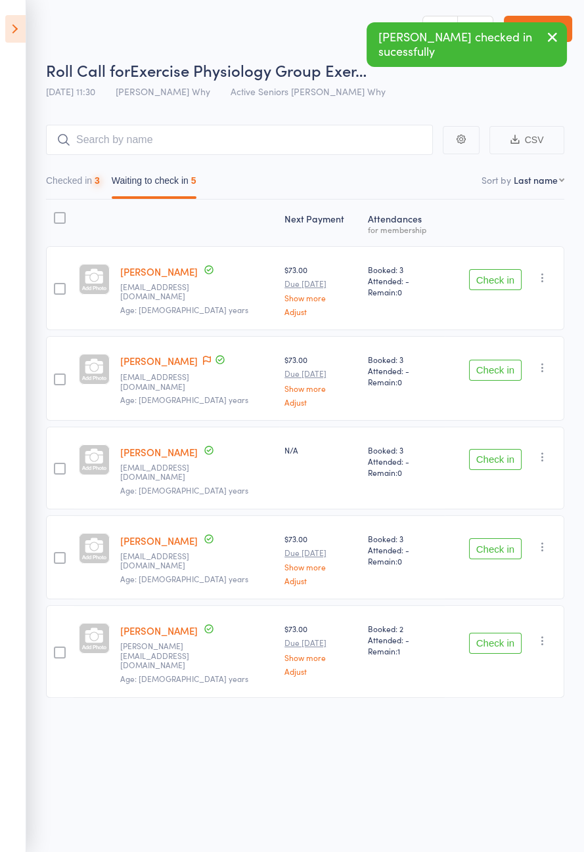
click at [507, 370] on button "Check in" at bounding box center [495, 370] width 53 height 21
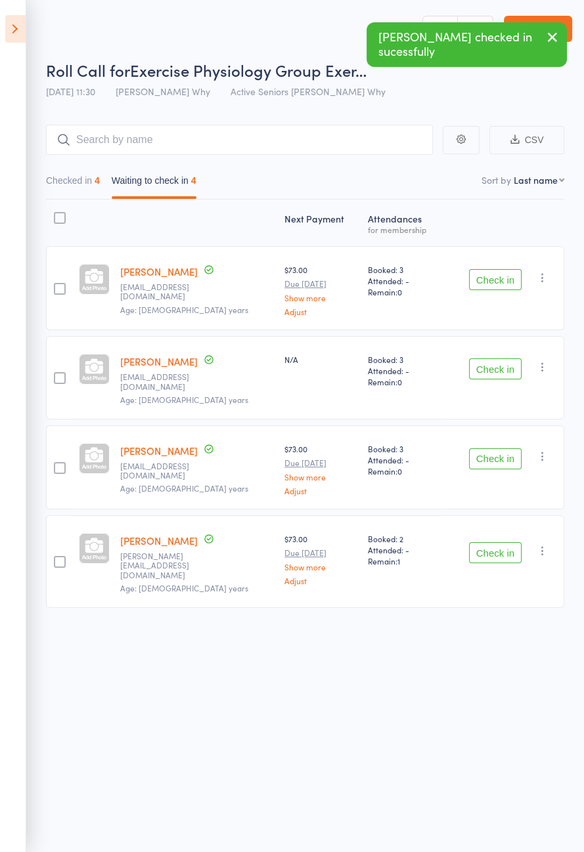
click at [505, 542] on button "Check in" at bounding box center [495, 552] width 53 height 21
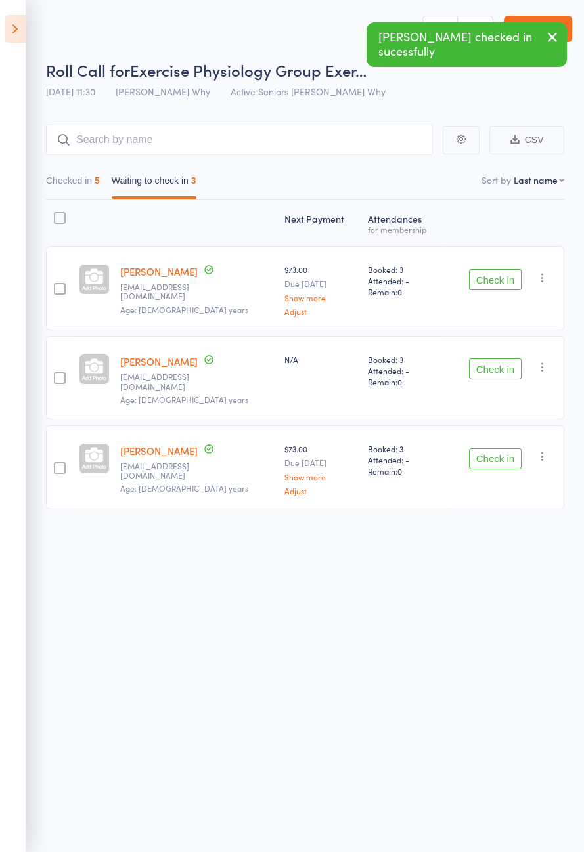
click at [502, 281] on button "Check in" at bounding box center [495, 279] width 53 height 21
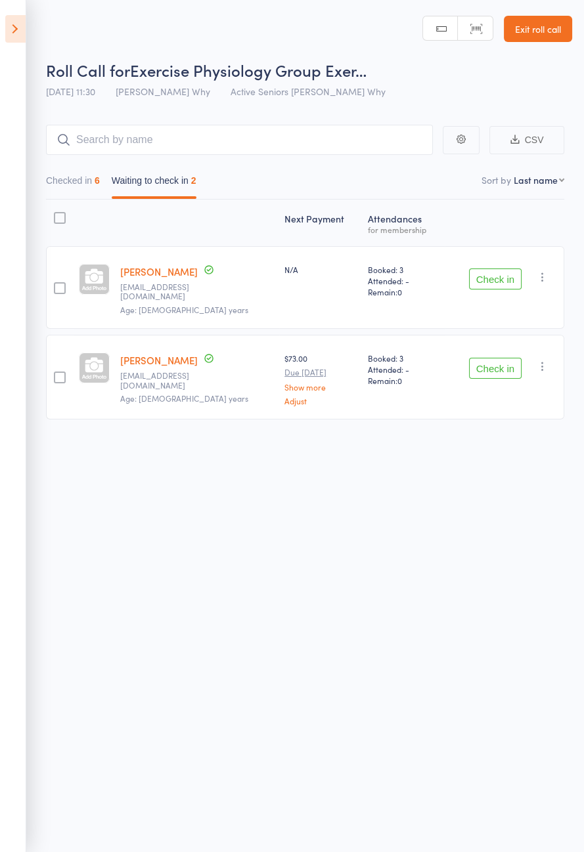
click at [33, 43] on header "Roll Call for Exercise Physiology Group Exer… 11 Aug 11:30 Dee Why Active Senio…" at bounding box center [292, 52] width 584 height 105
click at [21, 37] on icon at bounding box center [15, 29] width 20 height 28
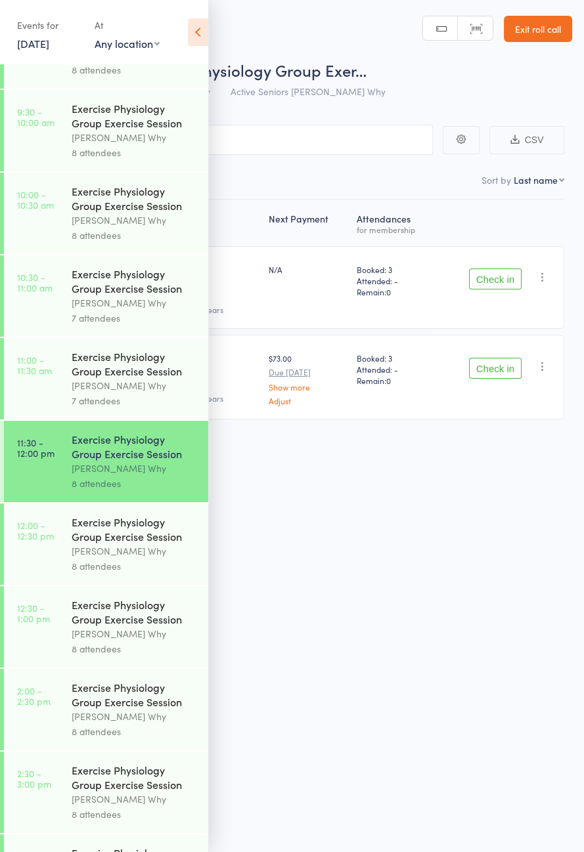
scroll to position [470, 0]
click at [121, 545] on div "Exercise Physiology Group Exercise Session" at bounding box center [134, 530] width 125 height 29
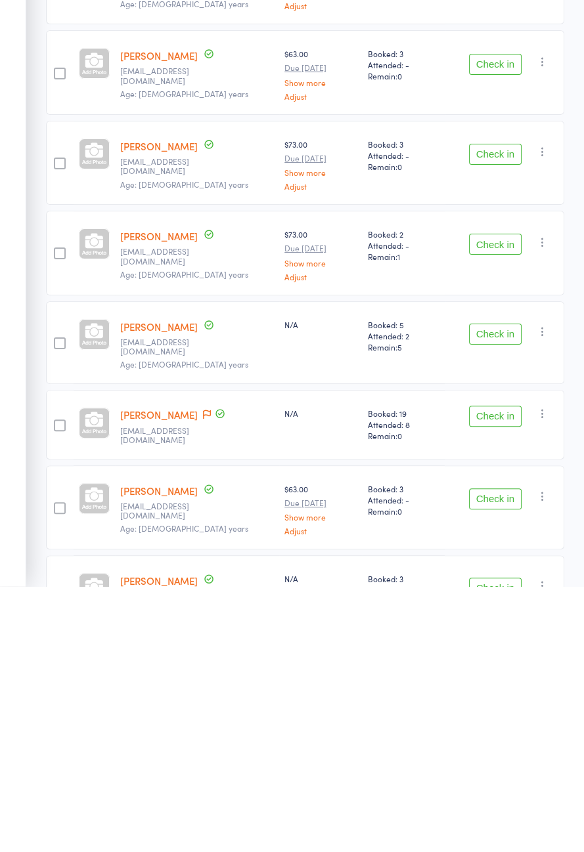
scroll to position [53, 0]
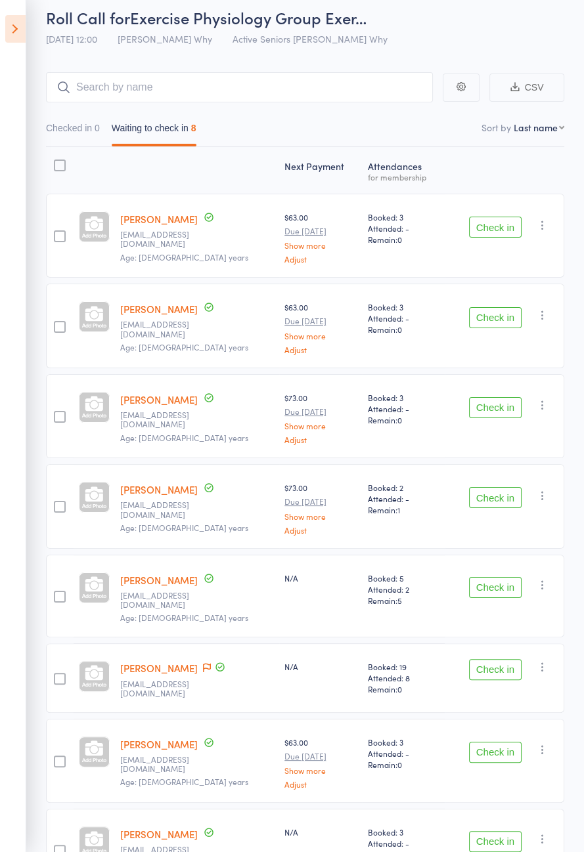
click at [14, 41] on icon at bounding box center [15, 29] width 20 height 28
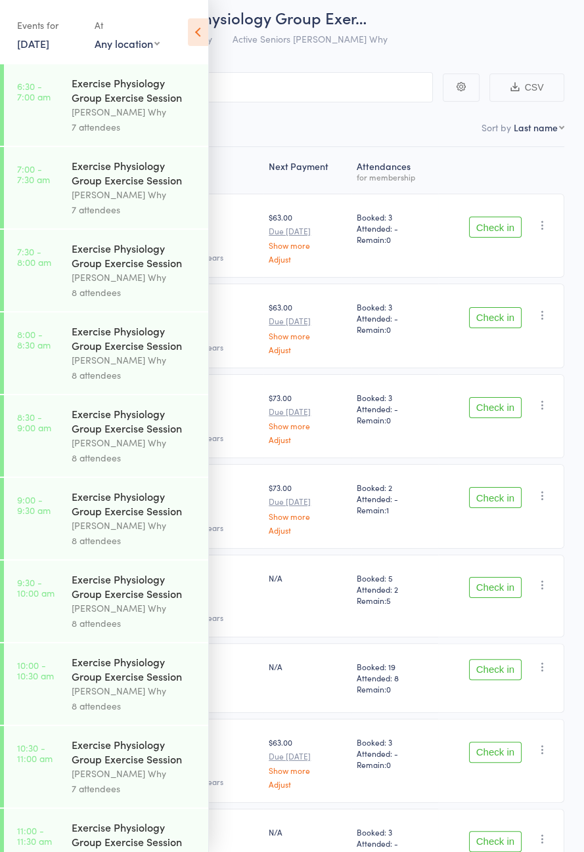
click at [49, 36] on link "[DATE]" at bounding box center [33, 43] width 32 height 14
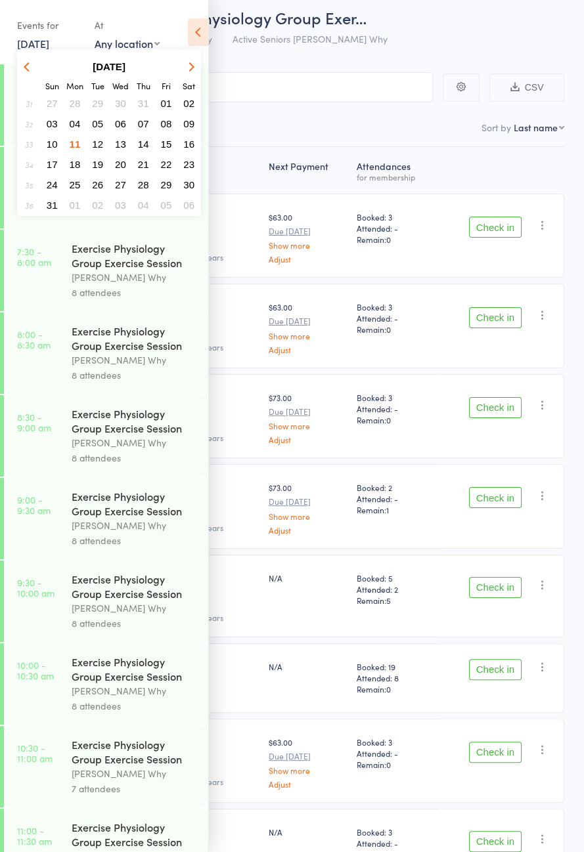
click at [96, 144] on span "12" at bounding box center [97, 144] width 11 height 11
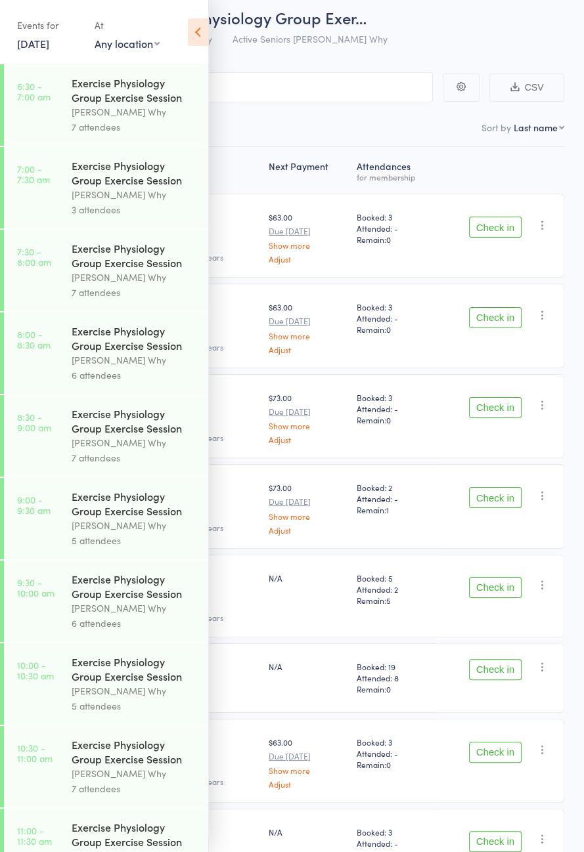
click at [64, 198] on link "7:00 - 7:30 am Exercise Physiology Group Exercise Session Dee Why 3 attendees" at bounding box center [106, 187] width 204 height 81
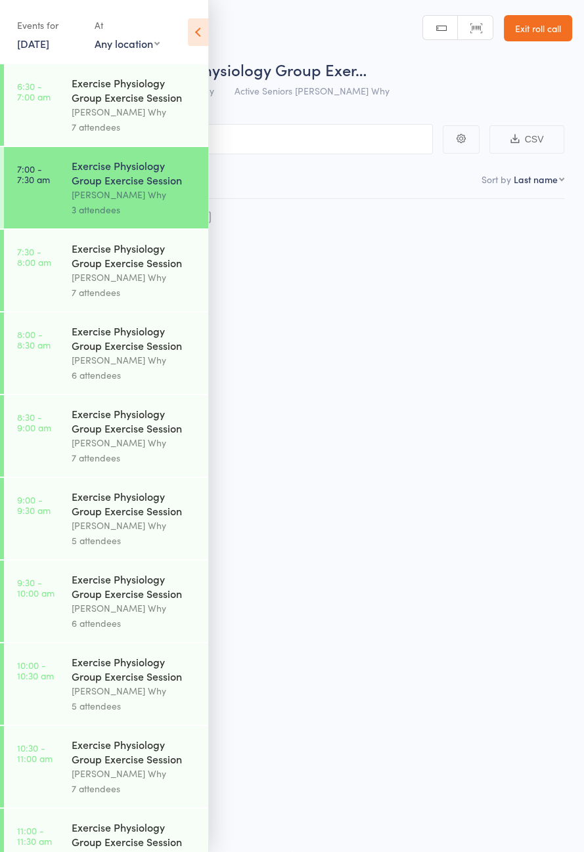
click at [202, 36] on icon at bounding box center [198, 32] width 20 height 28
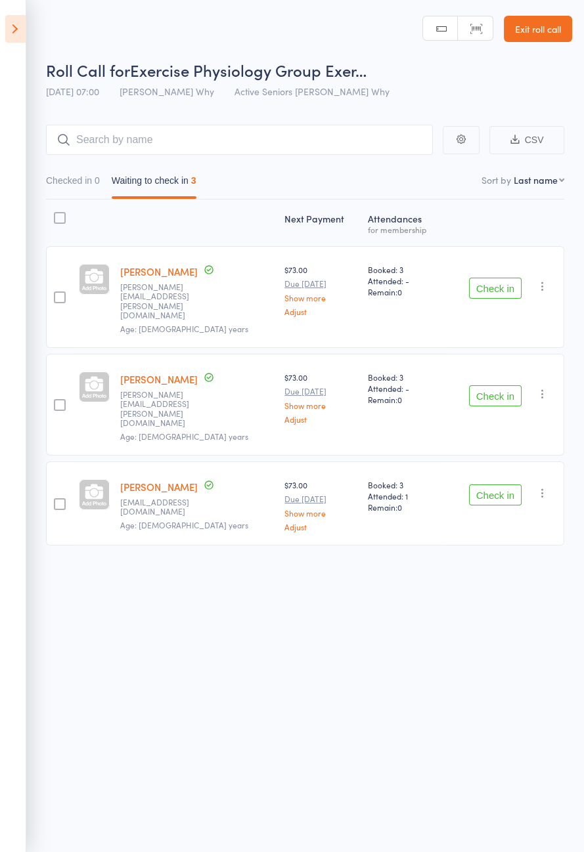
click at [538, 487] on icon "button" at bounding box center [542, 493] width 13 height 13
click at [500, 598] on li "Remove" at bounding box center [495, 607] width 108 height 18
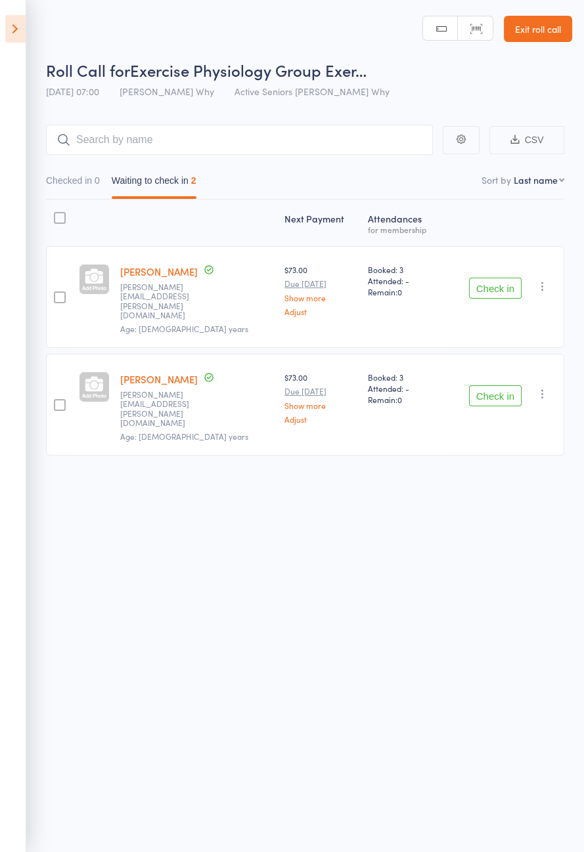
click at [20, 35] on icon at bounding box center [15, 29] width 20 height 28
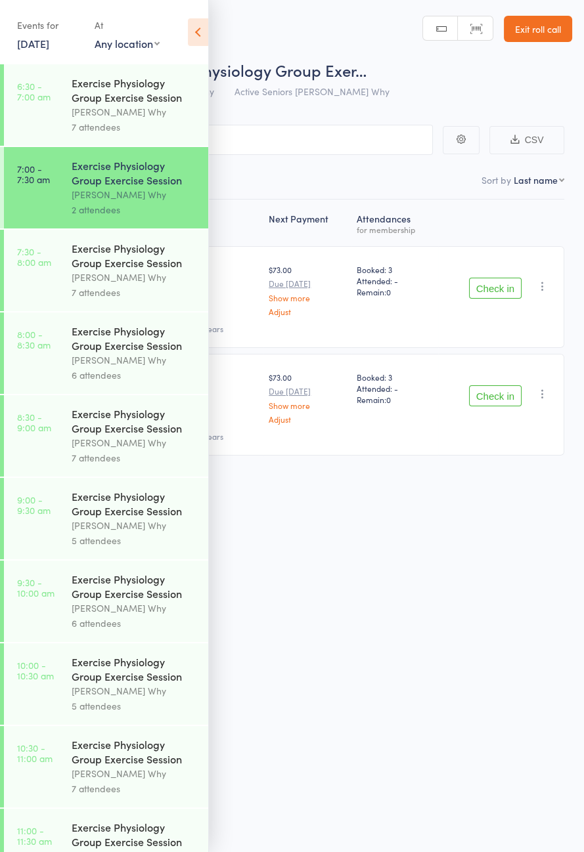
click at [46, 47] on link "12 Aug, 2025" at bounding box center [33, 43] width 32 height 14
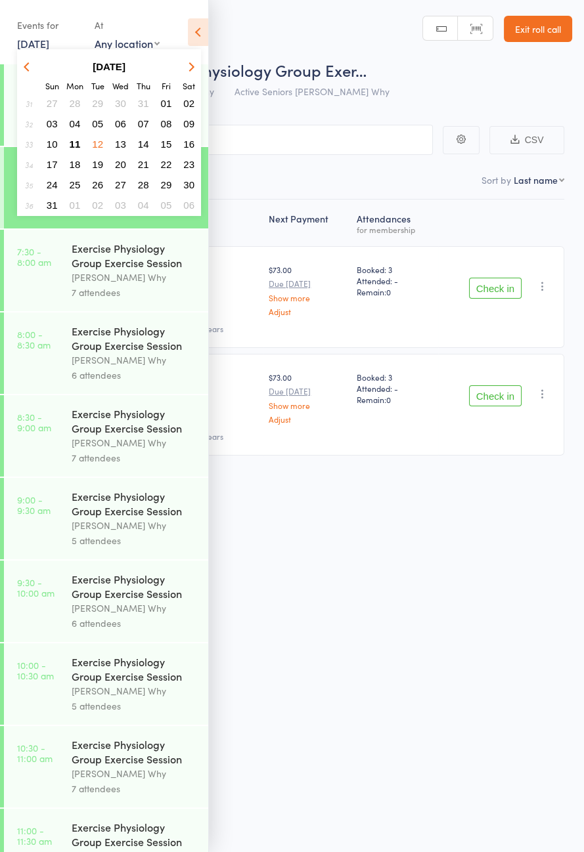
click at [79, 141] on span "11" at bounding box center [75, 144] width 11 height 11
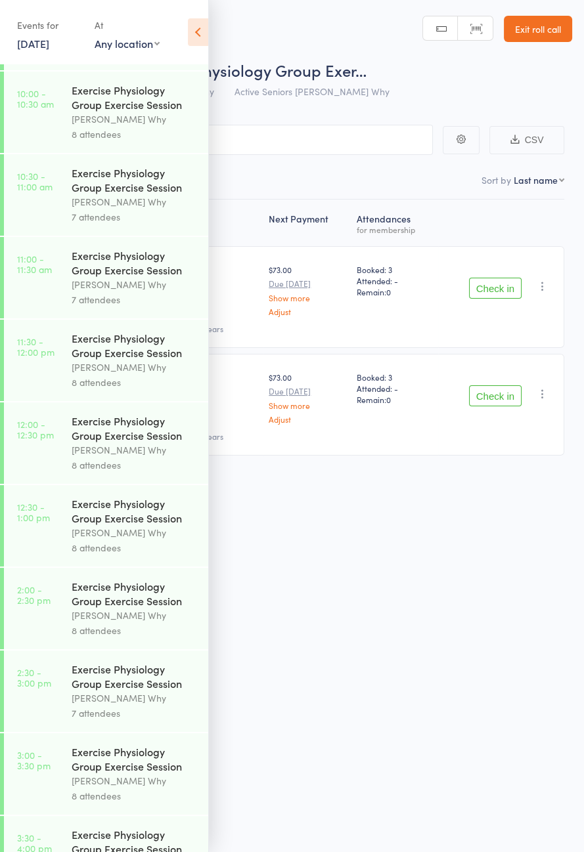
scroll to position [686, 0]
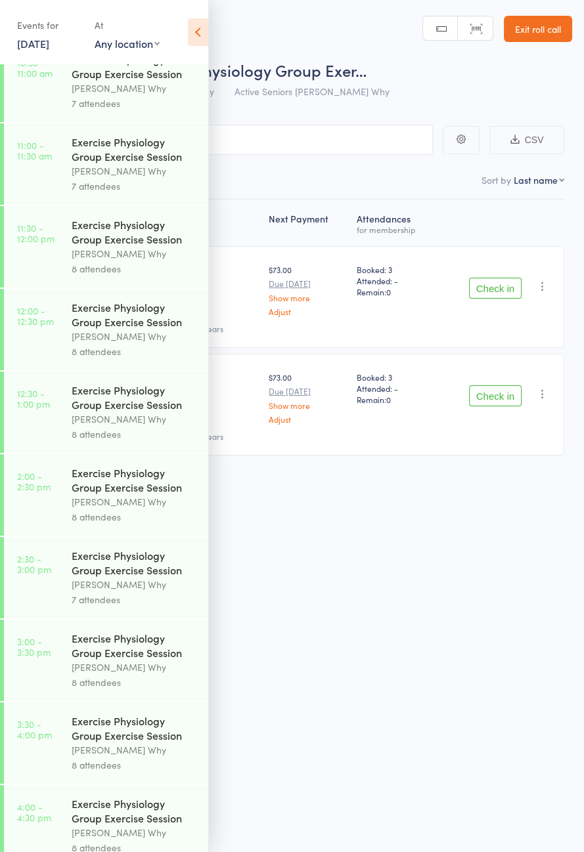
click at [133, 344] on div "[PERSON_NAME] Why" at bounding box center [134, 336] width 125 height 15
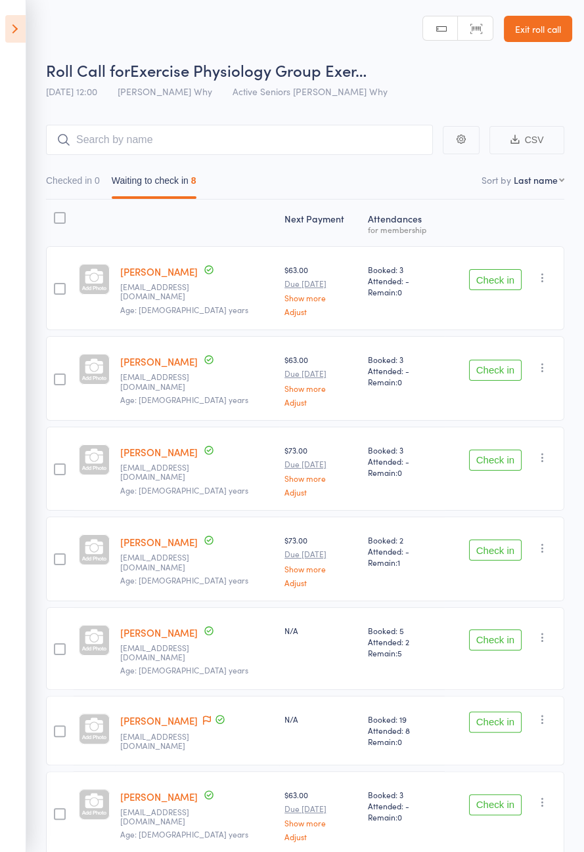
click at [542, 32] on link "Exit roll call" at bounding box center [538, 29] width 68 height 26
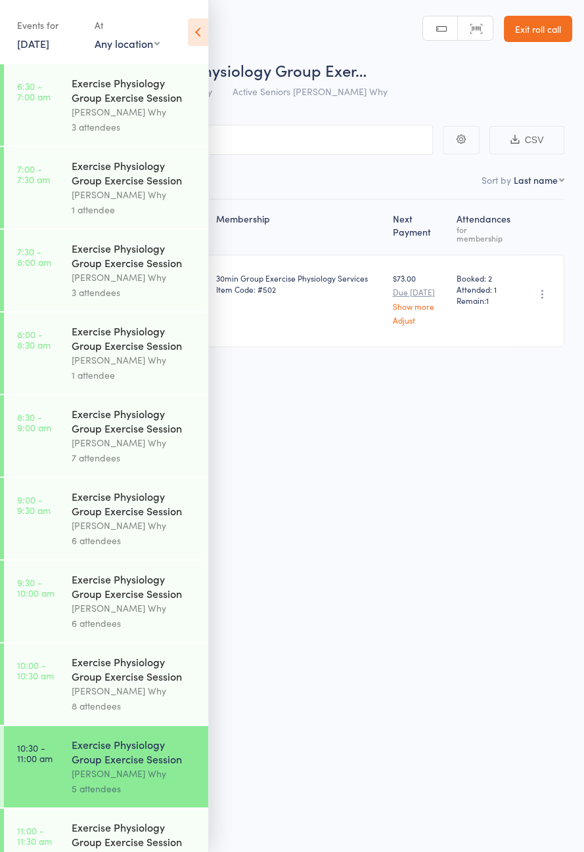
click at [539, 33] on link "Exit roll call" at bounding box center [538, 29] width 68 height 26
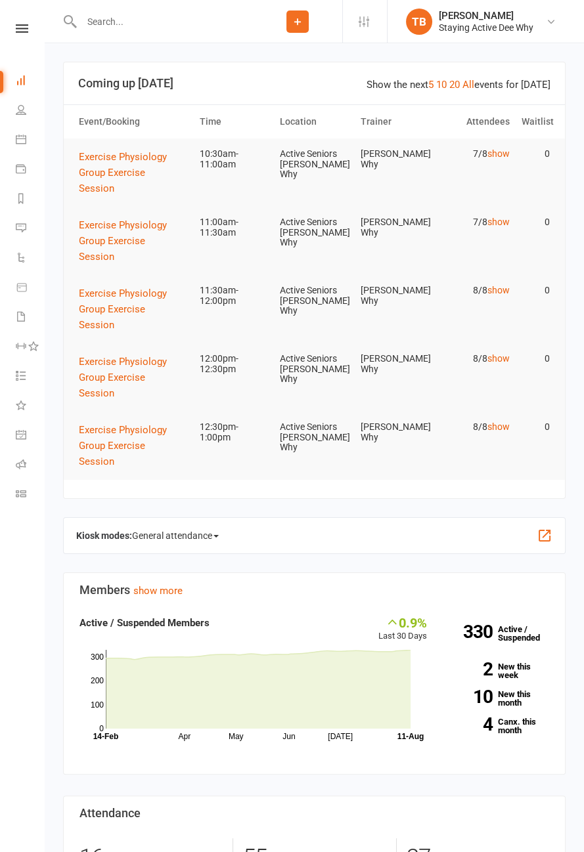
click at [158, 22] on input "text" at bounding box center [164, 21] width 175 height 18
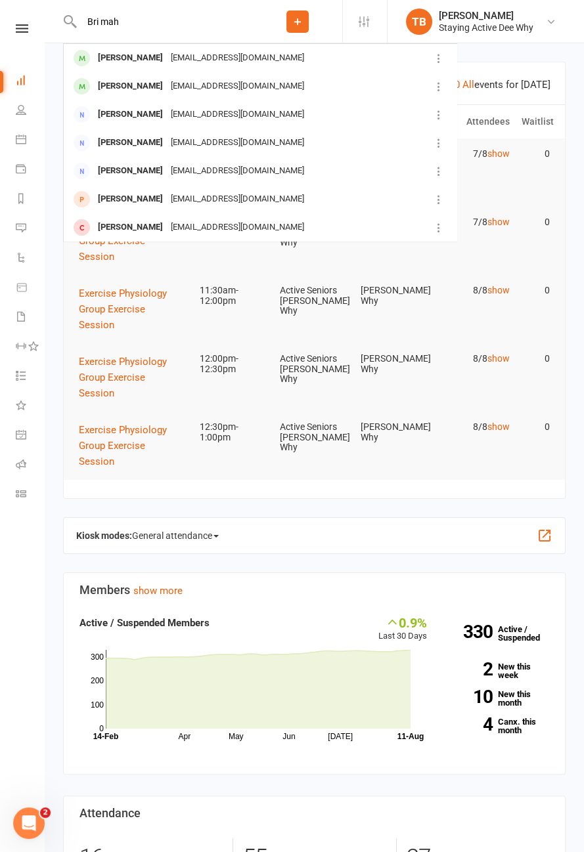
type input "Bri mah"
click at [130, 67] on div "Brian Mahony" at bounding box center [130, 58] width 73 height 19
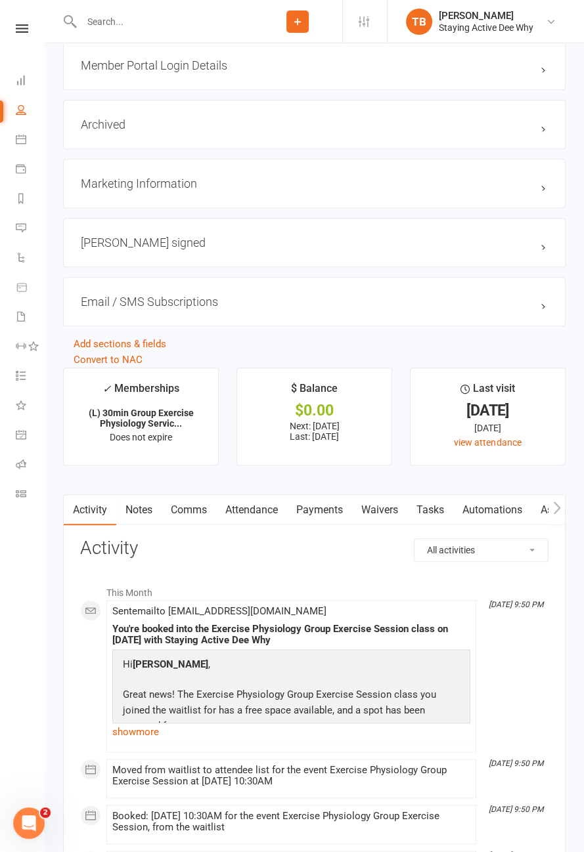
scroll to position [1336, 0]
click at [262, 506] on link "Attendance" at bounding box center [251, 510] width 71 height 30
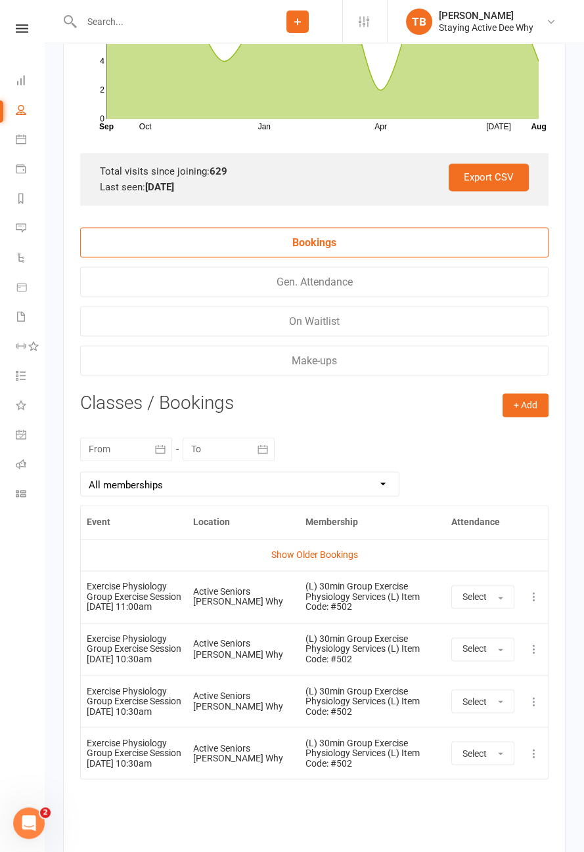
scroll to position [1998, 0]
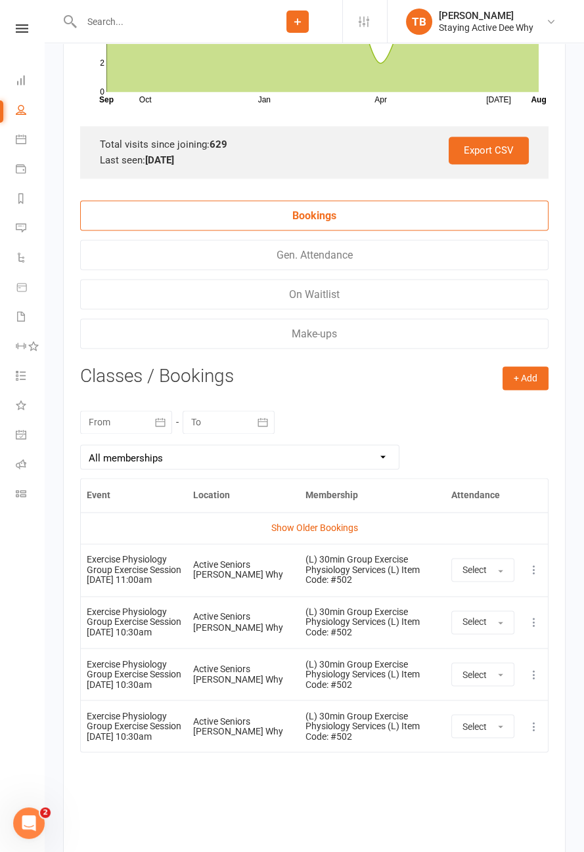
click at [534, 567] on icon at bounding box center [533, 569] width 13 height 13
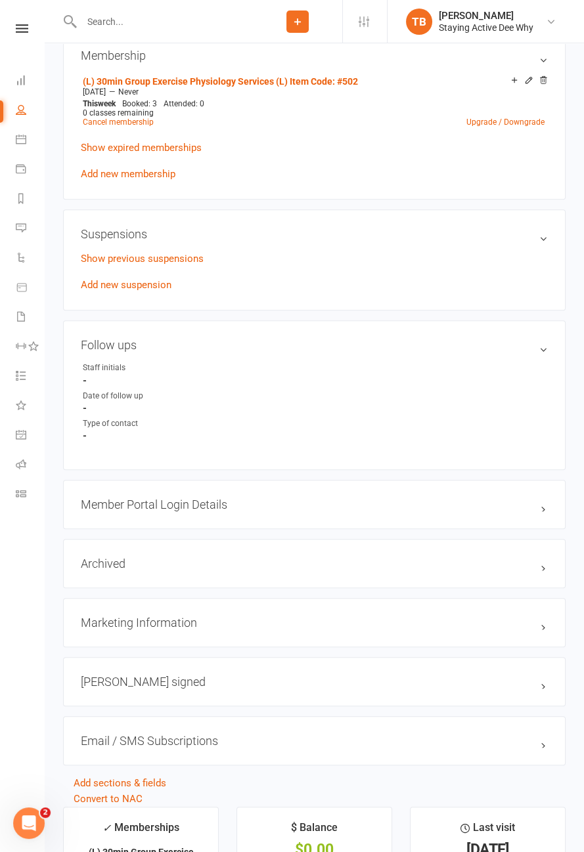
scroll to position [300, 0]
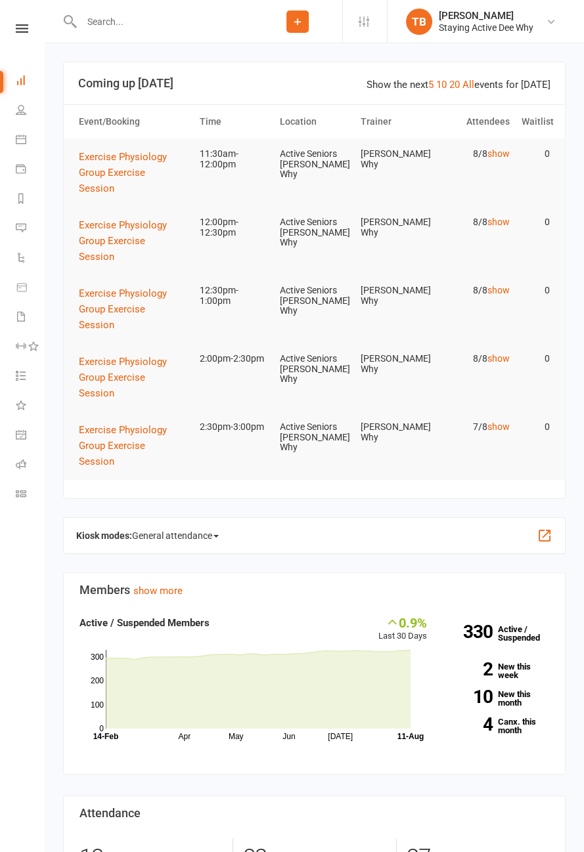
click at [135, 26] on input "text" at bounding box center [164, 21] width 175 height 18
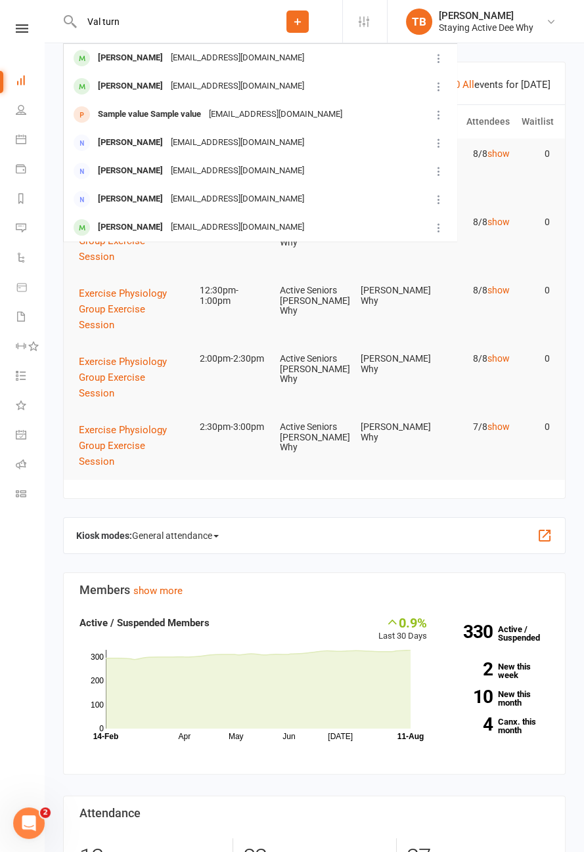
type input "Val turn"
click at [131, 60] on div "[PERSON_NAME]" at bounding box center [130, 58] width 73 height 19
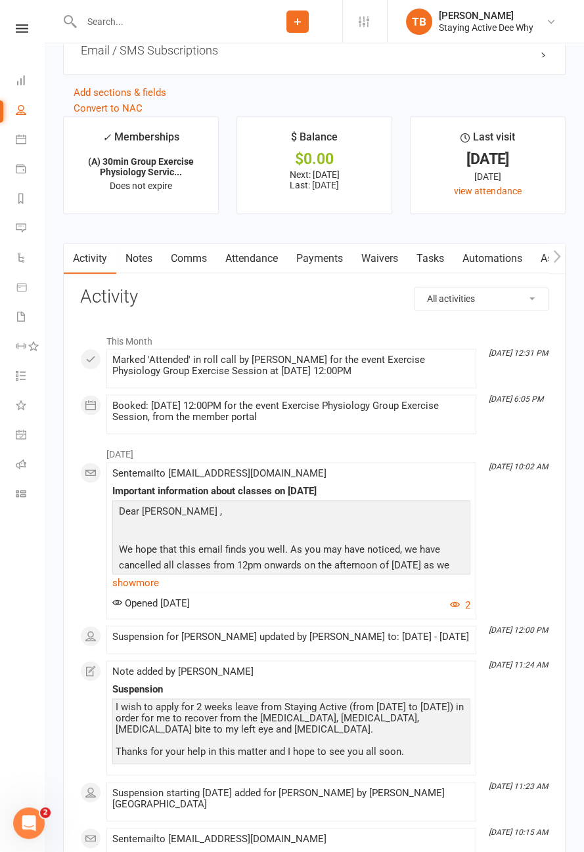
scroll to position [1585, 0]
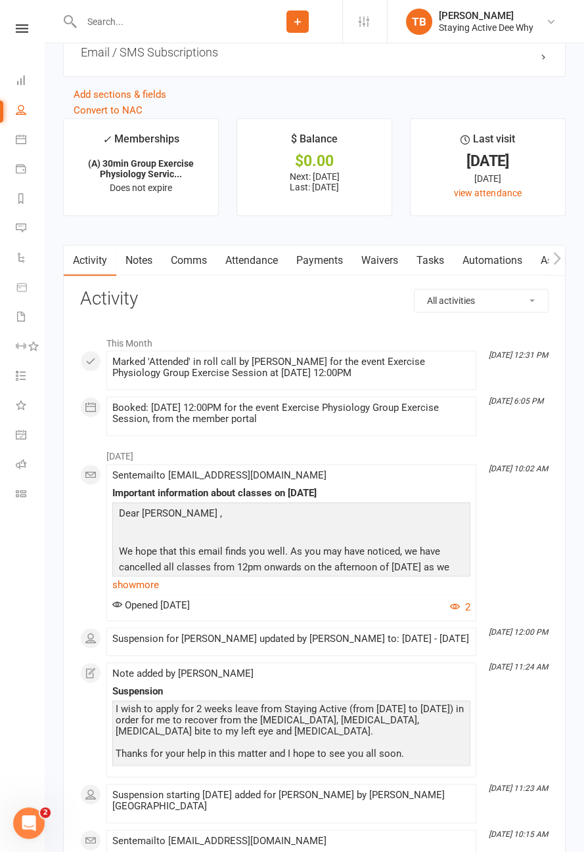
click at [334, 261] on link "Payments" at bounding box center [319, 261] width 65 height 30
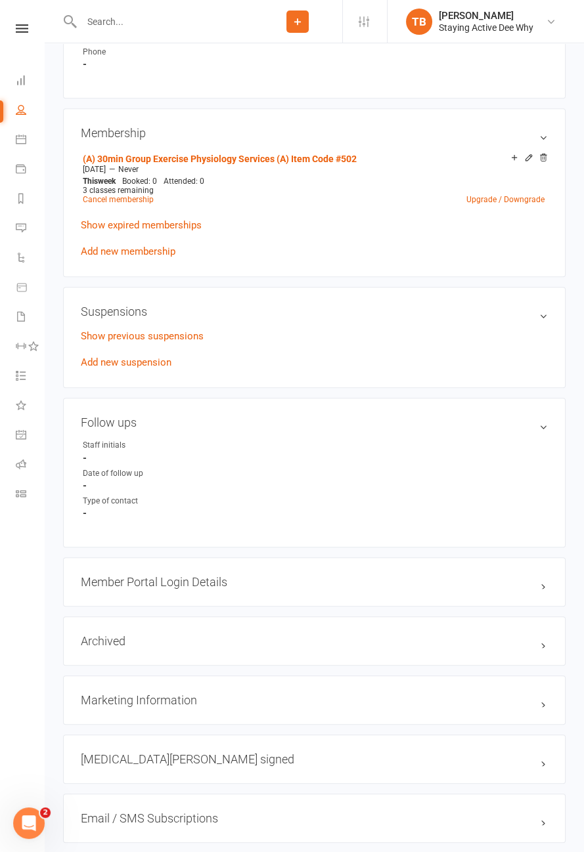
scroll to position [808, 0]
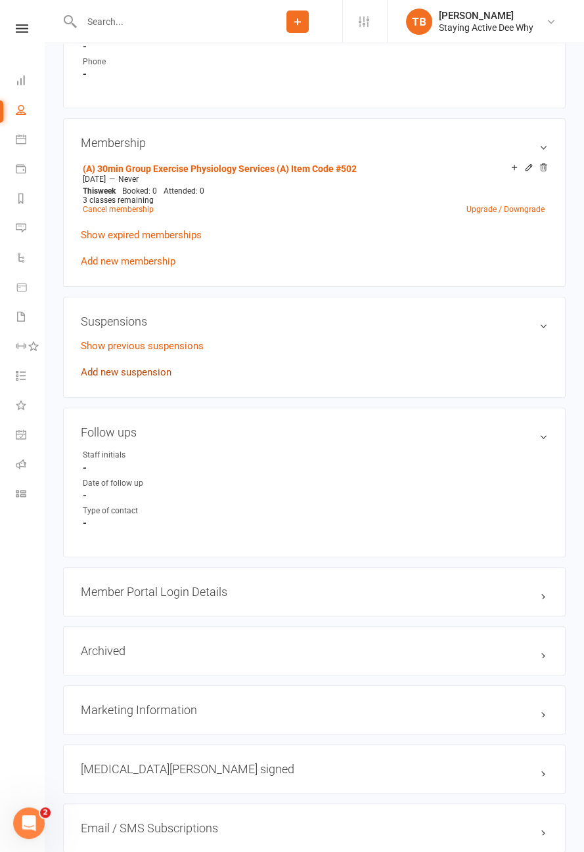
click at [147, 371] on link "Add new suspension" at bounding box center [126, 372] width 91 height 12
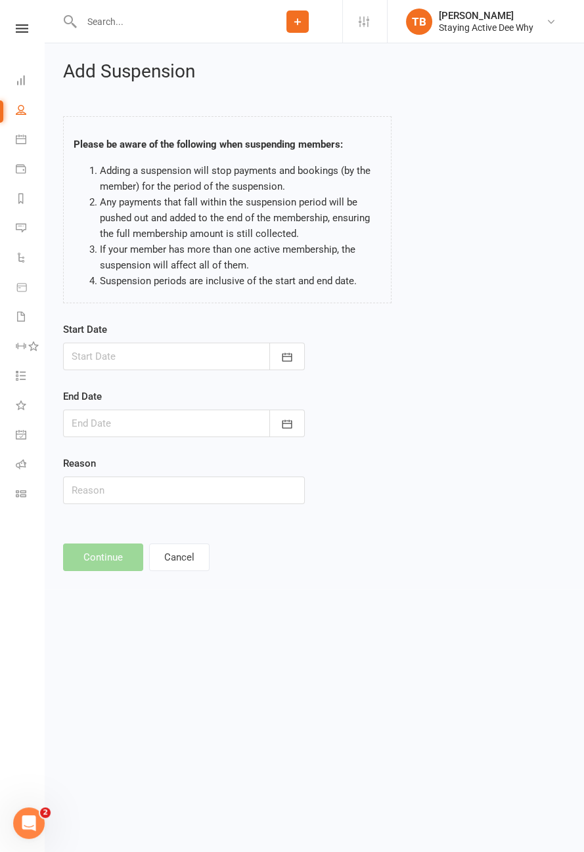
click at [211, 358] on div at bounding box center [184, 357] width 242 height 28
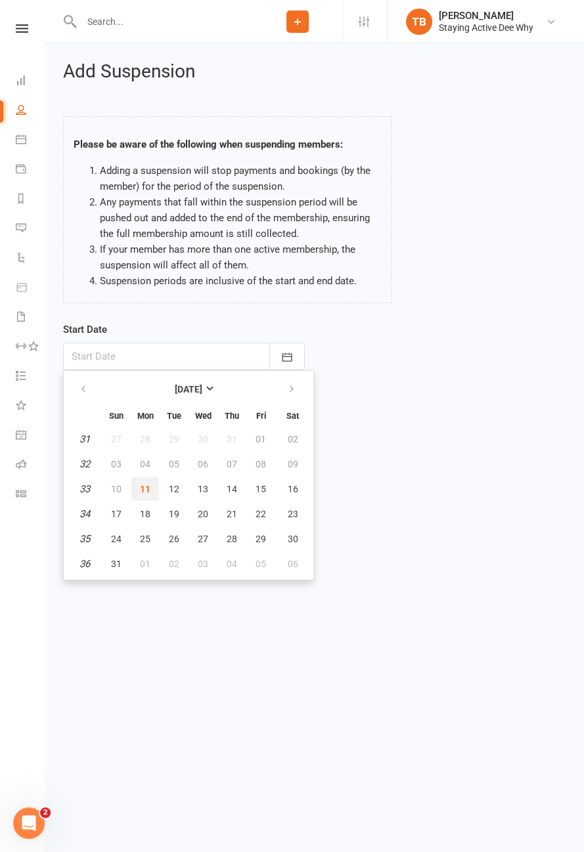
click at [149, 489] on button "11" at bounding box center [145, 489] width 28 height 24
type input "11 Aug 2025"
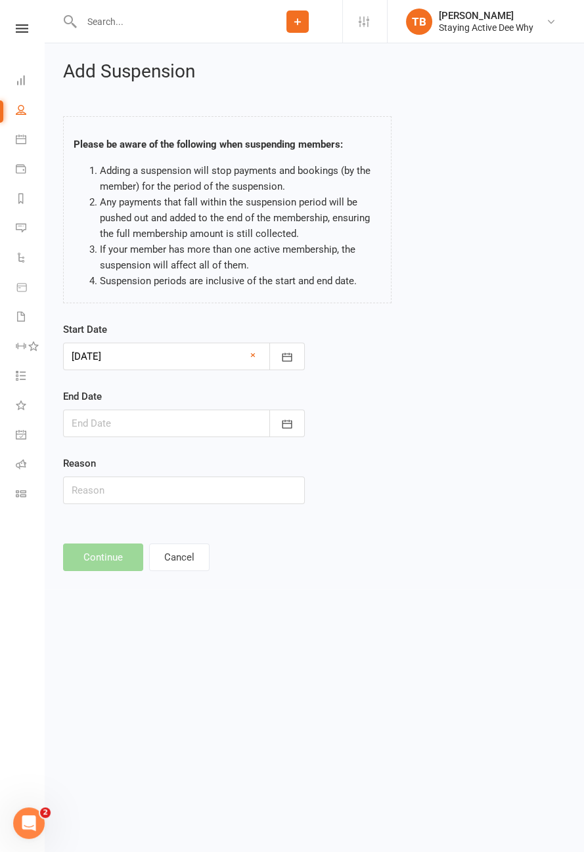
click at [182, 418] on div at bounding box center [184, 424] width 242 height 28
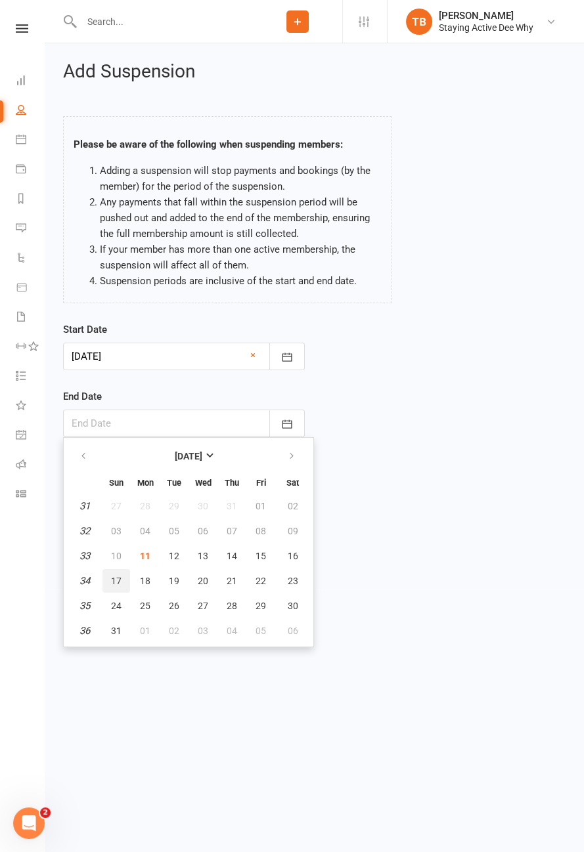
click at [123, 579] on button "17" at bounding box center [116, 581] width 28 height 24
type input "17 Aug 2025"
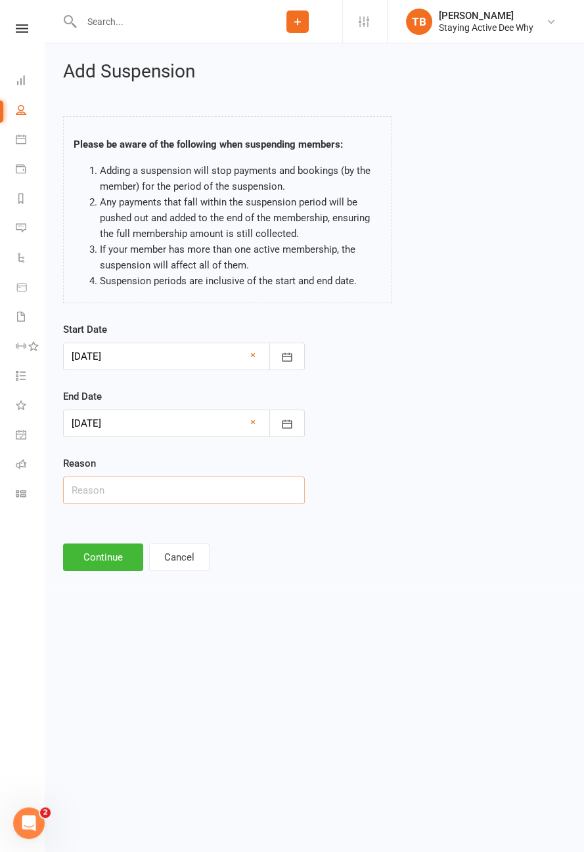
click at [160, 494] on input "text" at bounding box center [184, 491] width 242 height 28
type input "Tooth removal"
click at [100, 553] on button "Continue" at bounding box center [103, 558] width 80 height 28
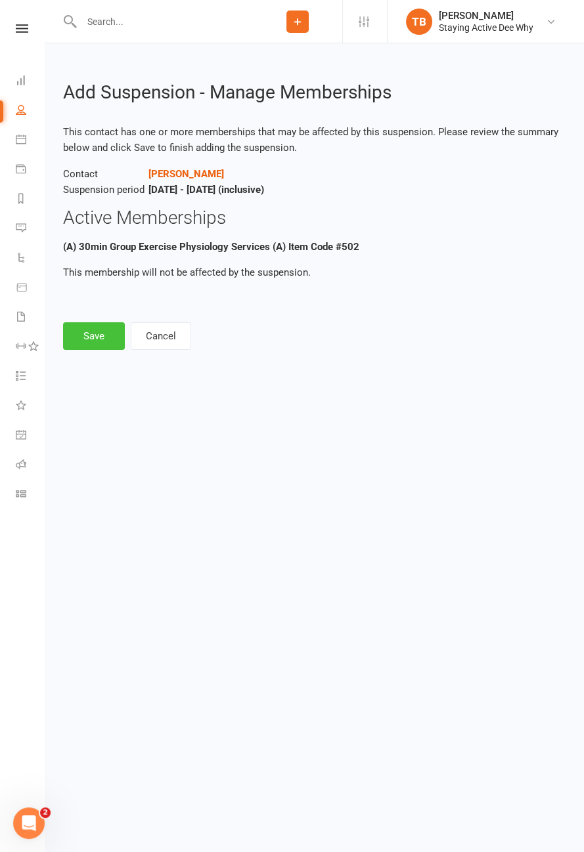
click at [100, 335] on button "Save" at bounding box center [94, 336] width 62 height 28
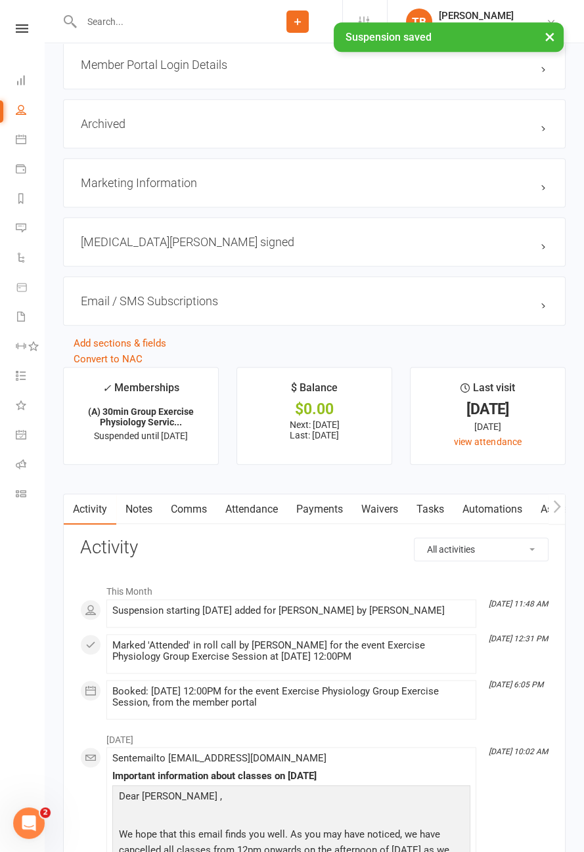
scroll to position [1374, 0]
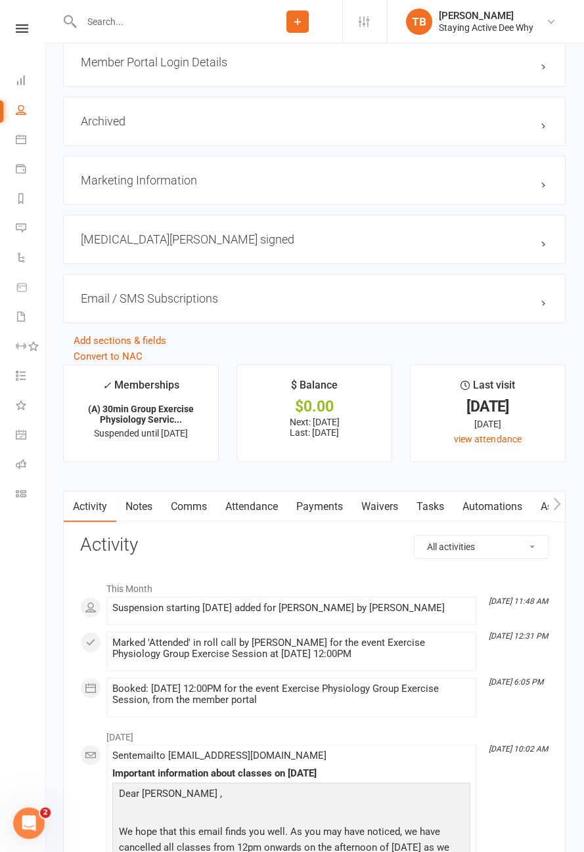
click at [324, 504] on link "Payments" at bounding box center [319, 507] width 65 height 30
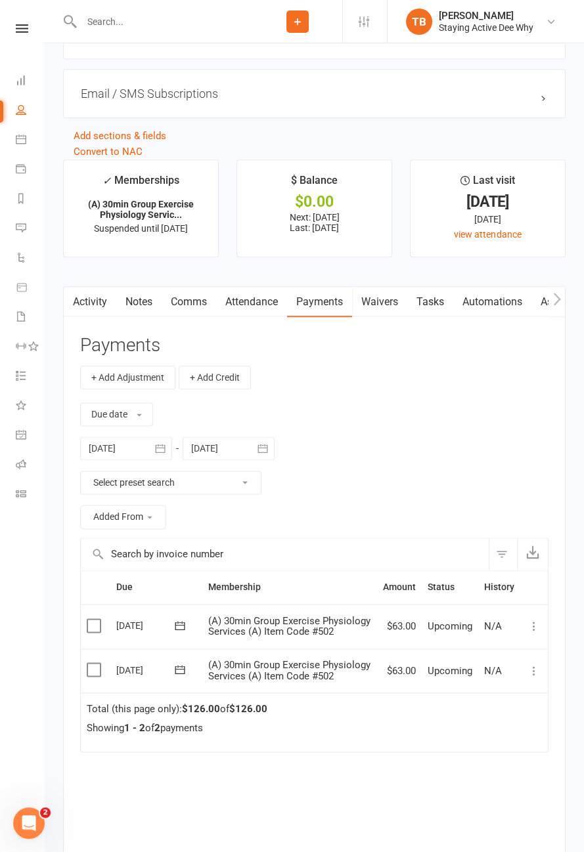
scroll to position [1579, 0]
click at [533, 624] on icon at bounding box center [533, 625] width 13 height 13
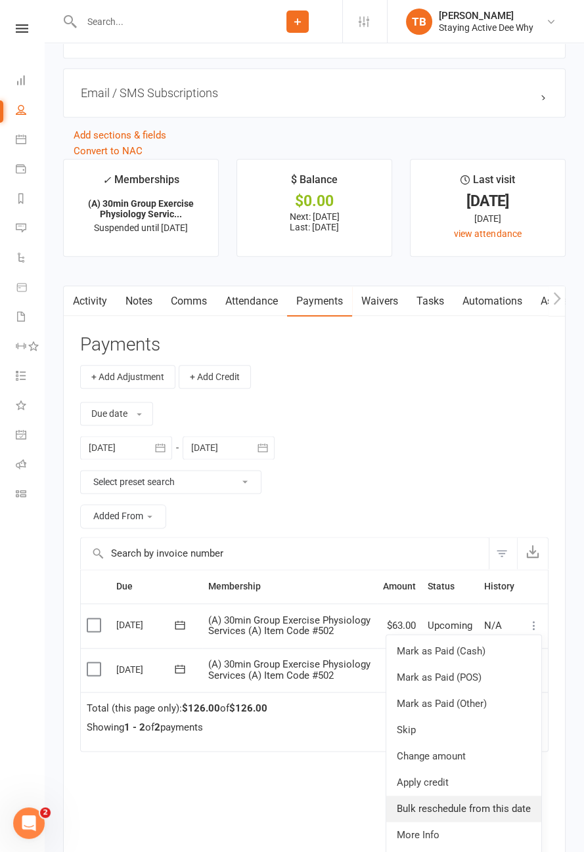
click at [486, 801] on link "Bulk reschedule from this date" at bounding box center [463, 809] width 155 height 26
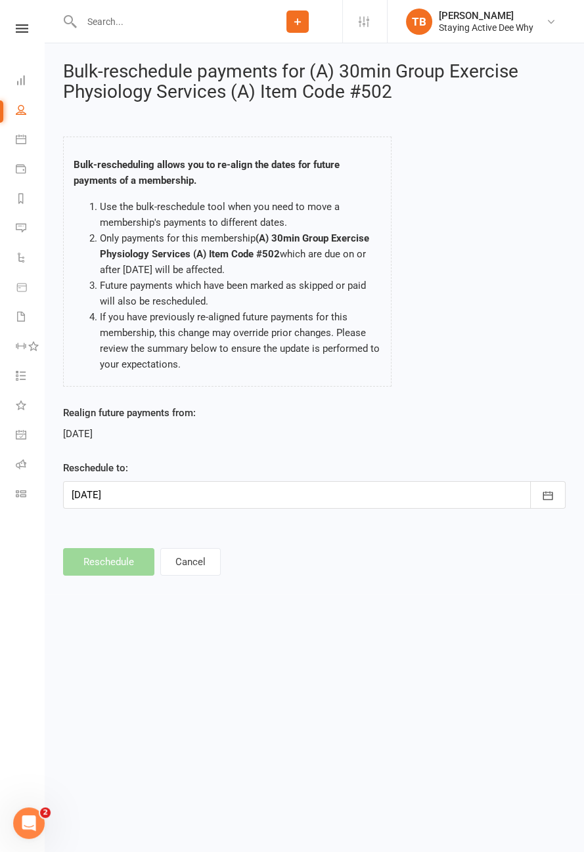
click at [215, 487] on div at bounding box center [314, 495] width 502 height 28
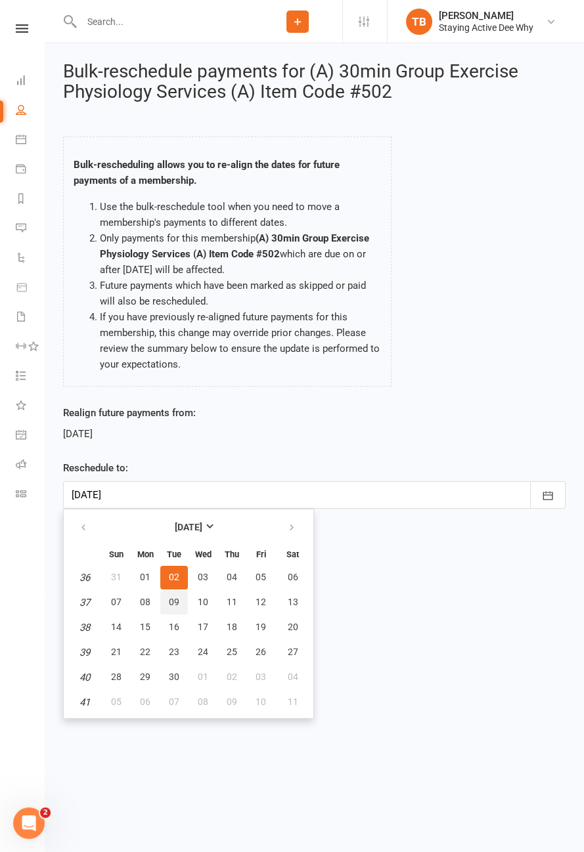
click at [185, 598] on button "09" at bounding box center [174, 603] width 28 height 24
type input "09 Sep 2025"
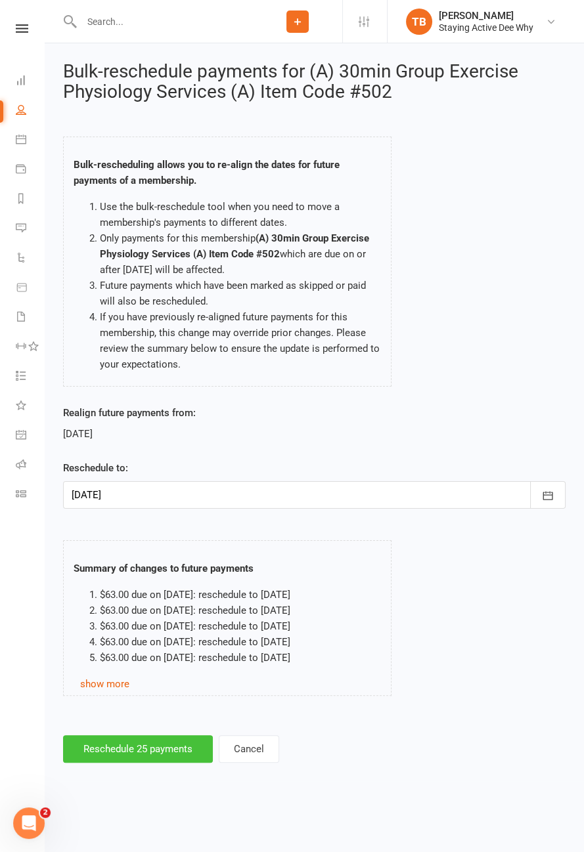
click at [158, 745] on button "Reschedule 25 payments" at bounding box center [138, 750] width 150 height 28
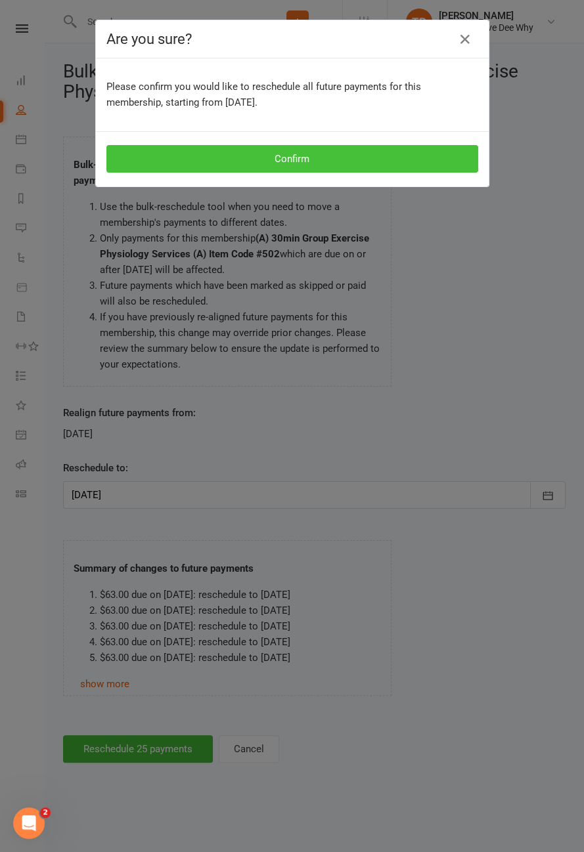
click at [382, 154] on button "Confirm" at bounding box center [292, 159] width 372 height 28
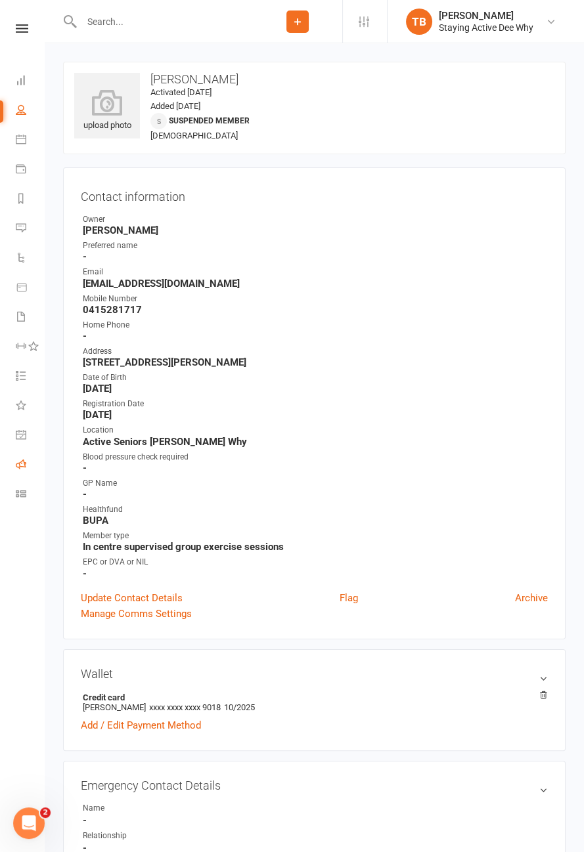
click at [24, 469] on icon at bounding box center [21, 464] width 11 height 11
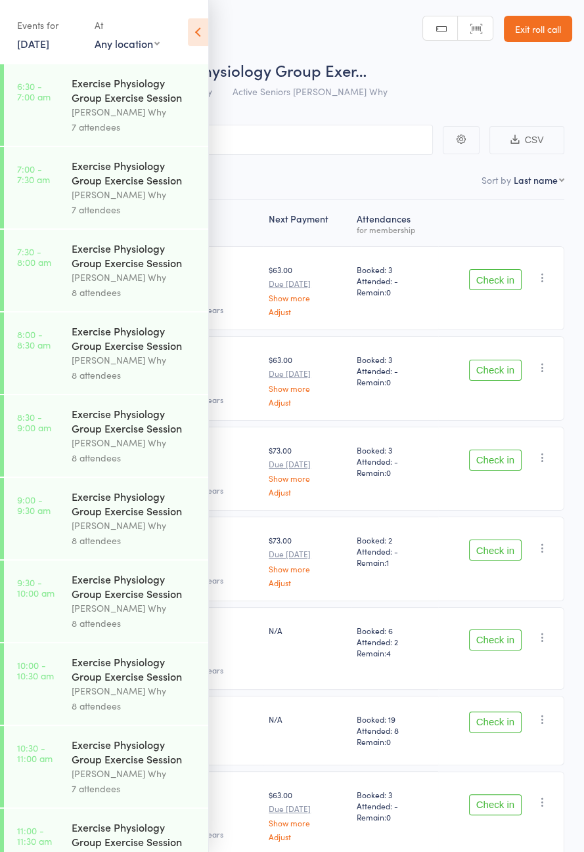
click at [196, 34] on icon at bounding box center [198, 32] width 20 height 28
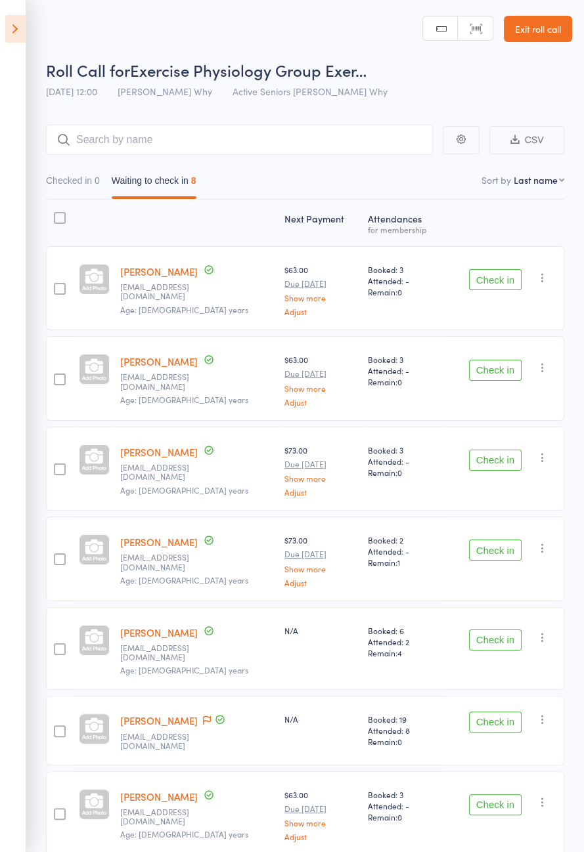
click at [506, 283] on button "Check in" at bounding box center [495, 279] width 53 height 21
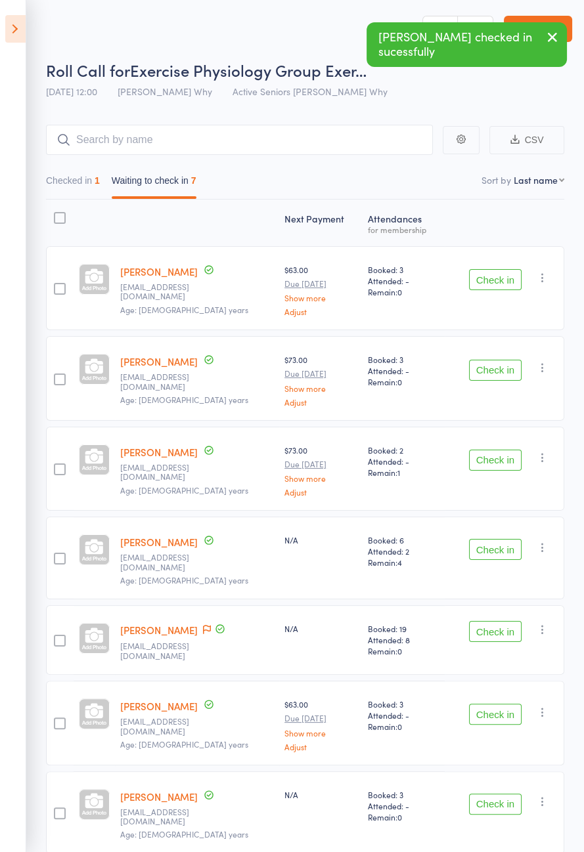
click at [503, 548] on button "Check in" at bounding box center [495, 549] width 53 height 21
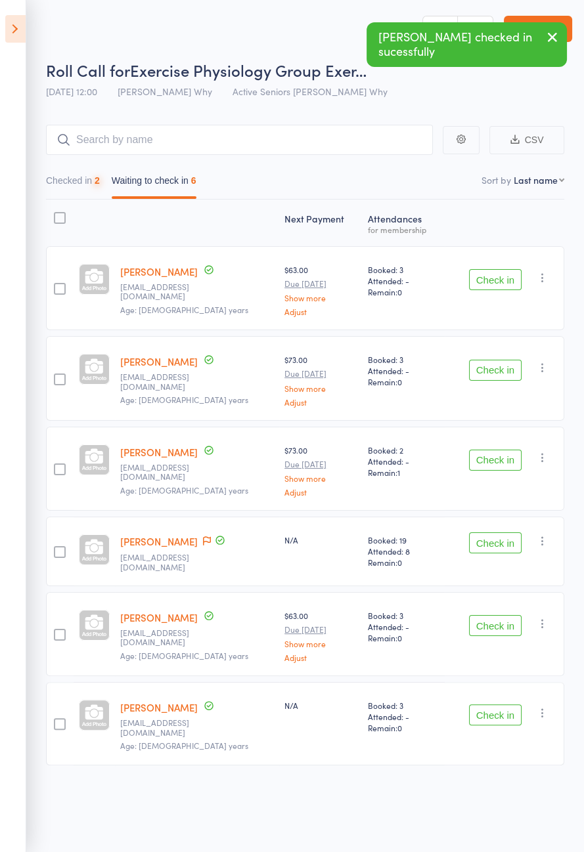
click at [497, 459] on button "Check in" at bounding box center [495, 460] width 53 height 21
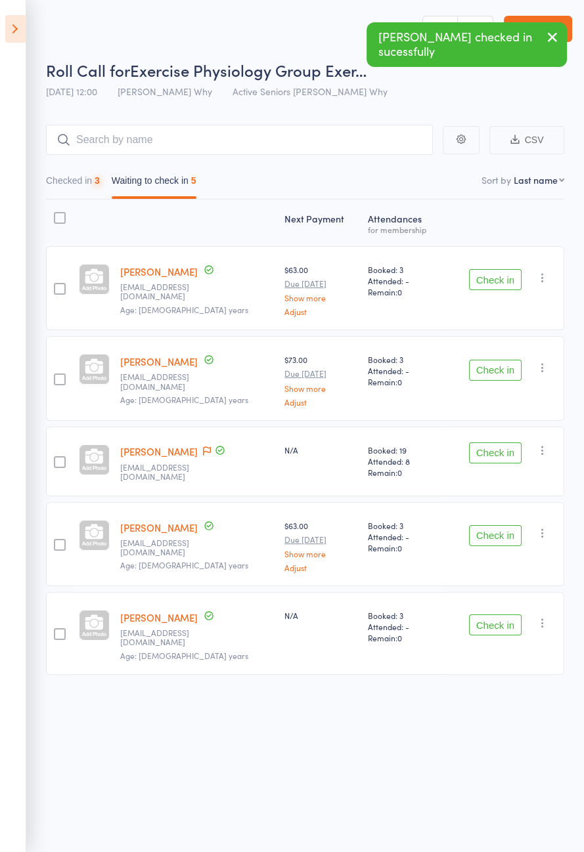
click at [499, 371] on button "Check in" at bounding box center [495, 370] width 53 height 21
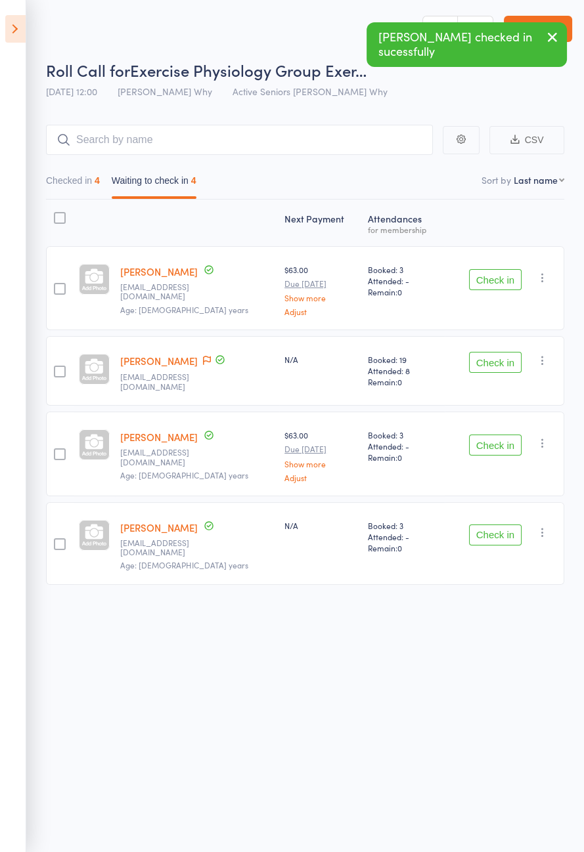
click at [495, 282] on button "Check in" at bounding box center [495, 279] width 53 height 21
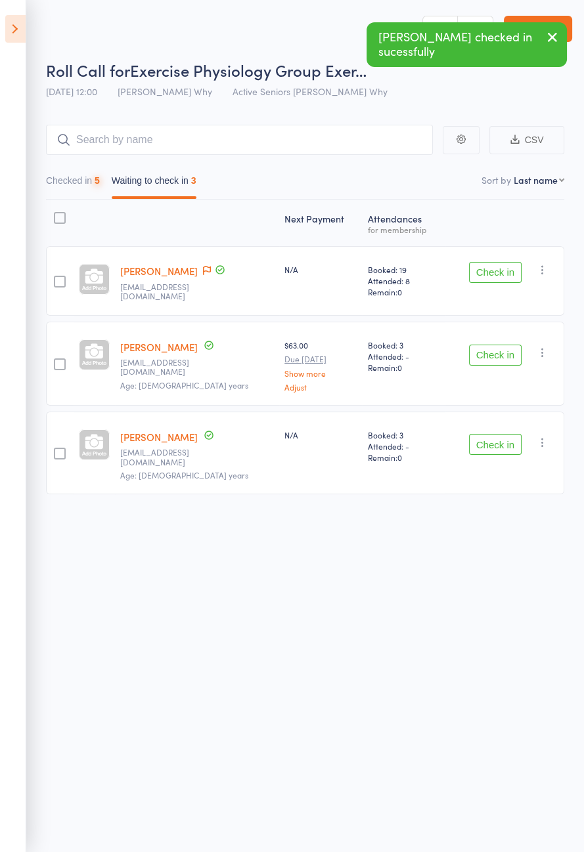
click at [214, 276] on span at bounding box center [220, 271] width 12 height 14
click at [203, 276] on span at bounding box center [207, 271] width 8 height 13
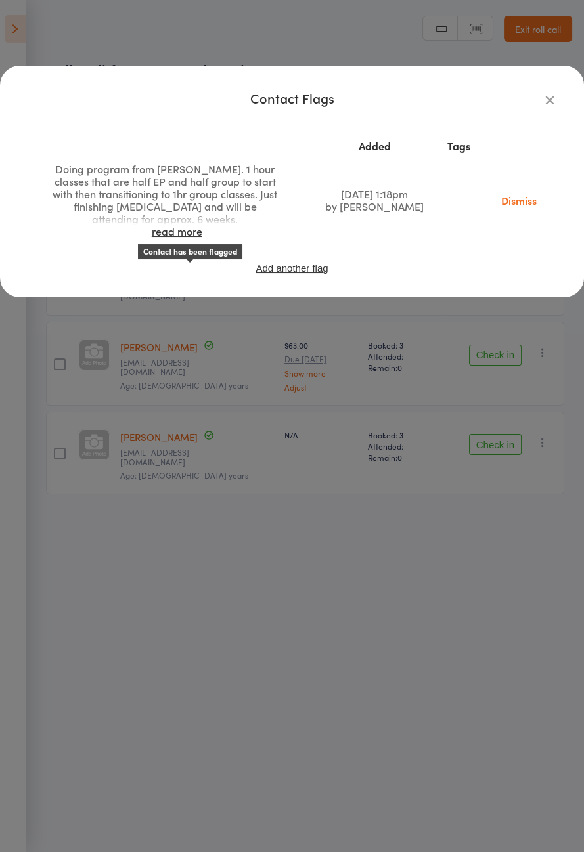
click at [167, 250] on div "Contact has been flagged" at bounding box center [190, 251] width 104 height 15
click at [178, 238] on link "read more" at bounding box center [177, 231] width 51 height 14
click at [552, 106] on icon "button" at bounding box center [549, 100] width 14 height 14
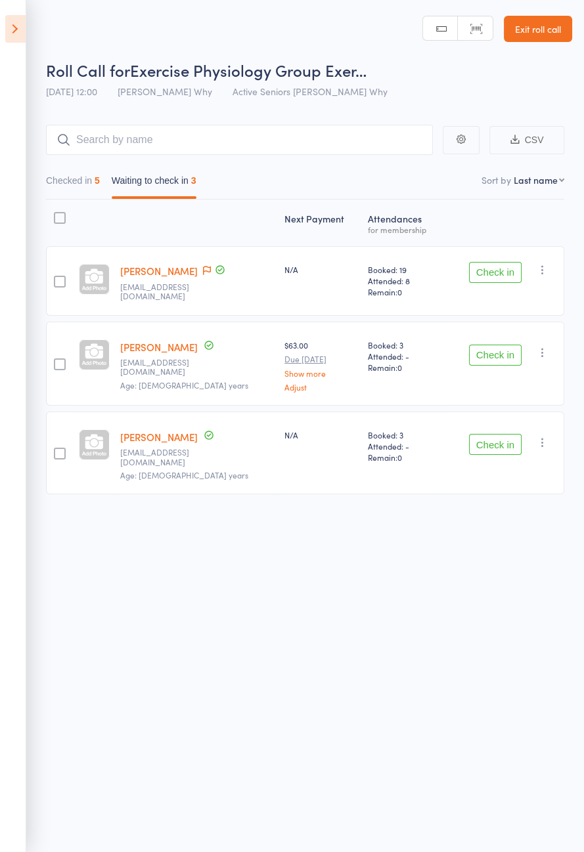
click at [498, 273] on button "Check in" at bounding box center [495, 272] width 53 height 21
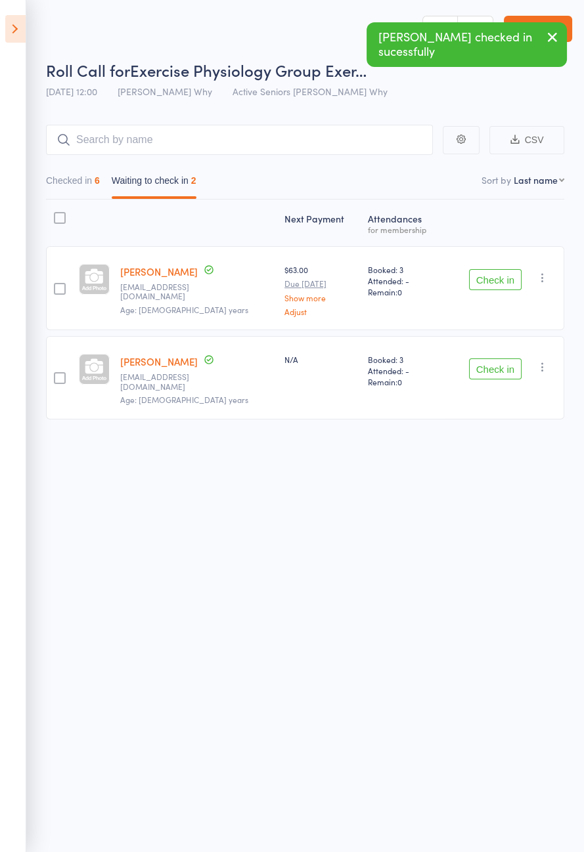
click at [505, 363] on button "Check in" at bounding box center [495, 369] width 53 height 21
click at [500, 284] on button "Check in" at bounding box center [495, 279] width 53 height 21
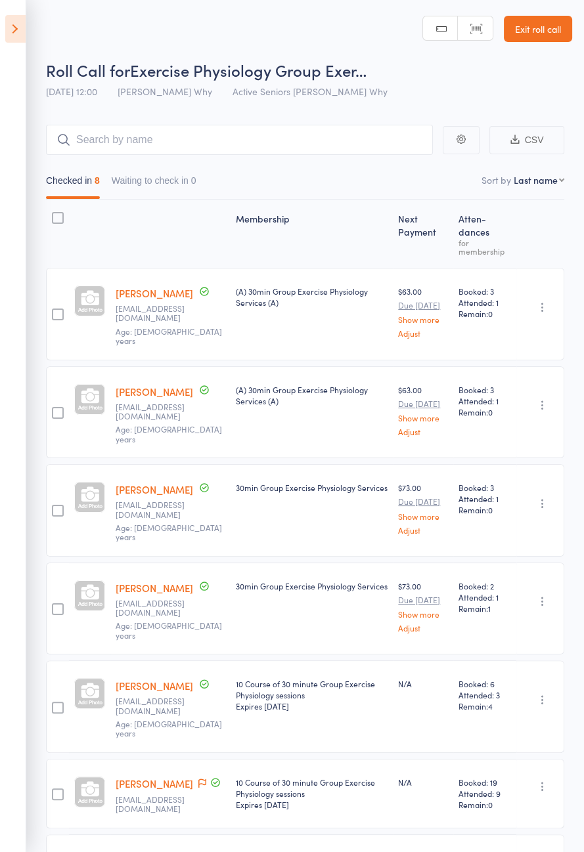
click at [23, 22] on icon at bounding box center [15, 29] width 20 height 28
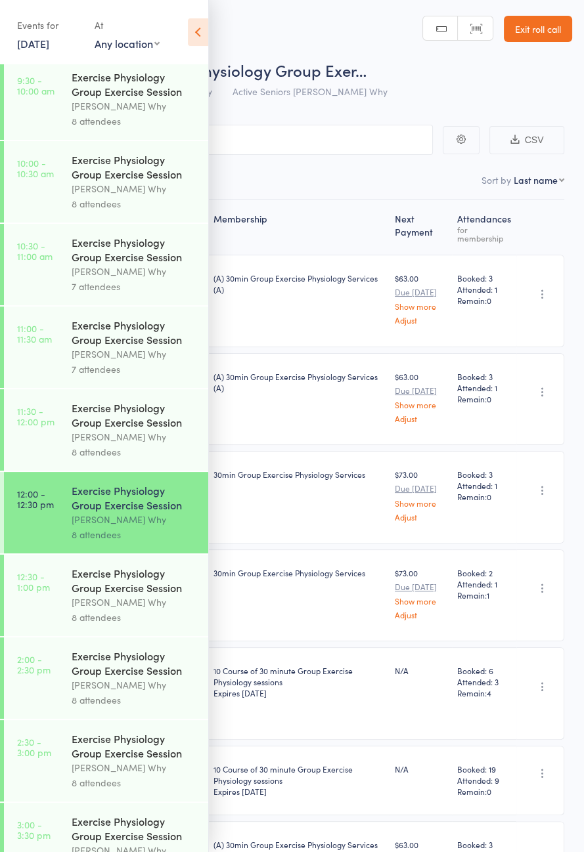
scroll to position [549, 0]
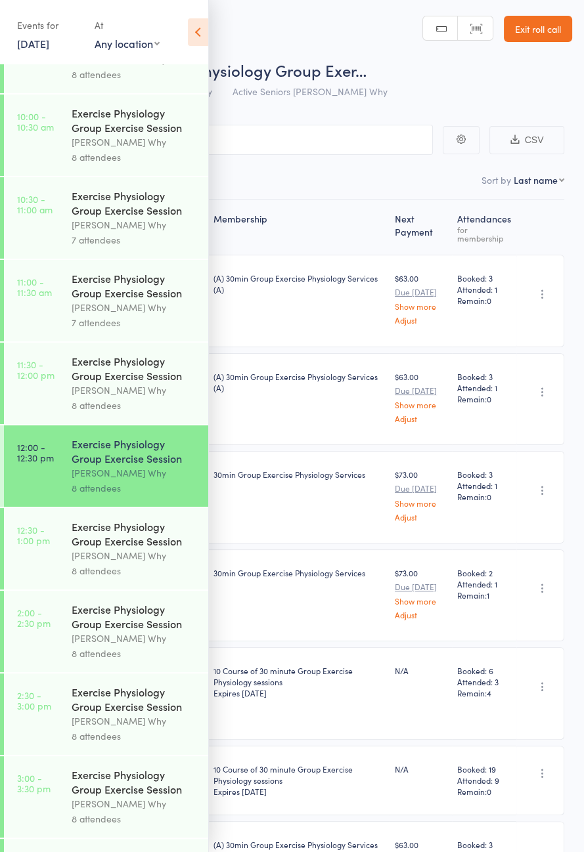
click at [133, 548] on div "Exercise Physiology Group Exercise Session" at bounding box center [134, 533] width 125 height 29
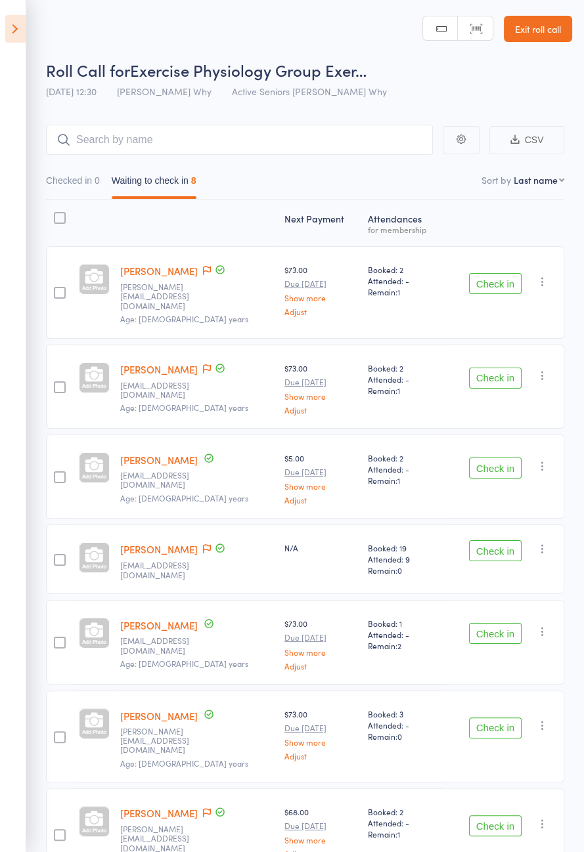
click at [18, 32] on icon at bounding box center [15, 29] width 20 height 28
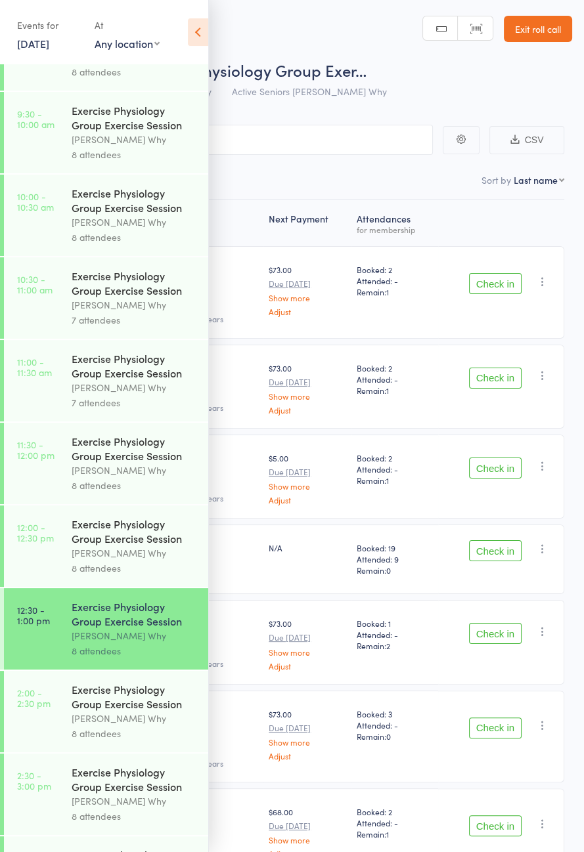
scroll to position [468, 0]
click at [191, 35] on icon at bounding box center [198, 32] width 20 height 28
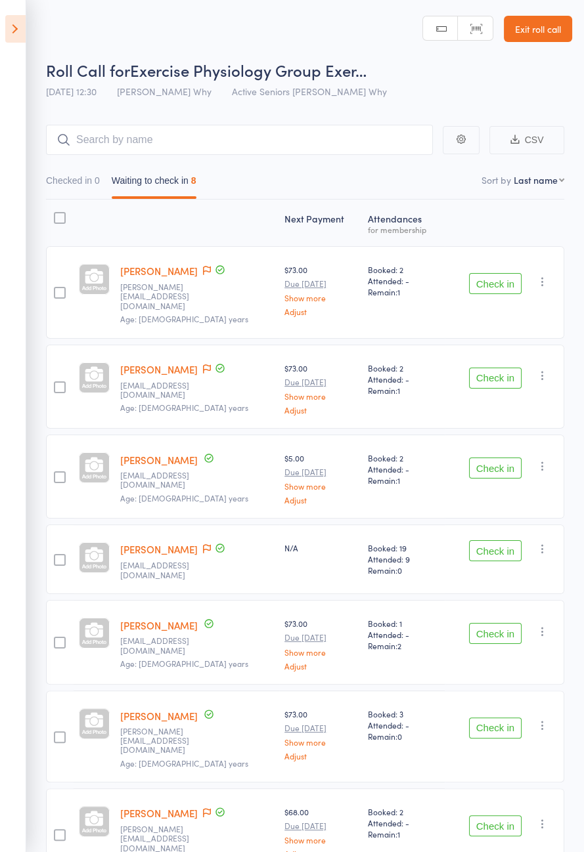
click at [505, 276] on button "Check in" at bounding box center [495, 283] width 53 height 21
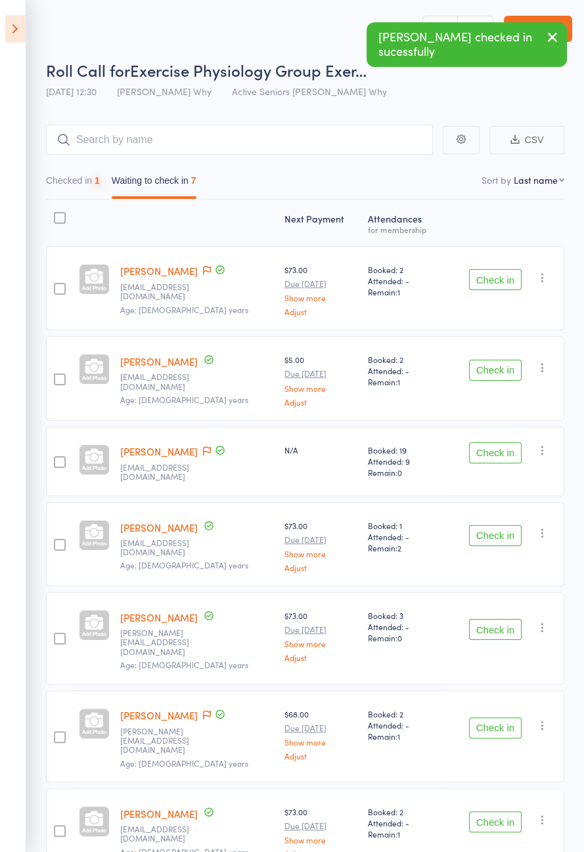
click at [497, 282] on button "Check in" at bounding box center [495, 279] width 53 height 21
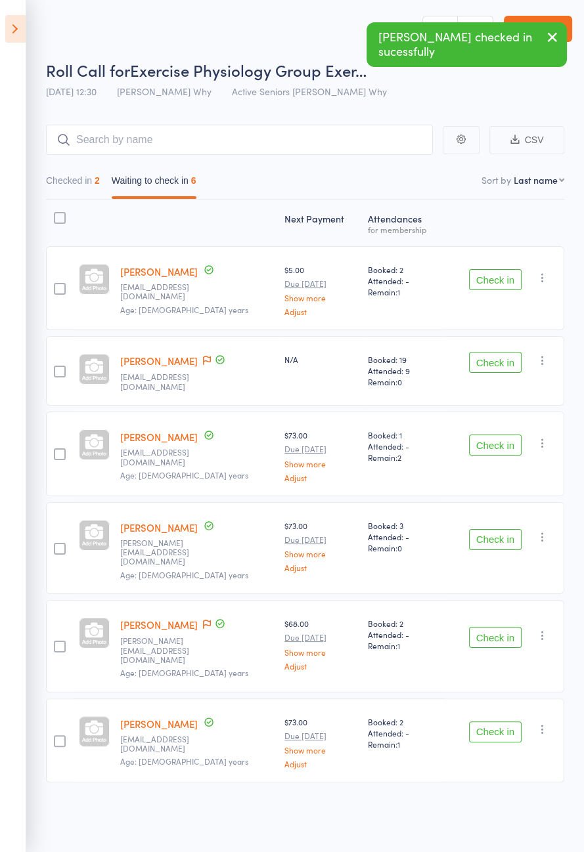
click at [506, 362] on button "Check in" at bounding box center [495, 362] width 53 height 21
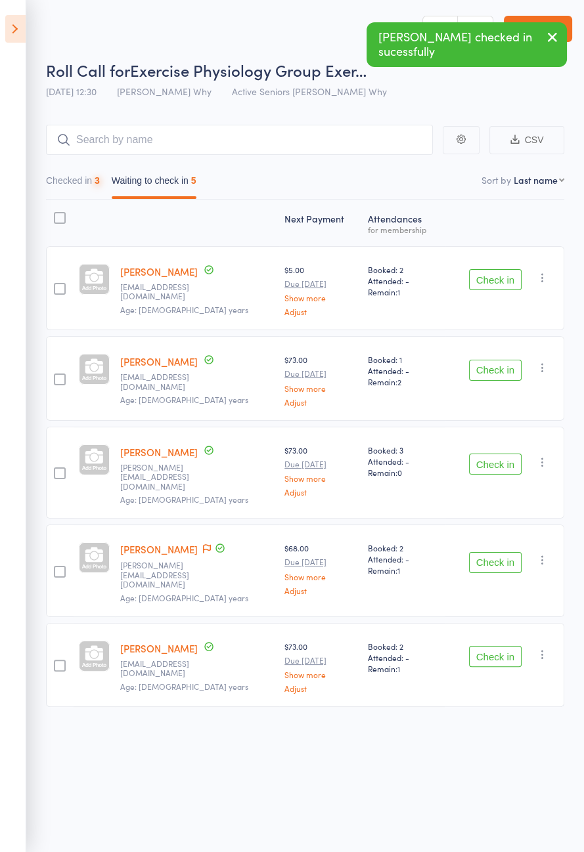
click at [500, 374] on button "Check in" at bounding box center [495, 370] width 53 height 21
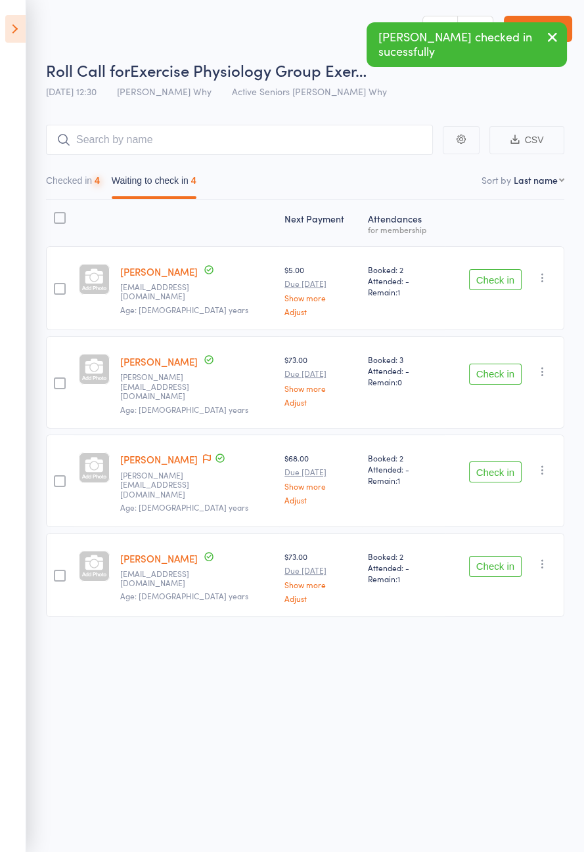
click at [513, 556] on button "Check in" at bounding box center [495, 566] width 53 height 21
click at [510, 462] on button "Check in" at bounding box center [495, 472] width 53 height 21
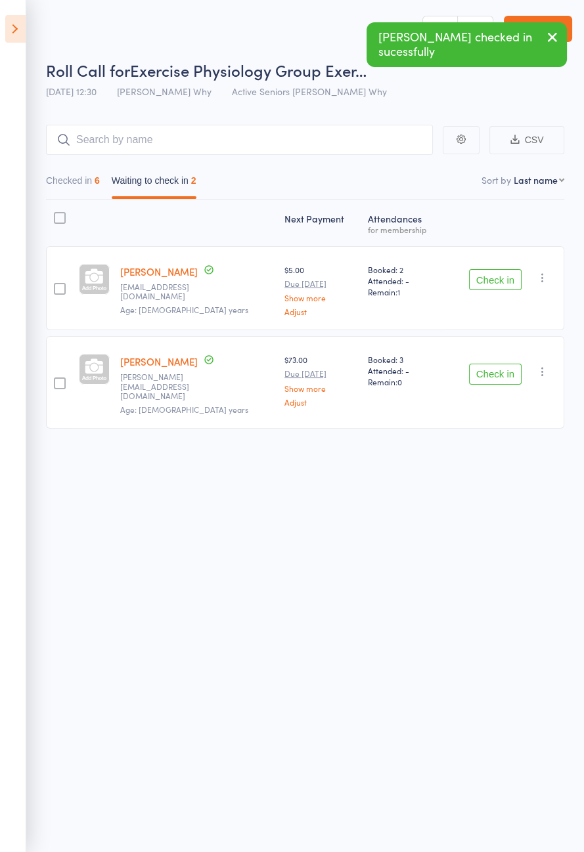
click at [79, 179] on button "Checked in 6" at bounding box center [73, 184] width 54 height 30
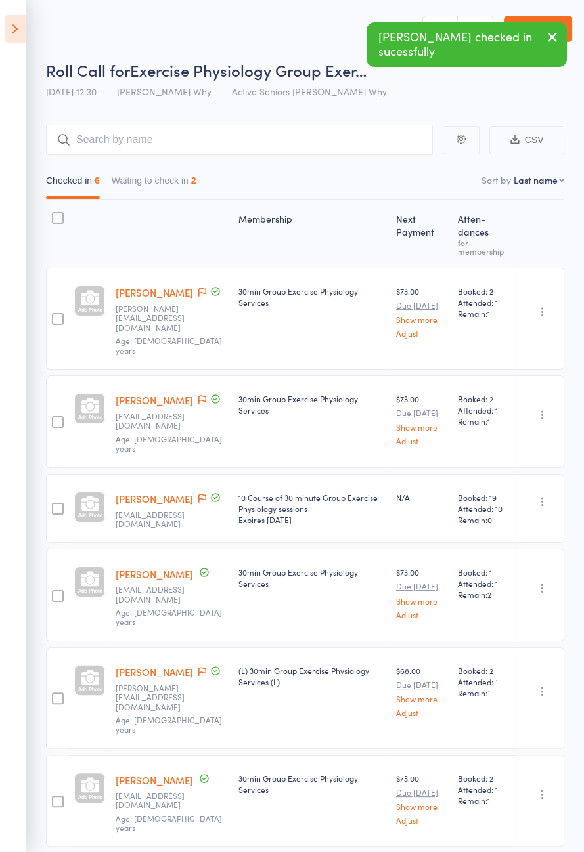
click at [218, 286] on icon at bounding box center [215, 292] width 12 height 12
click at [206, 288] on icon at bounding box center [202, 292] width 8 height 9
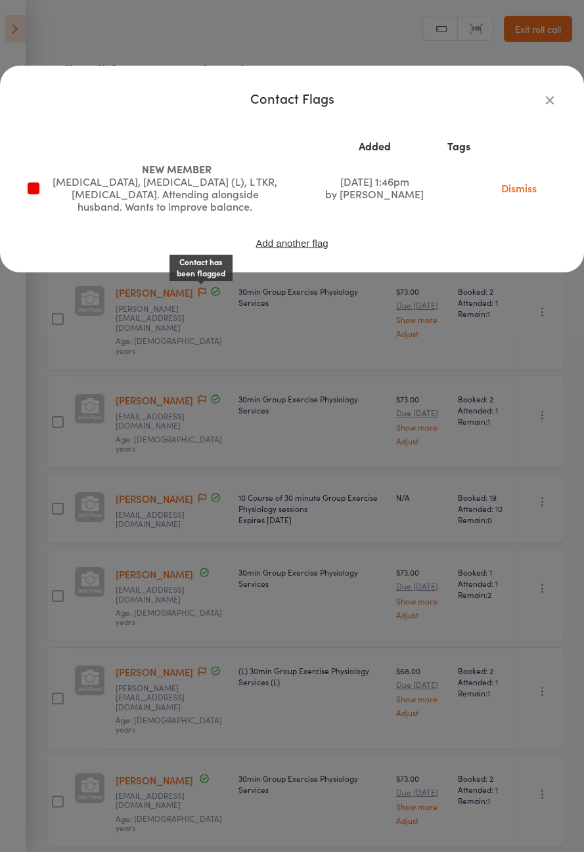
click at [527, 195] on link "Dismiss" at bounding box center [518, 188] width 55 height 14
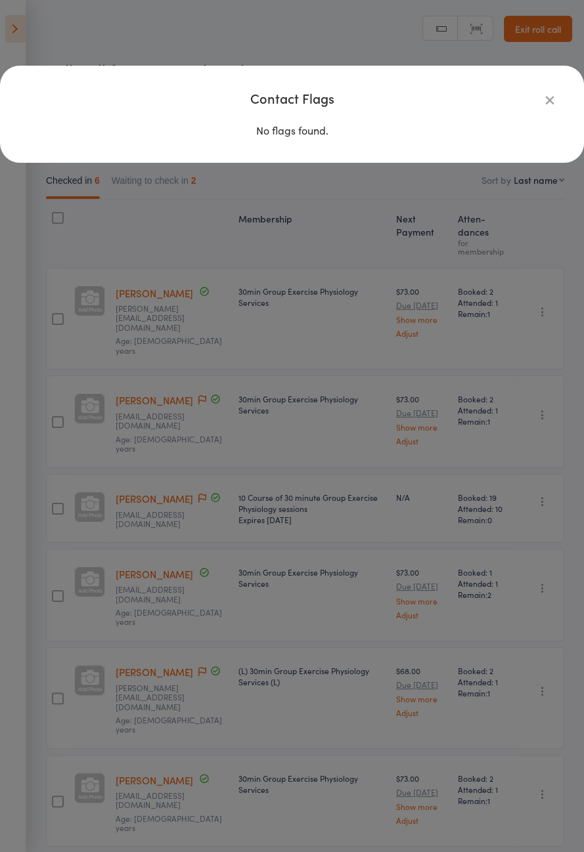
click at [544, 103] on icon "button" at bounding box center [549, 100] width 14 height 14
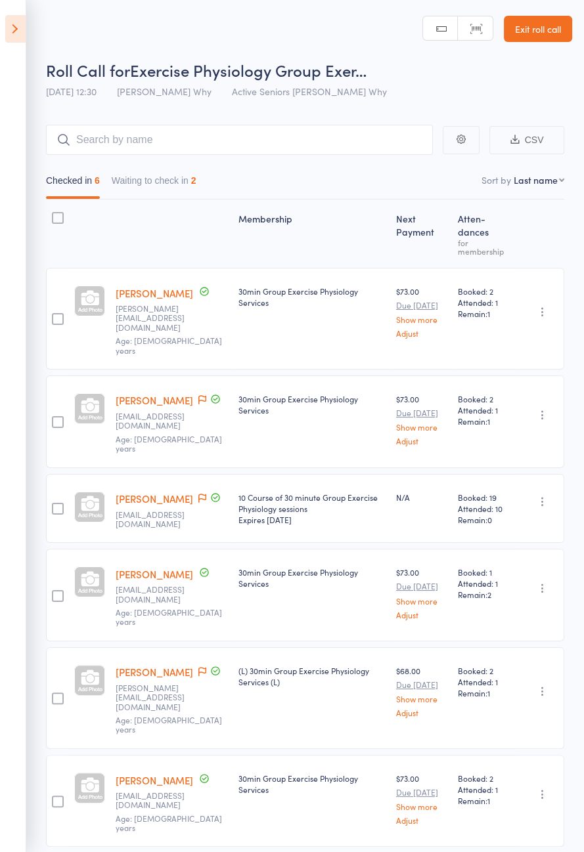
click at [202, 395] on icon at bounding box center [202, 399] width 8 height 9
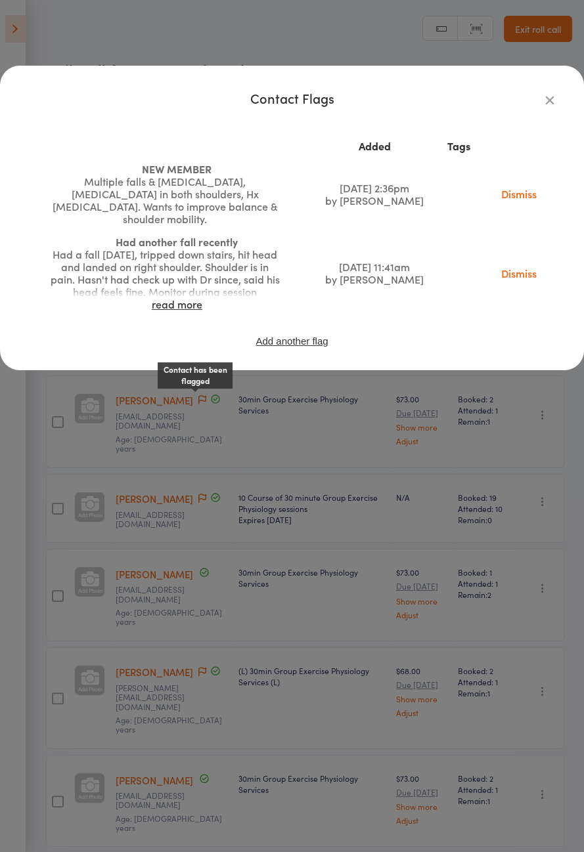
click at [519, 194] on link "Dismiss" at bounding box center [518, 194] width 55 height 14
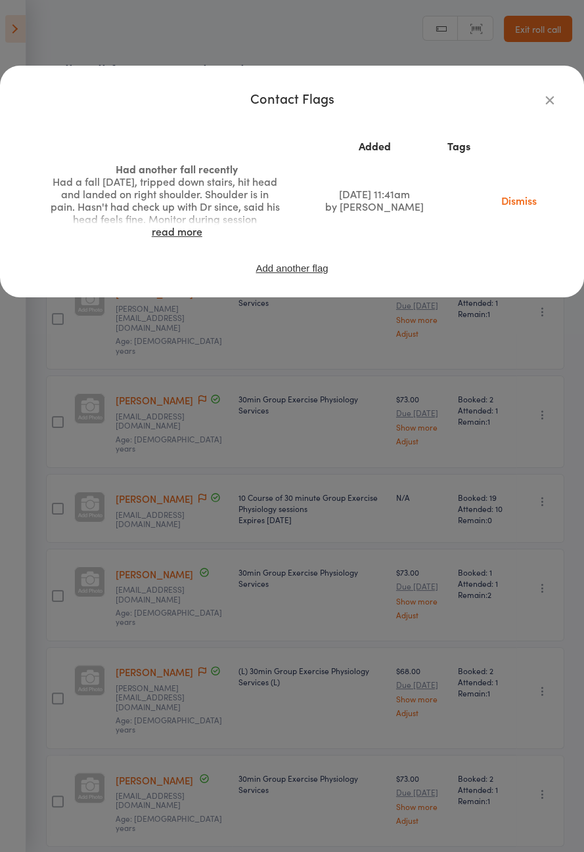
click at [183, 238] on link "read more" at bounding box center [177, 231] width 51 height 14
click at [552, 105] on icon "button" at bounding box center [549, 100] width 14 height 14
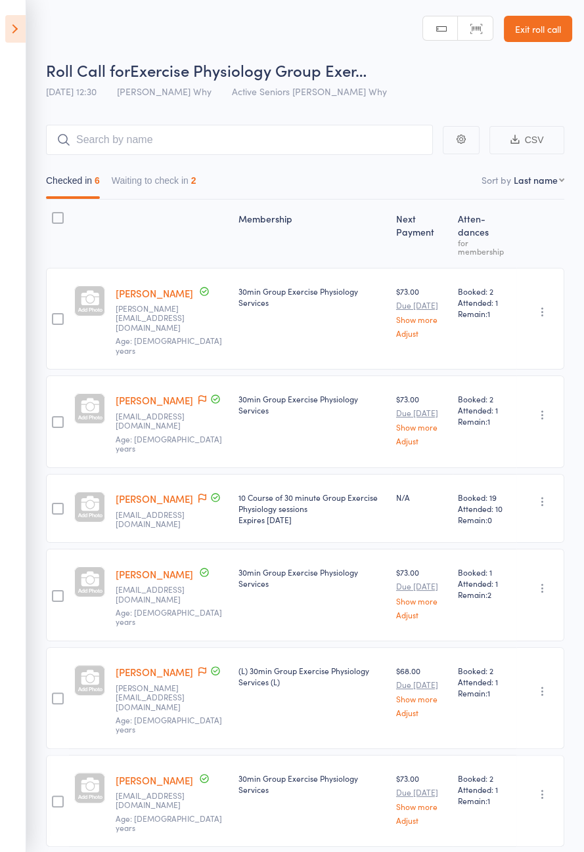
click at [156, 178] on button "Waiting to check in 2" at bounding box center [154, 184] width 85 height 30
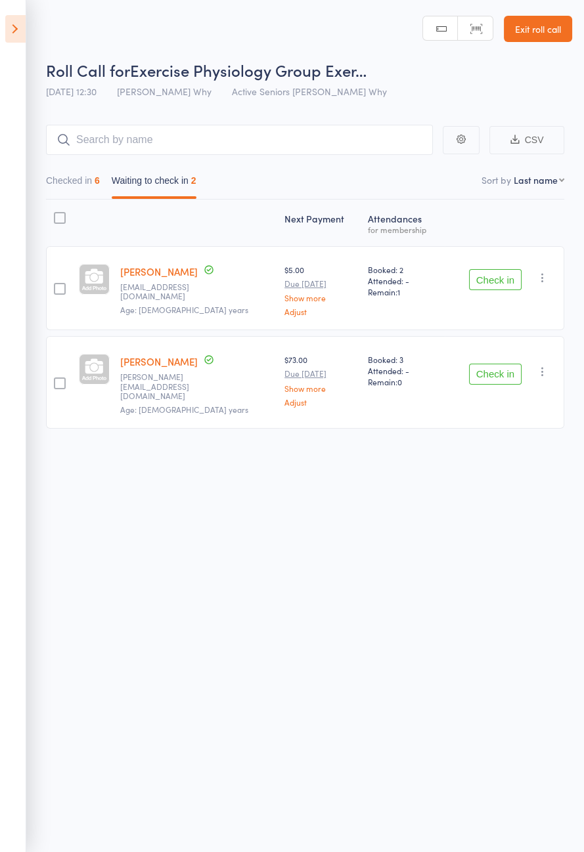
click at [513, 370] on button "Check in" at bounding box center [495, 374] width 53 height 21
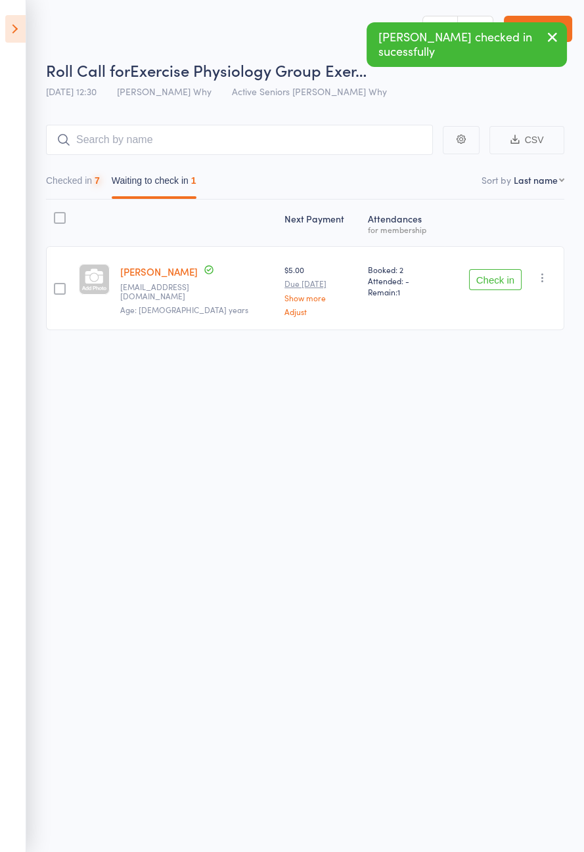
click at [510, 277] on button "Check in" at bounding box center [495, 279] width 53 height 21
